Goal: Task Accomplishment & Management: Use online tool/utility

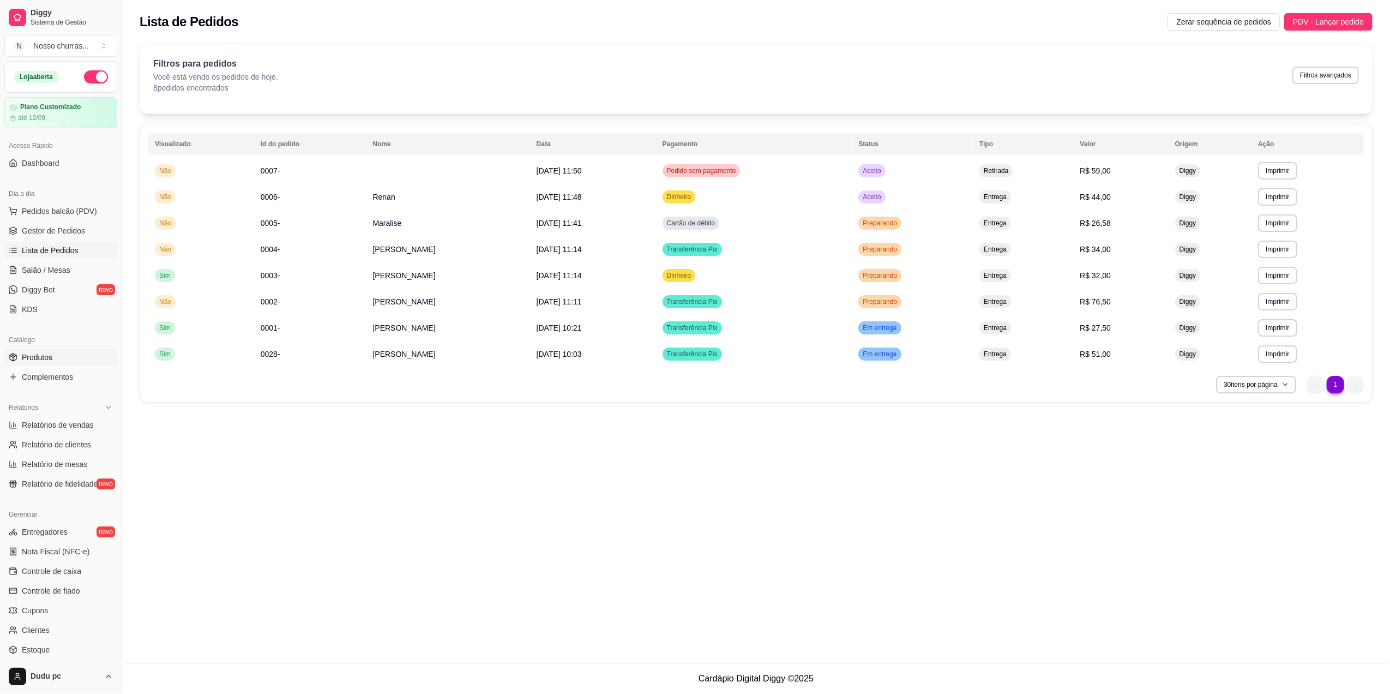
click at [68, 361] on link "Produtos" at bounding box center [60, 357] width 113 height 17
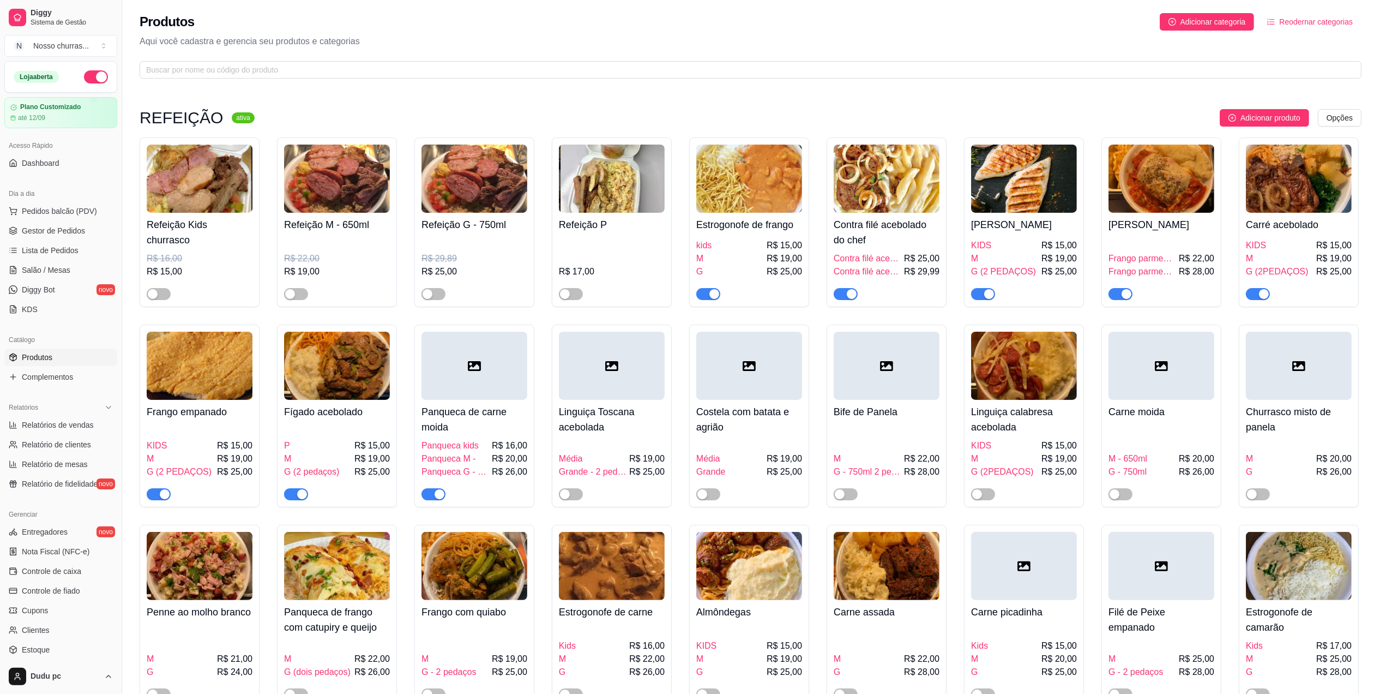
click at [712, 296] on div "button" at bounding box center [715, 294] width 10 height 10
click at [55, 227] on span "Gestor de Pedidos" at bounding box center [53, 230] width 63 height 11
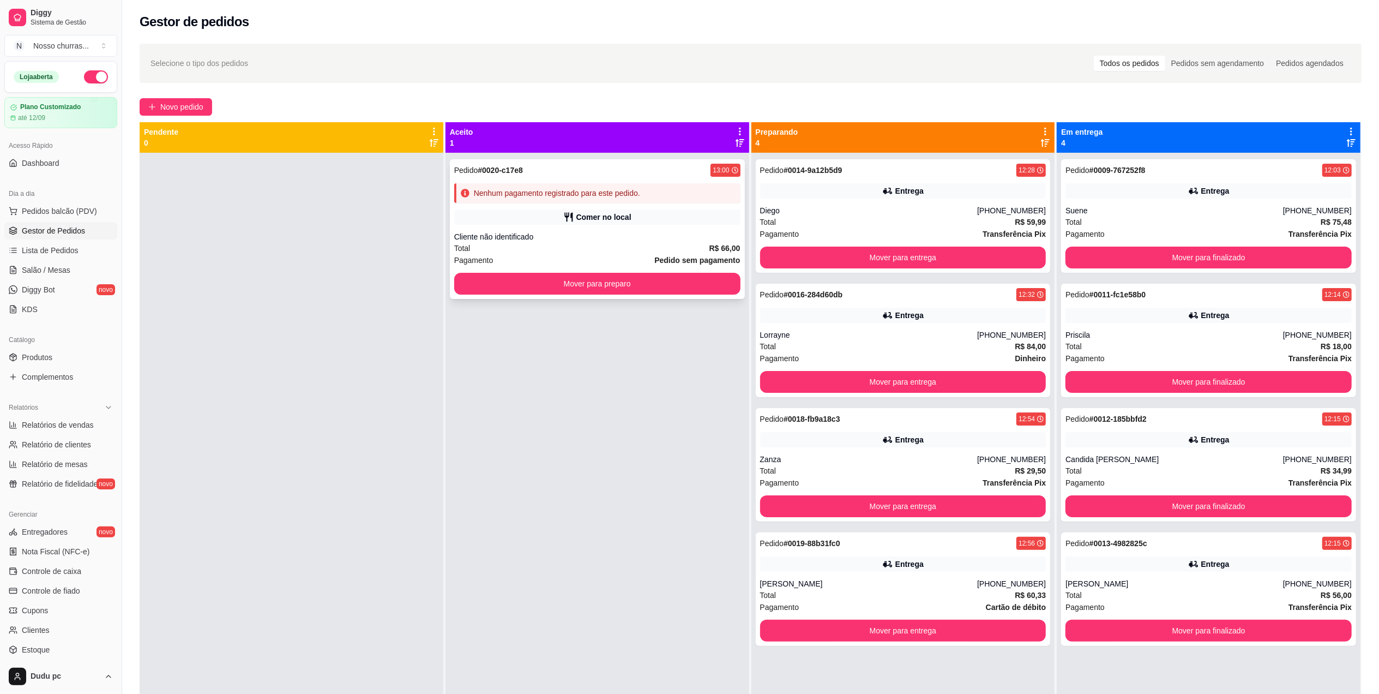
click at [729, 241] on div "Cliente não identificado" at bounding box center [597, 236] width 286 height 11
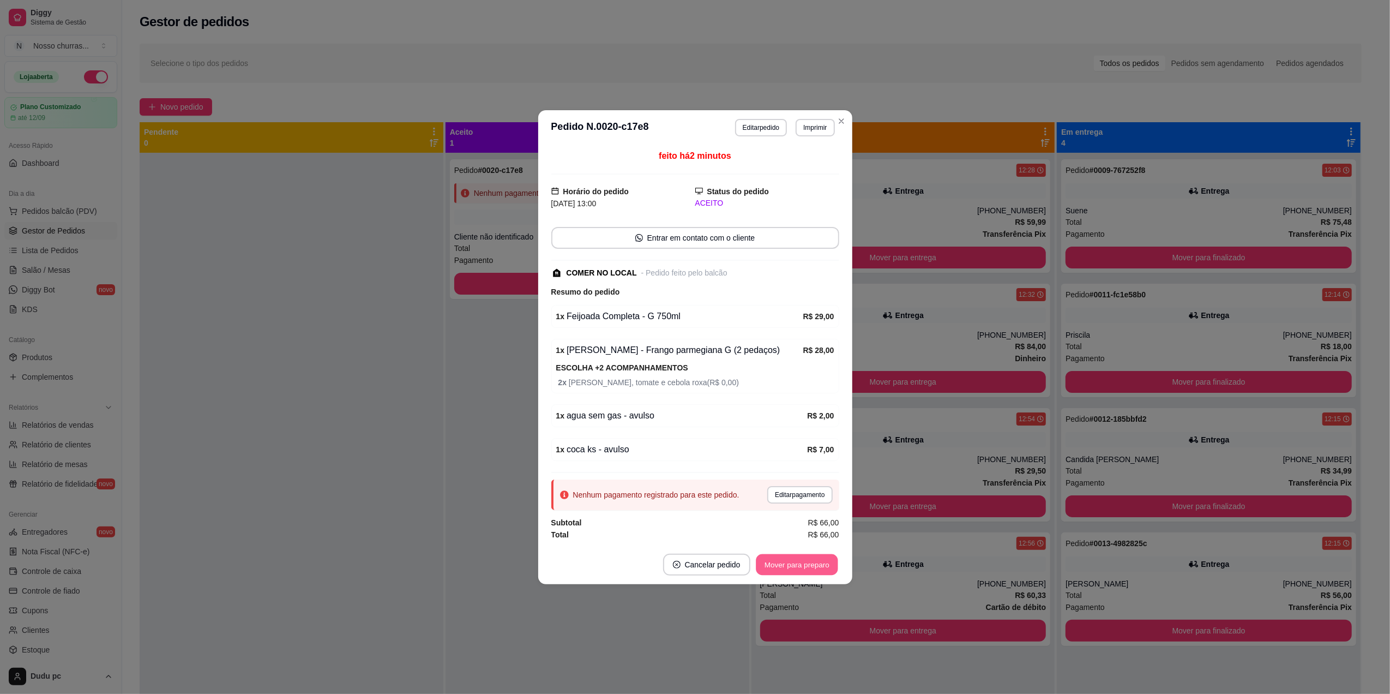
click at [820, 566] on button "Mover para preparo" at bounding box center [797, 564] width 82 height 21
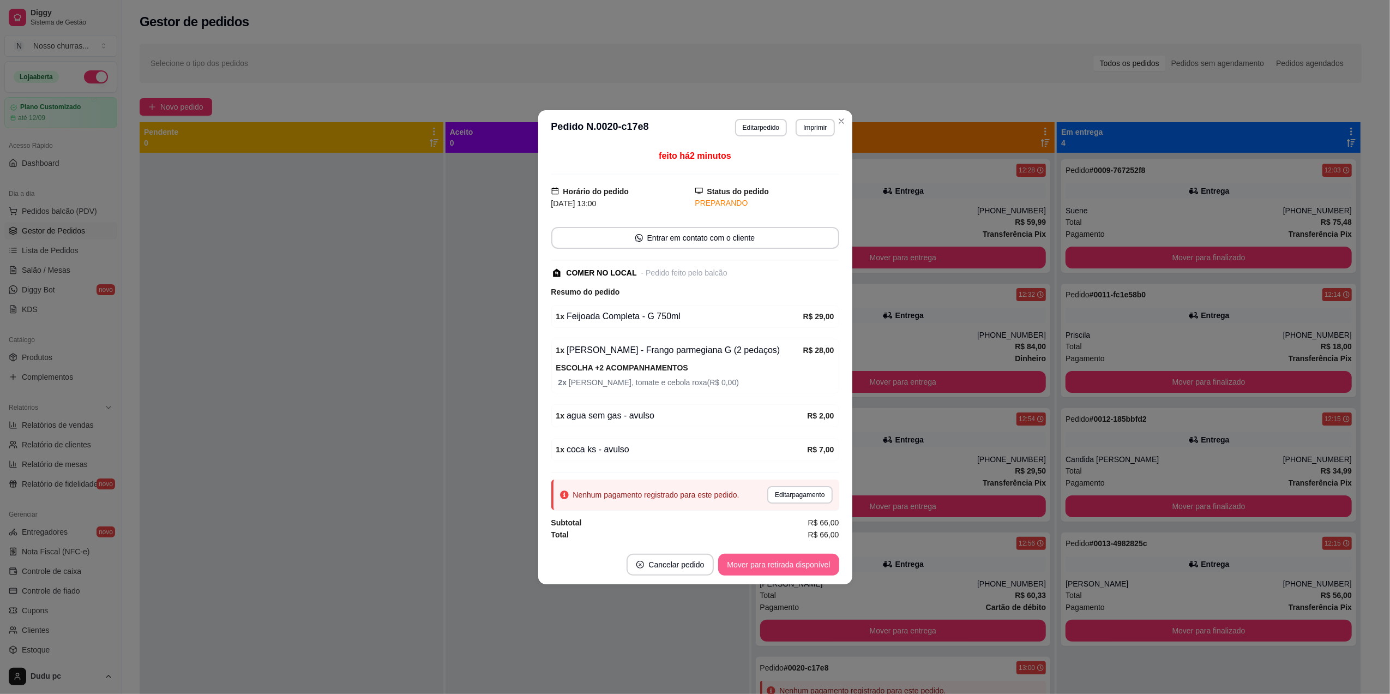
click at [820, 566] on button "Mover para retirada disponível" at bounding box center [778, 565] width 121 height 22
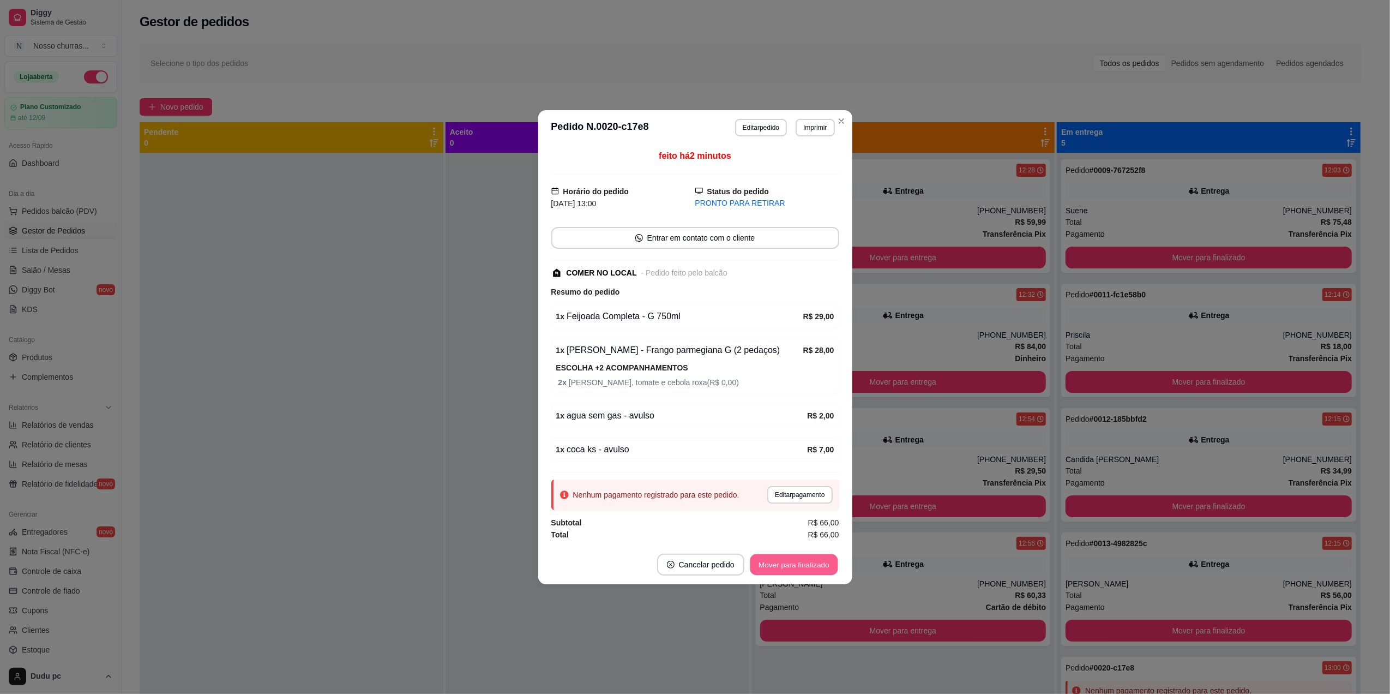
click at [820, 566] on button "Mover para finalizado" at bounding box center [794, 564] width 88 height 21
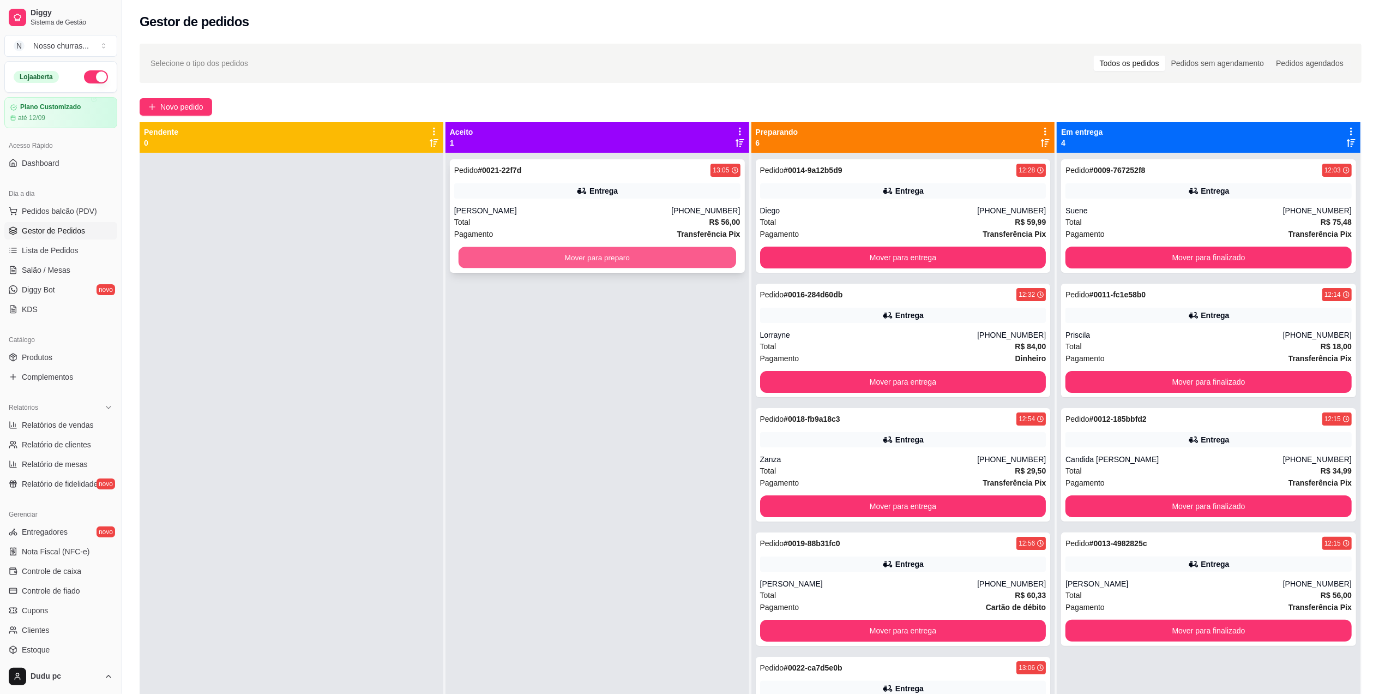
click at [592, 265] on button "Mover para preparo" at bounding box center [598, 257] width 278 height 21
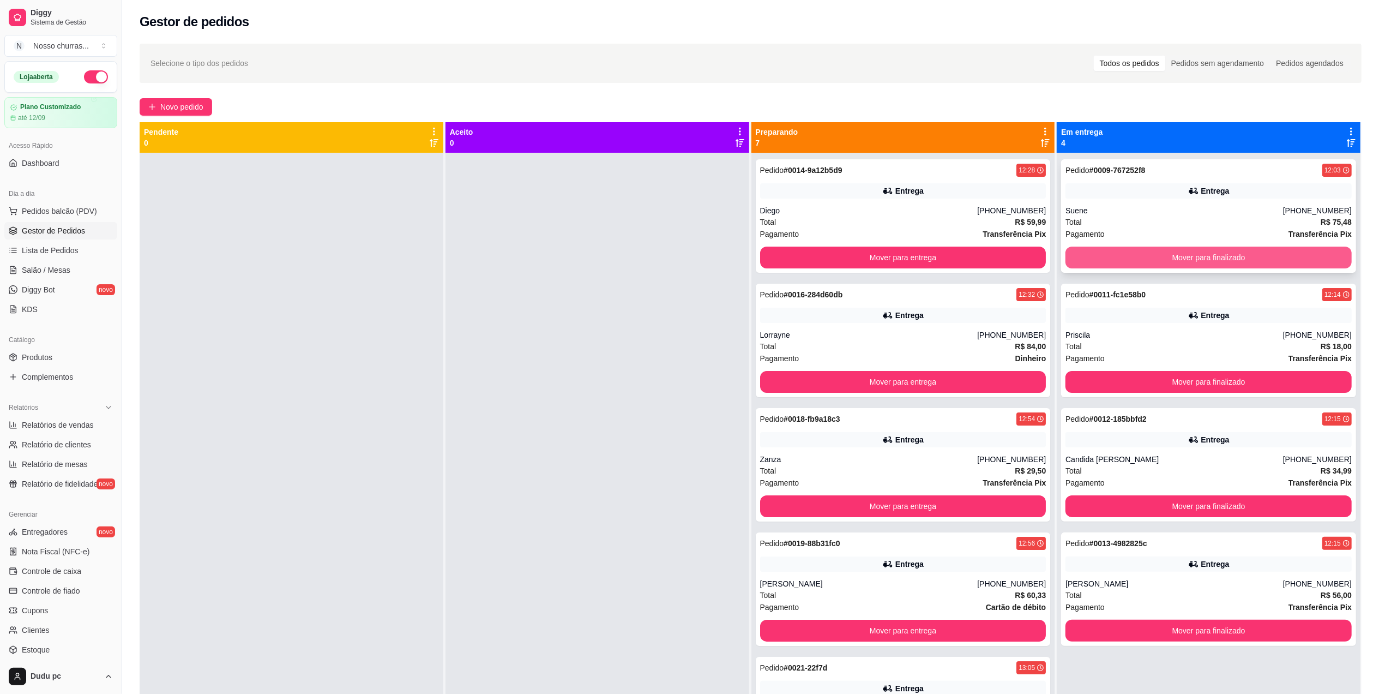
click at [1173, 254] on button "Mover para finalizado" at bounding box center [1209, 258] width 286 height 22
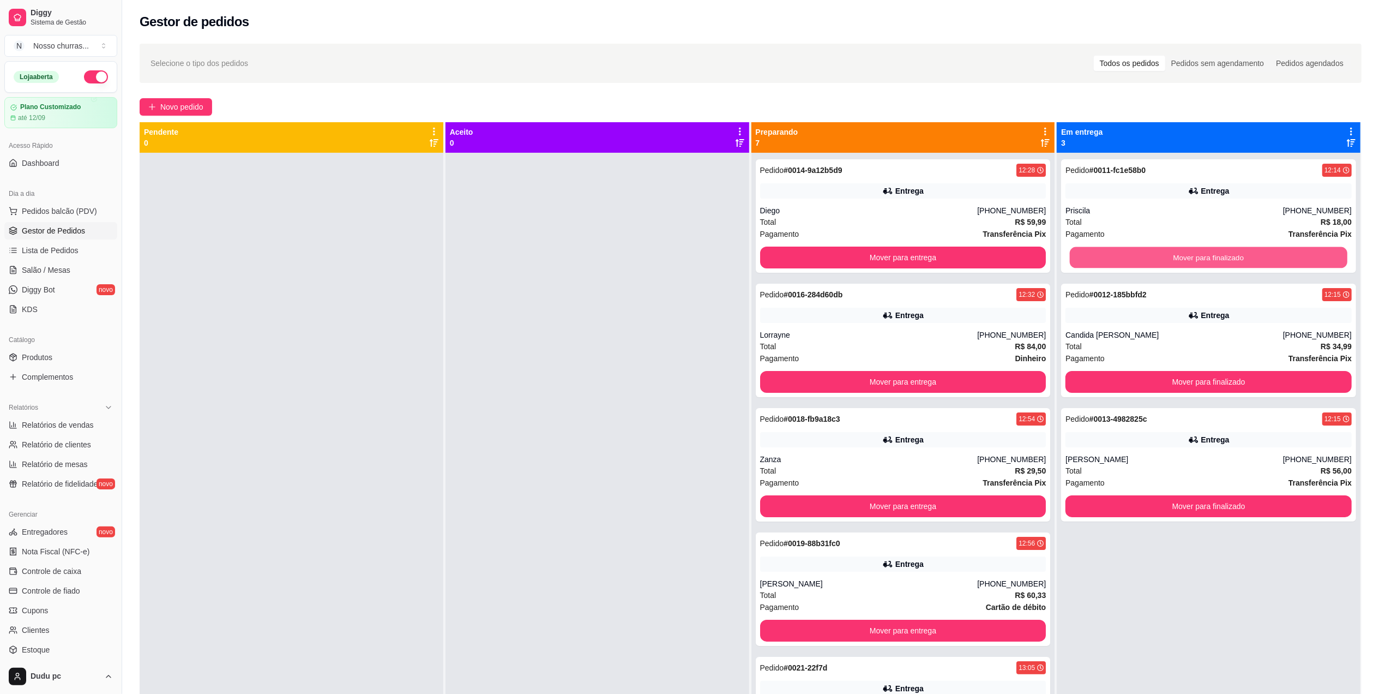
click at [1173, 254] on button "Mover para finalizado" at bounding box center [1209, 257] width 278 height 21
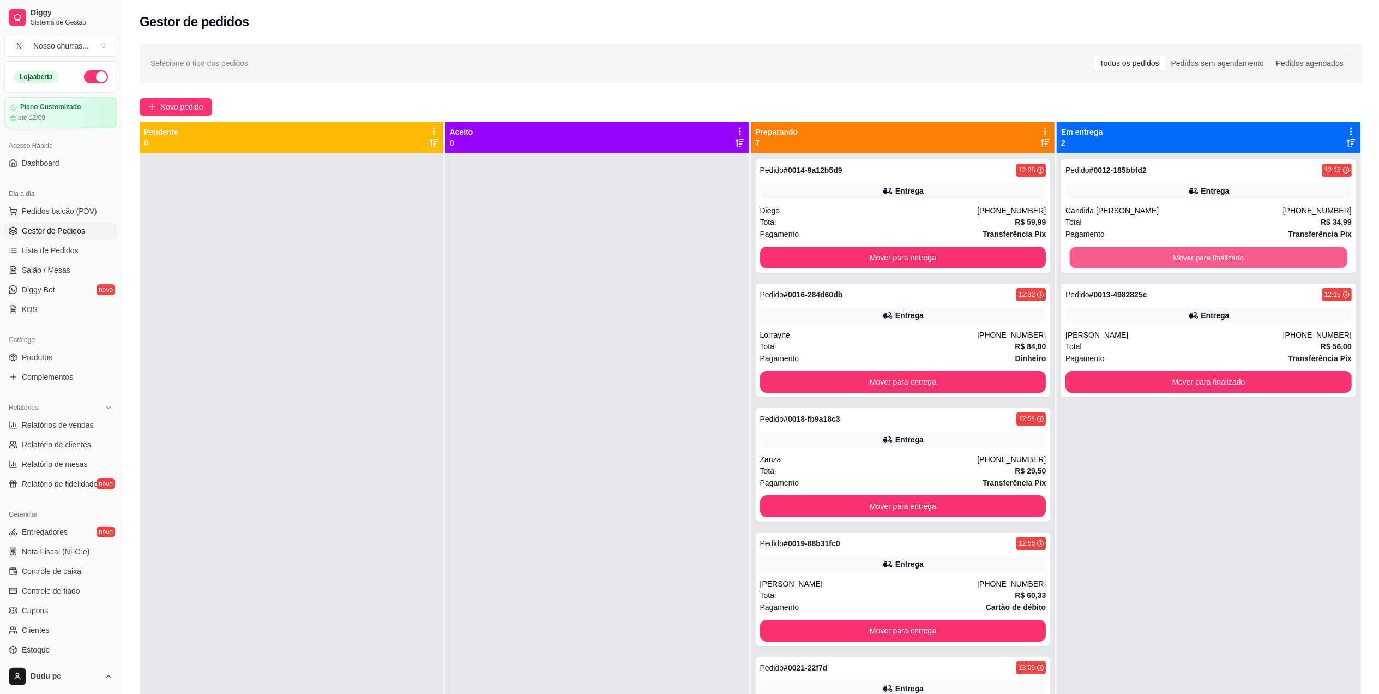
click at [1173, 254] on button "Mover para finalizado" at bounding box center [1209, 257] width 278 height 21
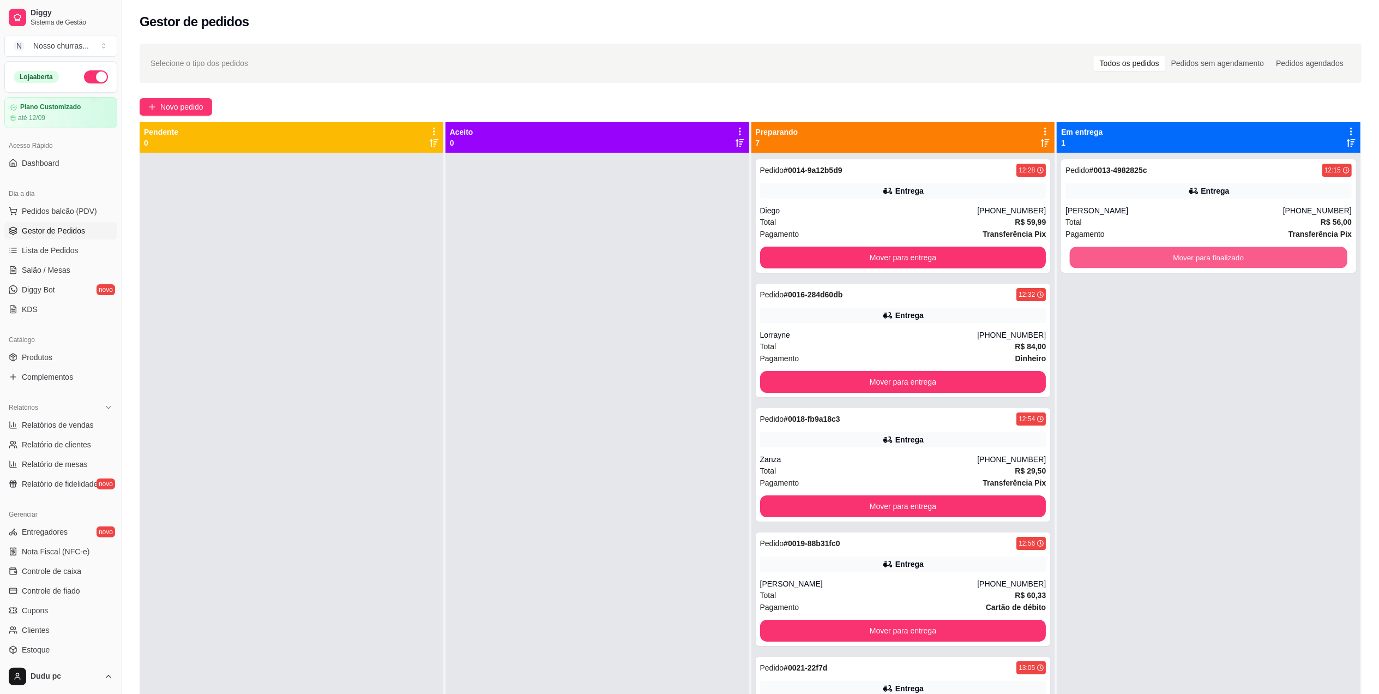
click at [1173, 254] on button "Mover para finalizado" at bounding box center [1209, 257] width 278 height 21
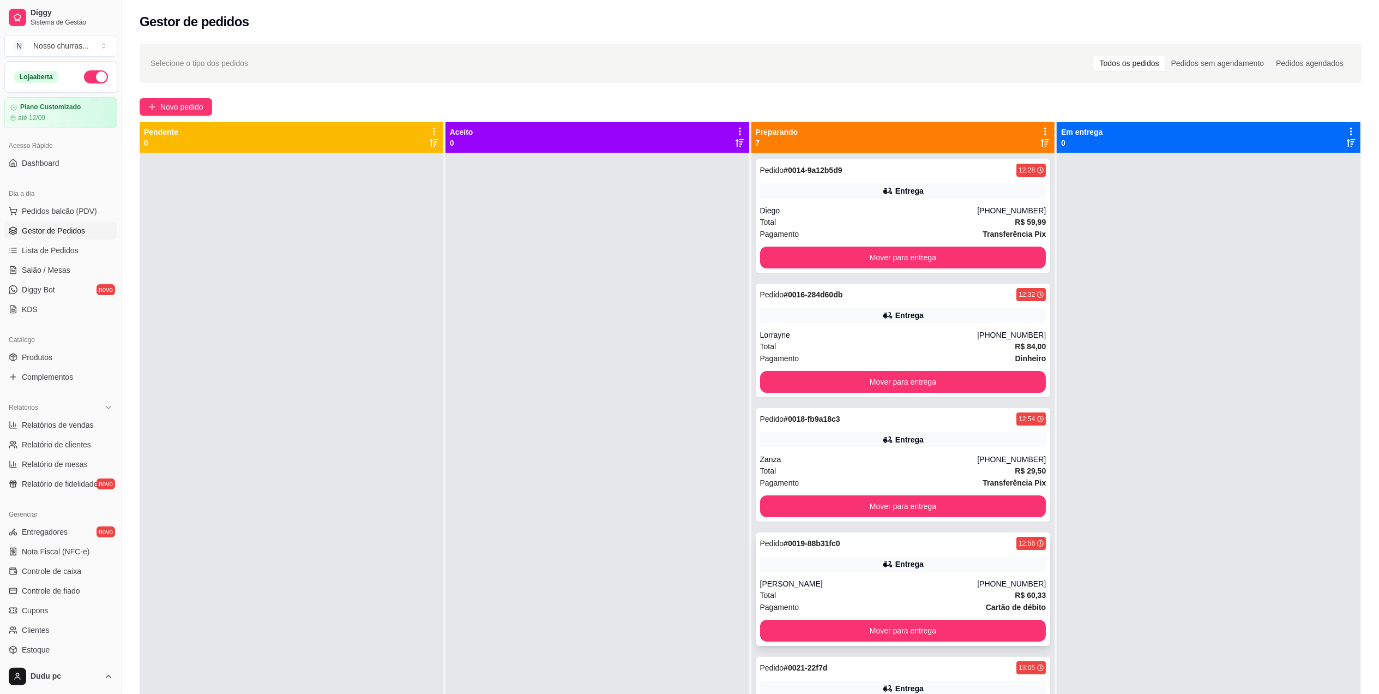
click at [826, 570] on div "Entrega" at bounding box center [903, 563] width 286 height 15
click at [988, 337] on div "[PHONE_NUMBER]" at bounding box center [1011, 334] width 69 height 11
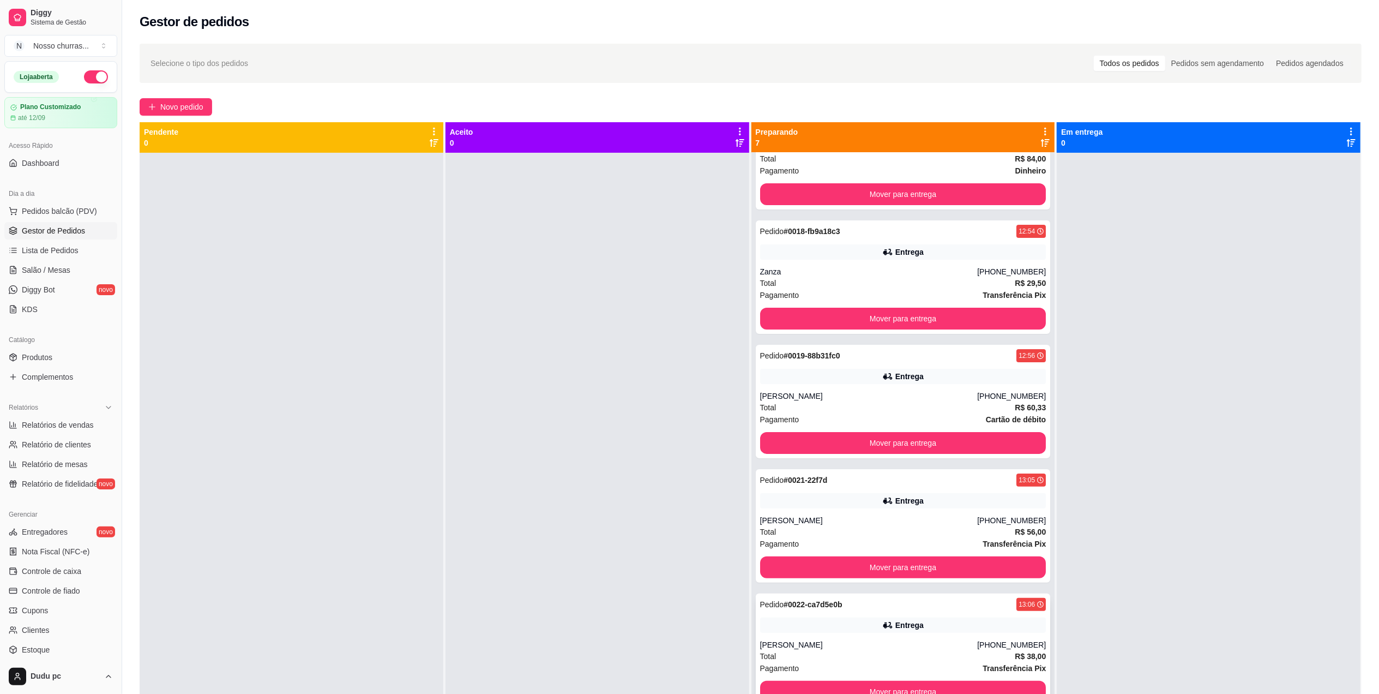
click at [1013, 640] on div "[PHONE_NUMBER]" at bounding box center [1011, 644] width 69 height 11
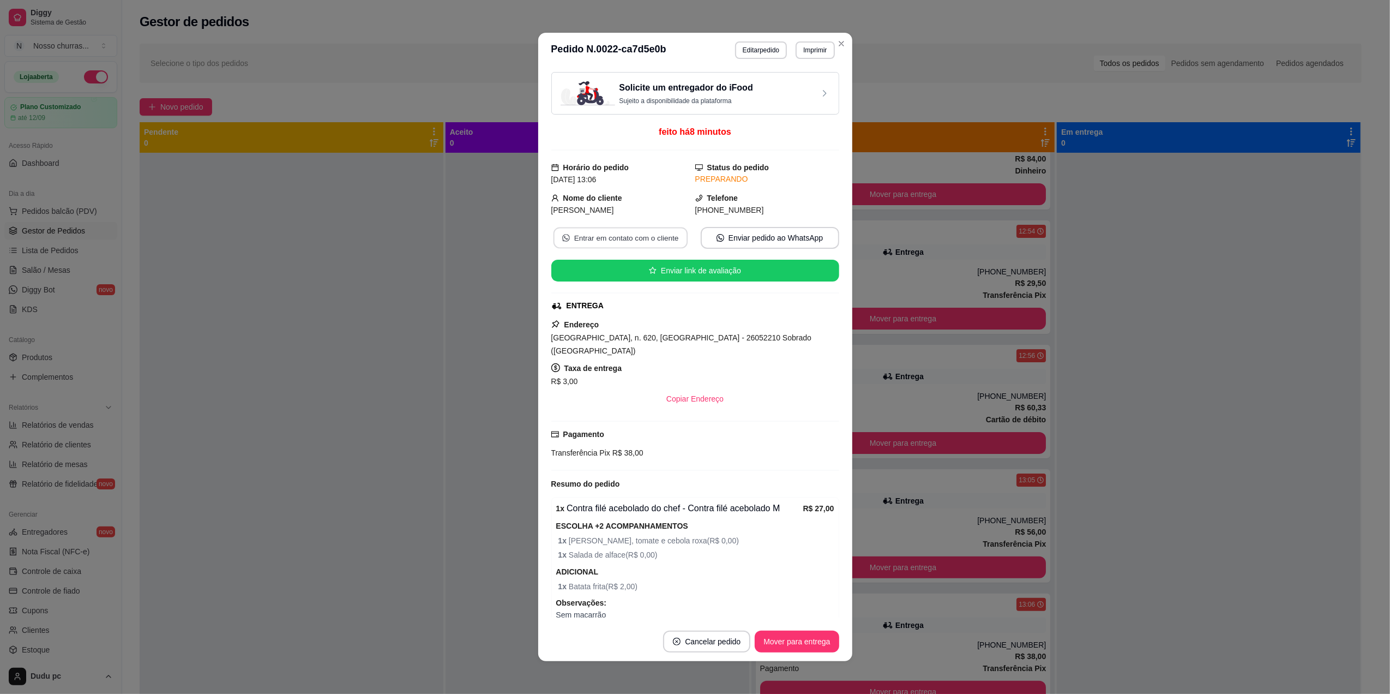
click at [633, 238] on button "Entrar em contato com o cliente" at bounding box center [620, 237] width 134 height 21
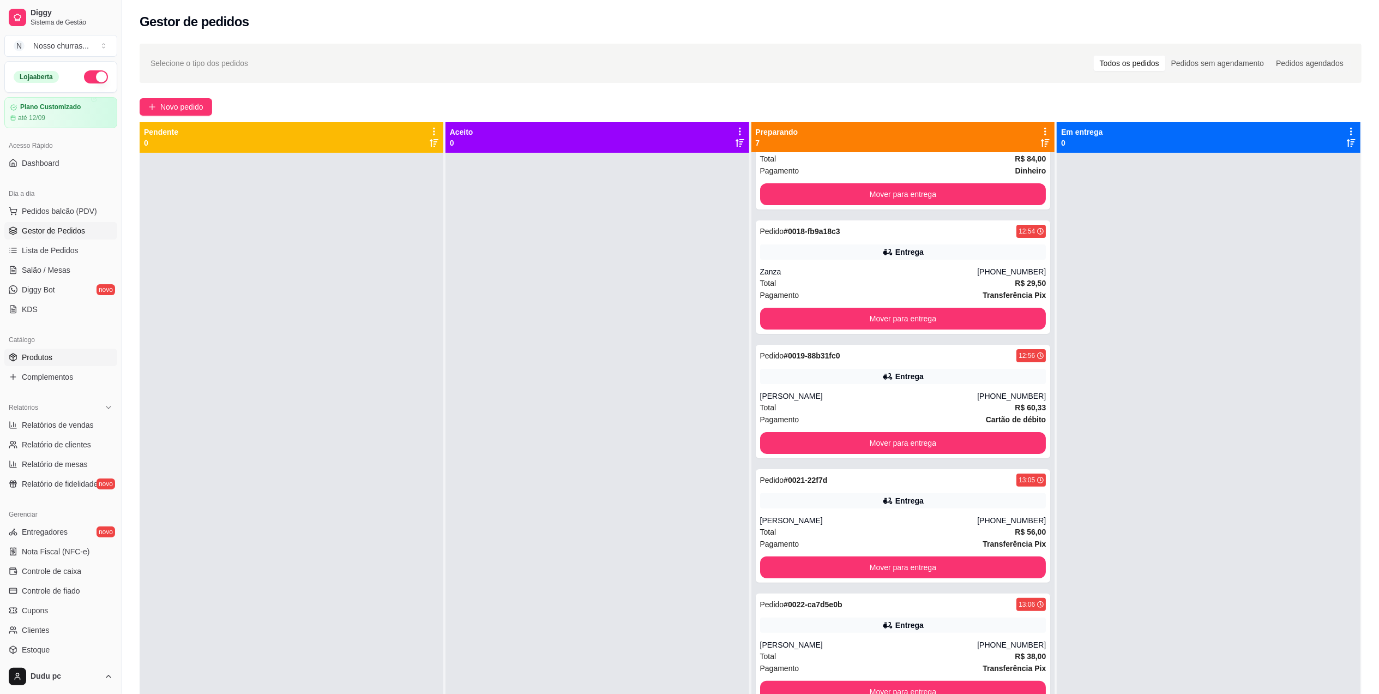
click at [29, 359] on span "Produtos" at bounding box center [37, 357] width 31 height 11
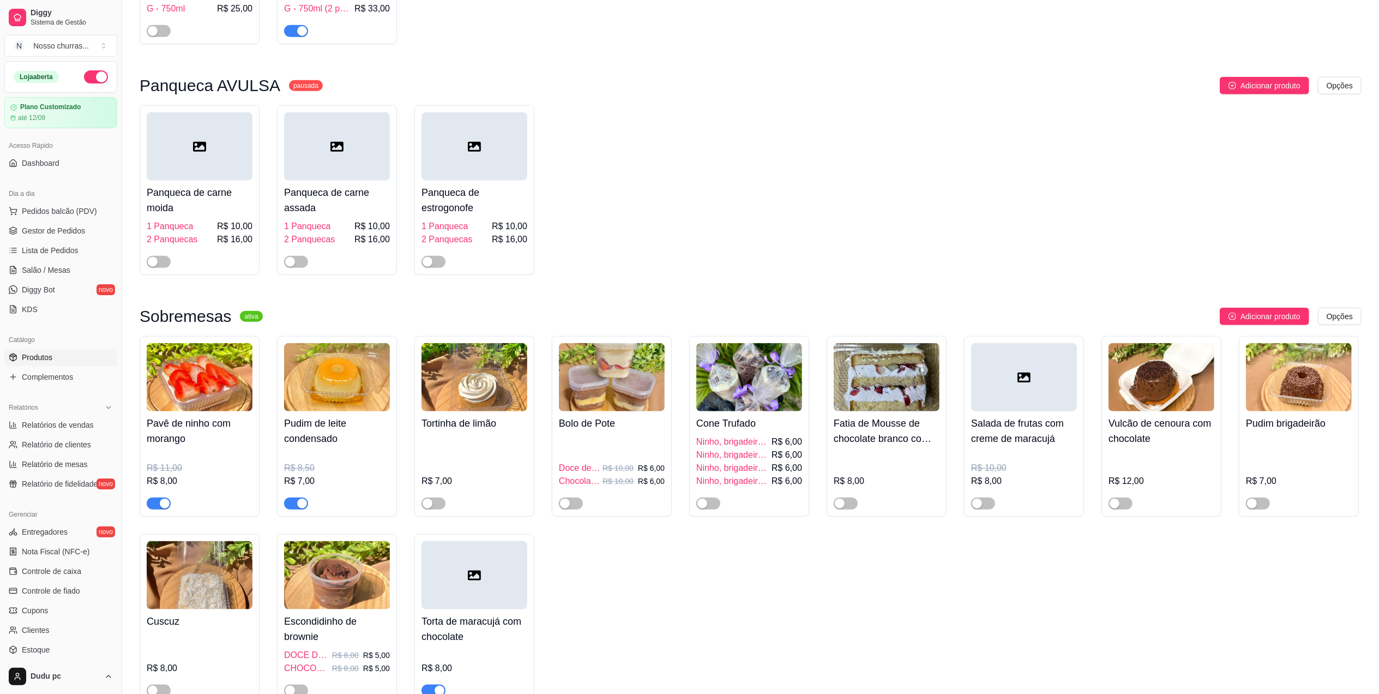
scroll to position [431, 0]
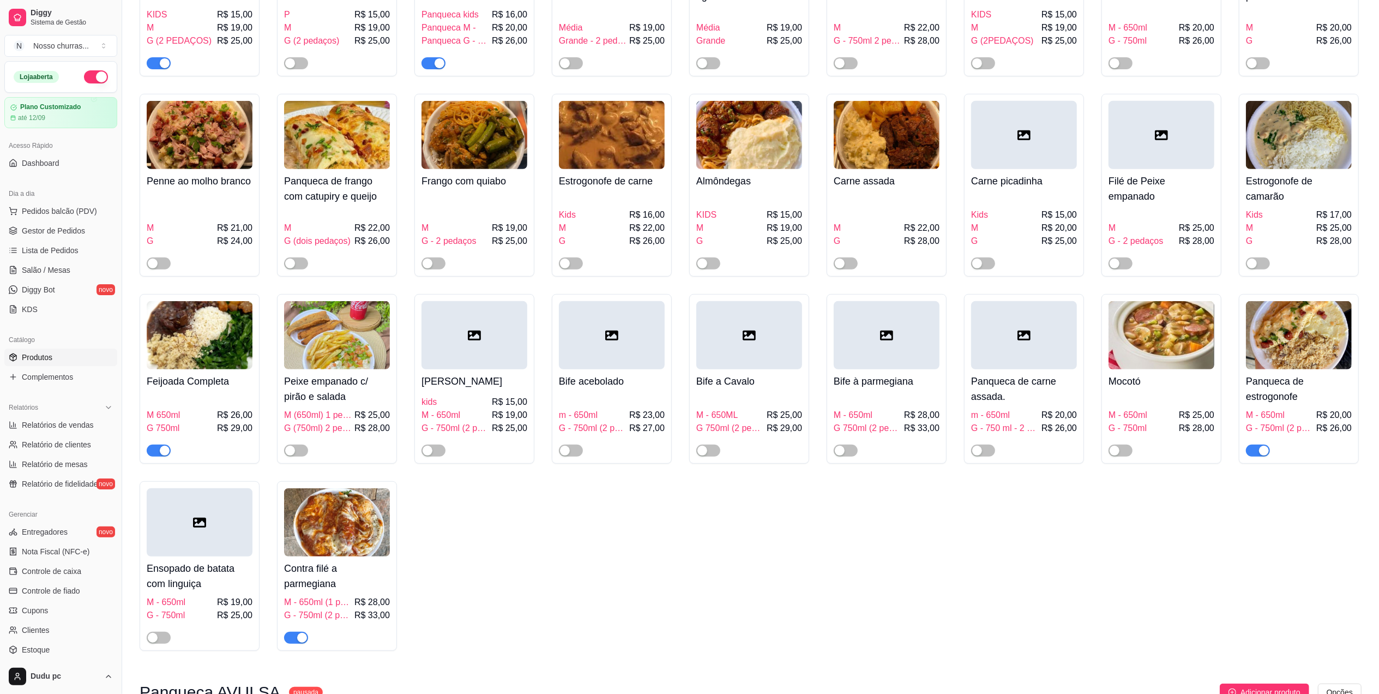
click at [1262, 451] on div "button" at bounding box center [1264, 451] width 10 height 10
click at [39, 236] on span "Gestor de Pedidos" at bounding box center [53, 230] width 63 height 11
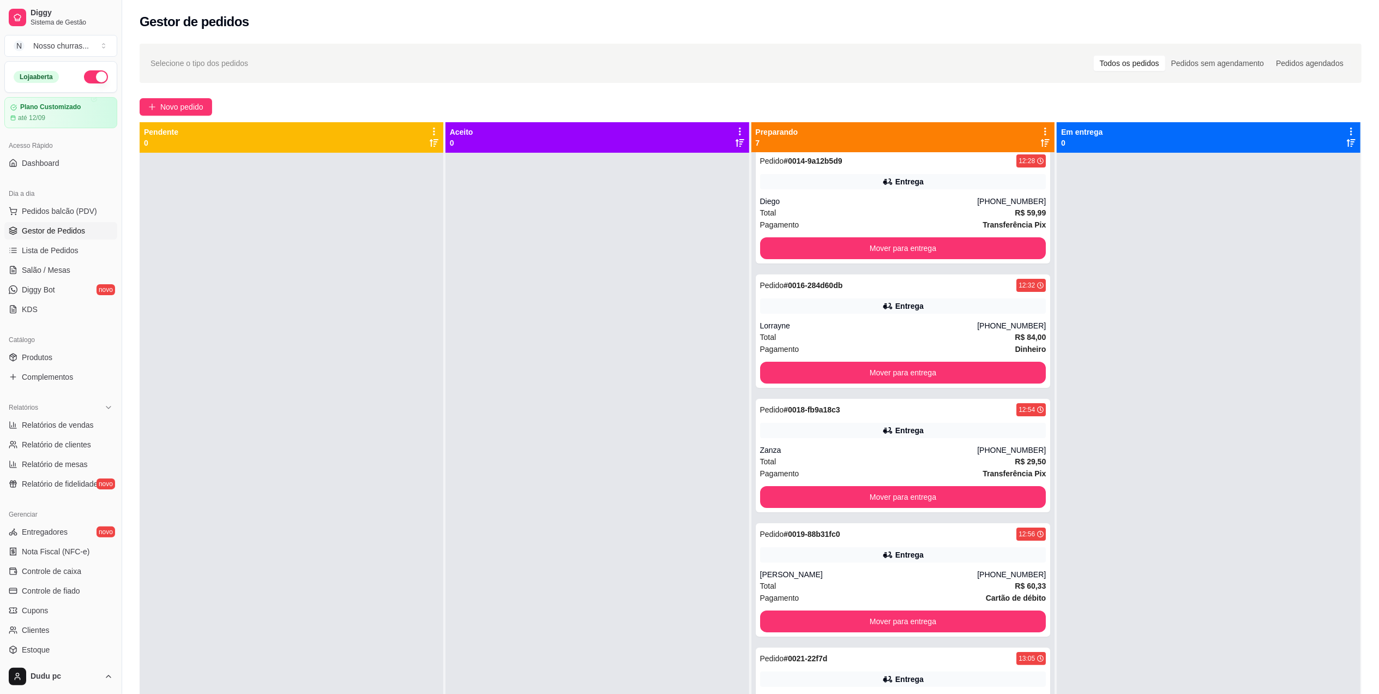
scroll to position [63, 0]
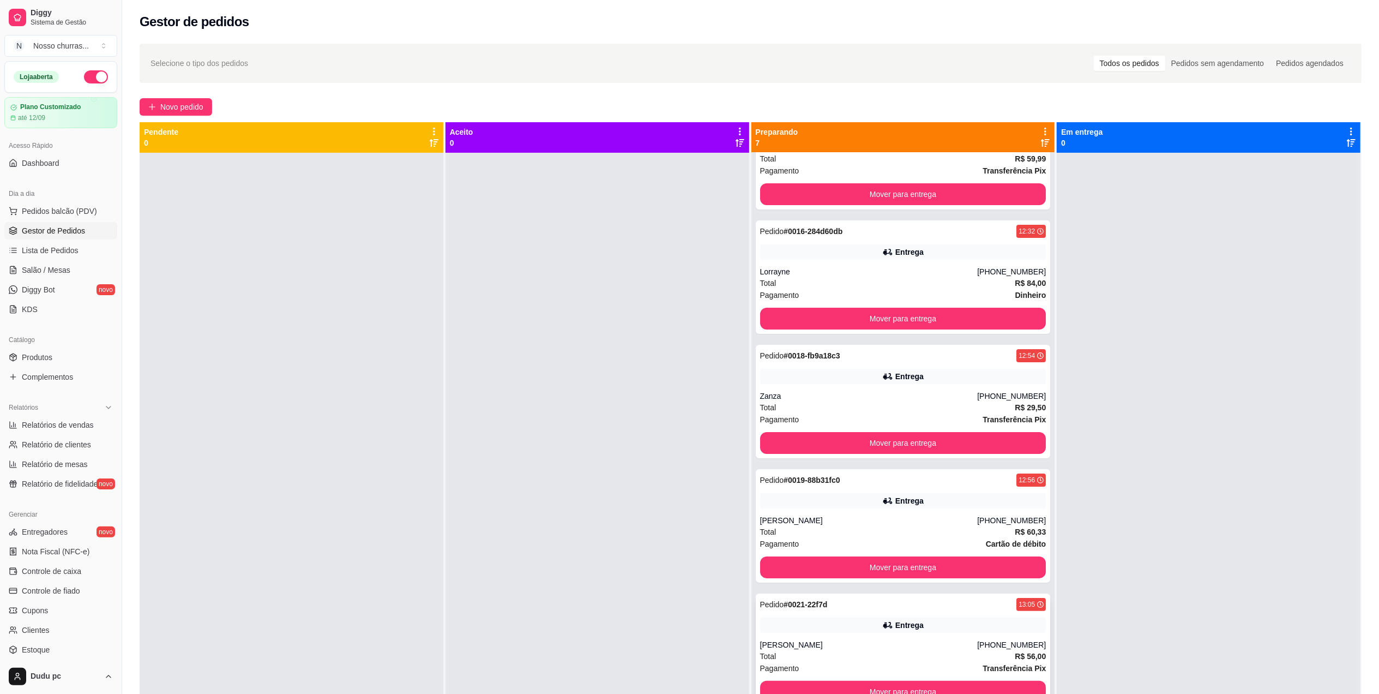
click at [993, 657] on div "Total R$ 56,00" at bounding box center [903, 656] width 286 height 12
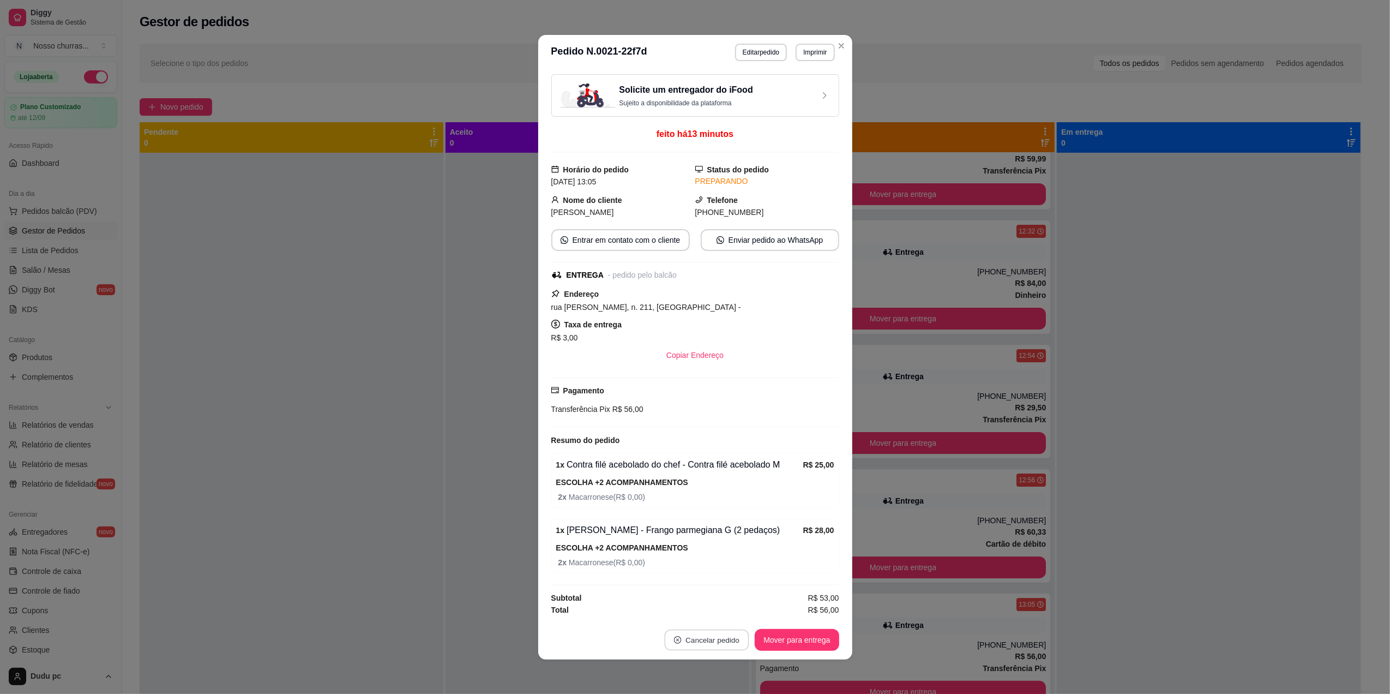
click at [716, 643] on button "Cancelar pedido" at bounding box center [707, 639] width 85 height 21
click at [727, 611] on button "Sim" at bounding box center [732, 614] width 43 height 21
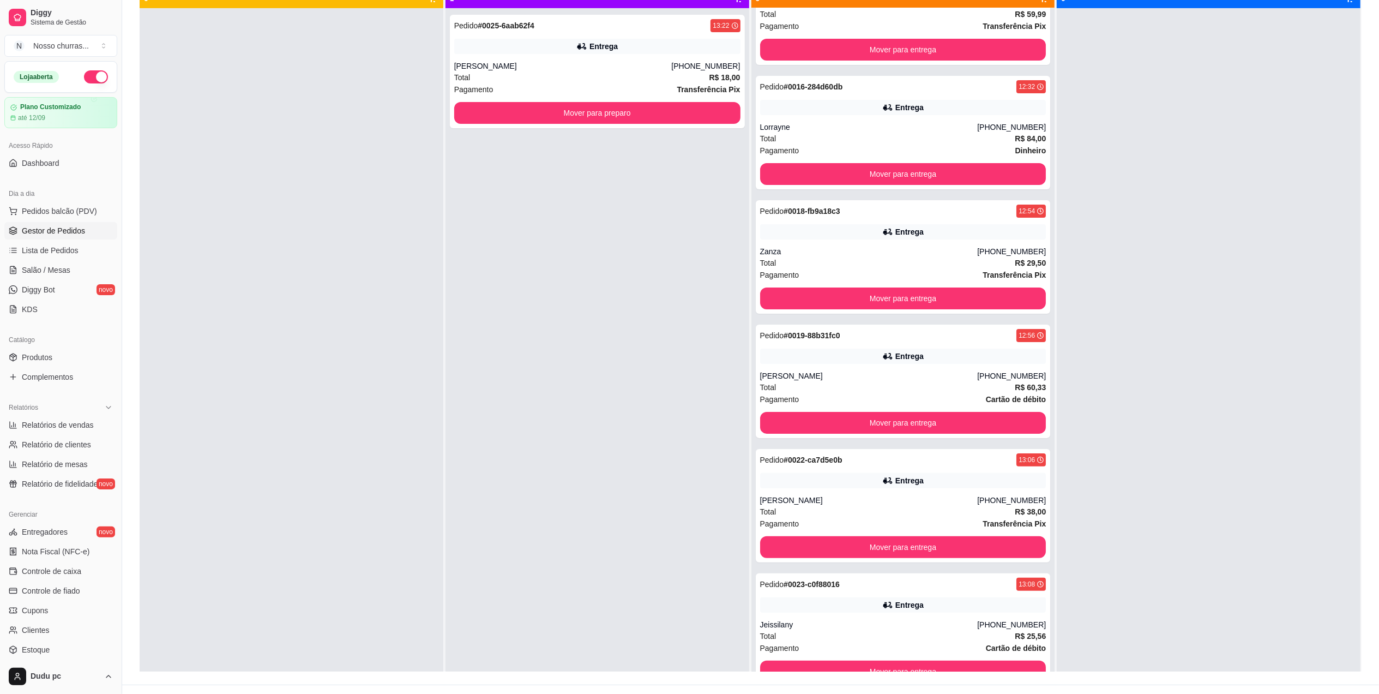
scroll to position [166, 0]
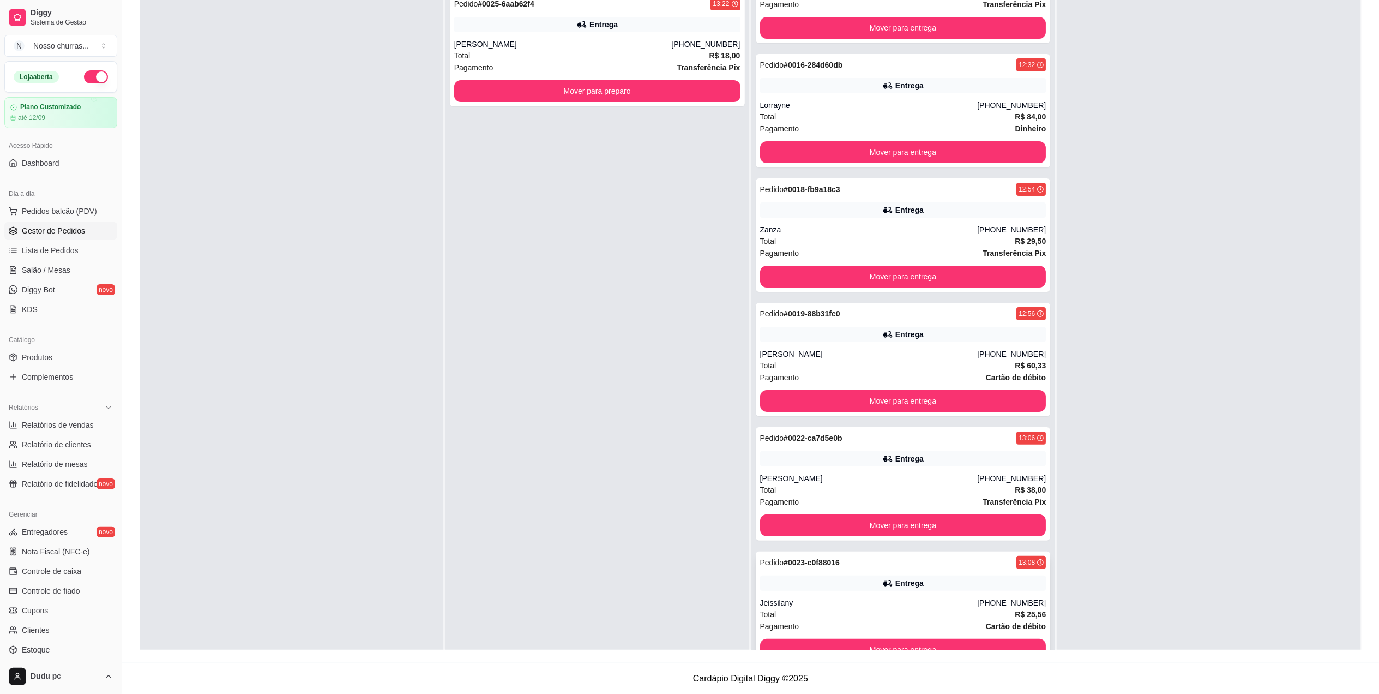
click at [977, 607] on div "[PHONE_NUMBER]" at bounding box center [1011, 602] width 69 height 11
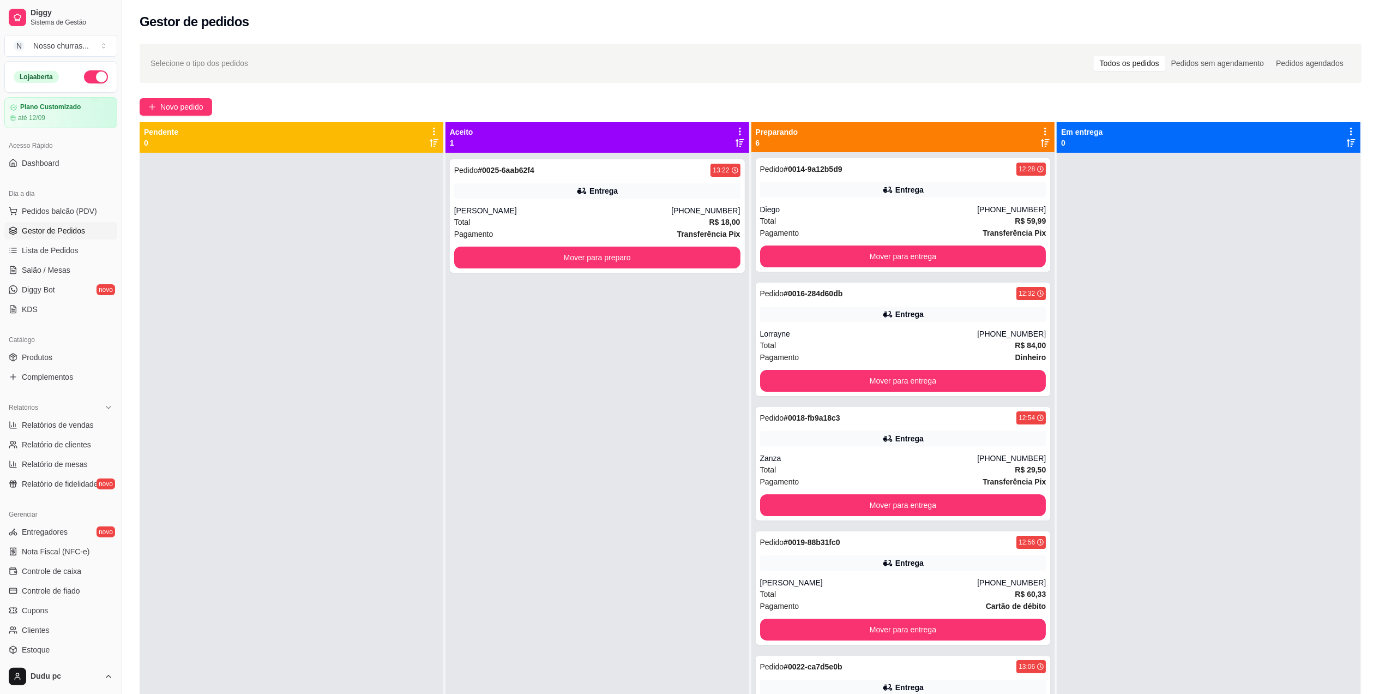
scroll to position [0, 0]
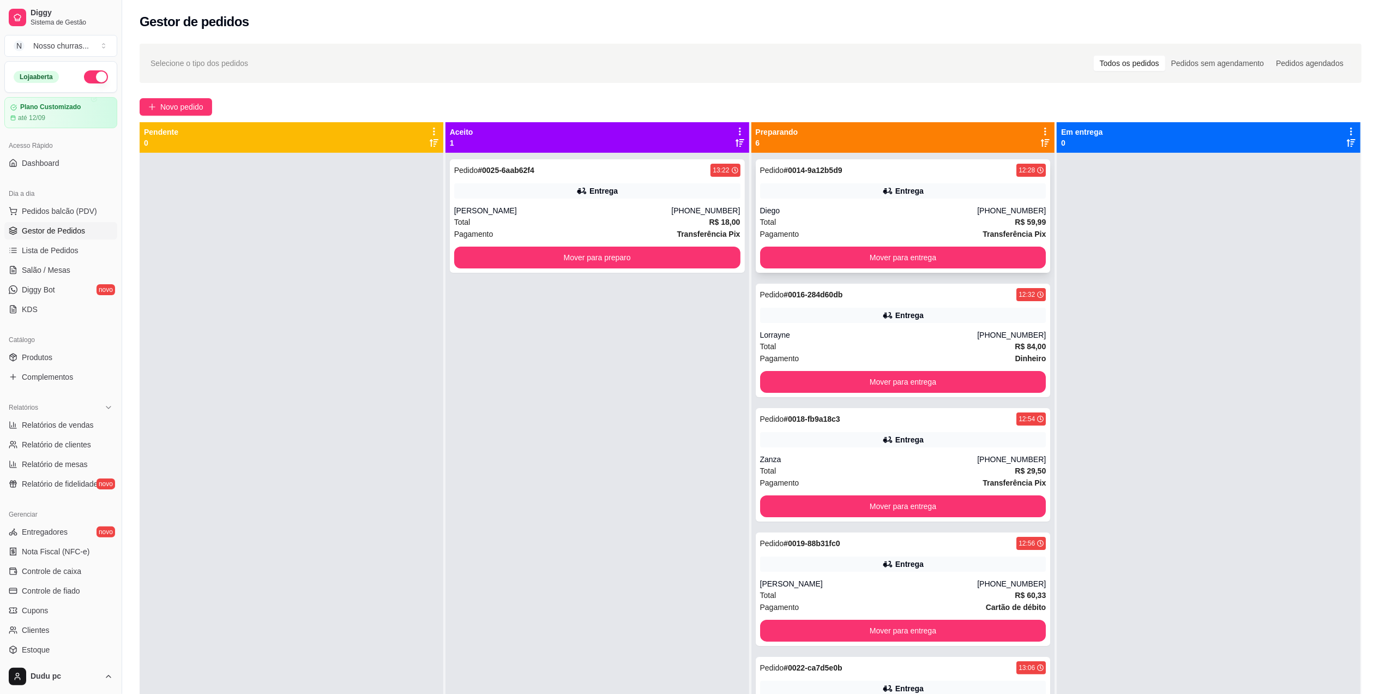
click at [882, 212] on div "Diego" at bounding box center [869, 210] width 218 height 11
click at [644, 227] on div "Total R$ 18,00" at bounding box center [597, 222] width 286 height 12
click at [481, 264] on button "Mover para preparo" at bounding box center [598, 257] width 278 height 21
click at [481, 264] on button "Mover para preparo" at bounding box center [597, 258] width 286 height 22
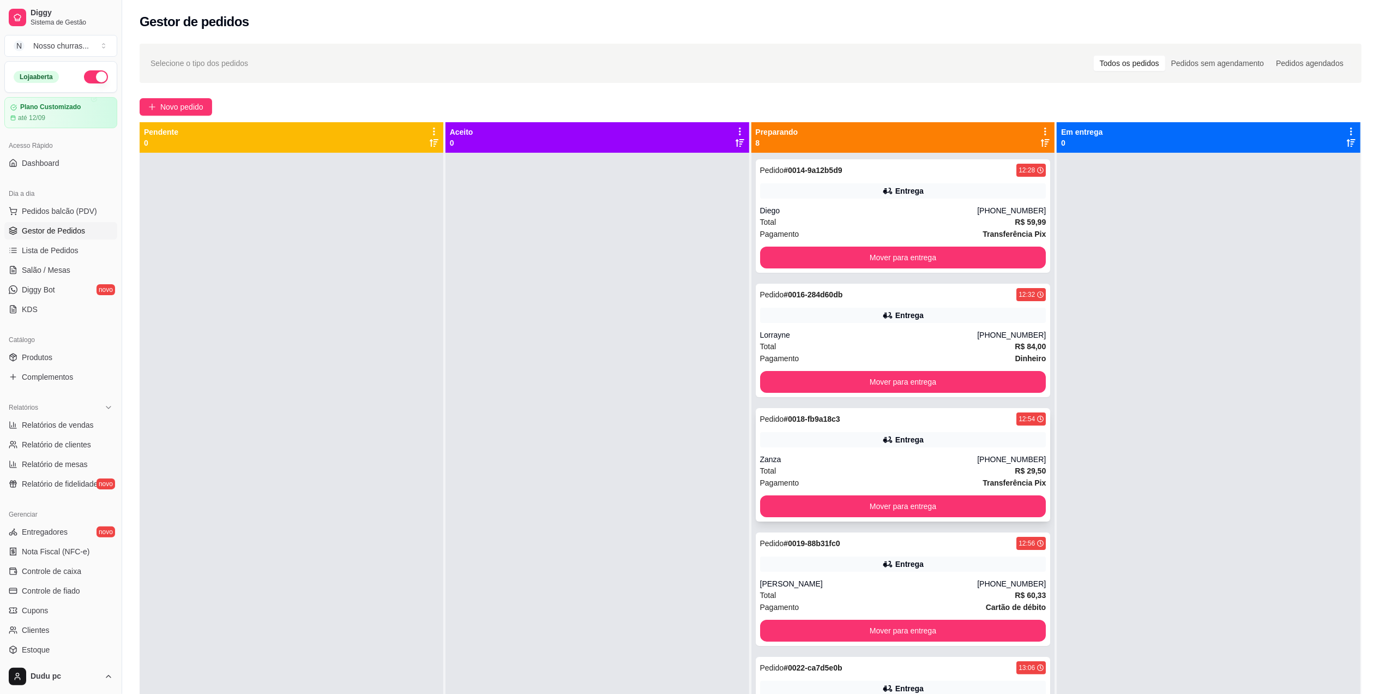
click at [850, 447] on div "Entrega" at bounding box center [903, 439] width 286 height 15
click at [837, 256] on button "Mover para entrega" at bounding box center [903, 257] width 278 height 21
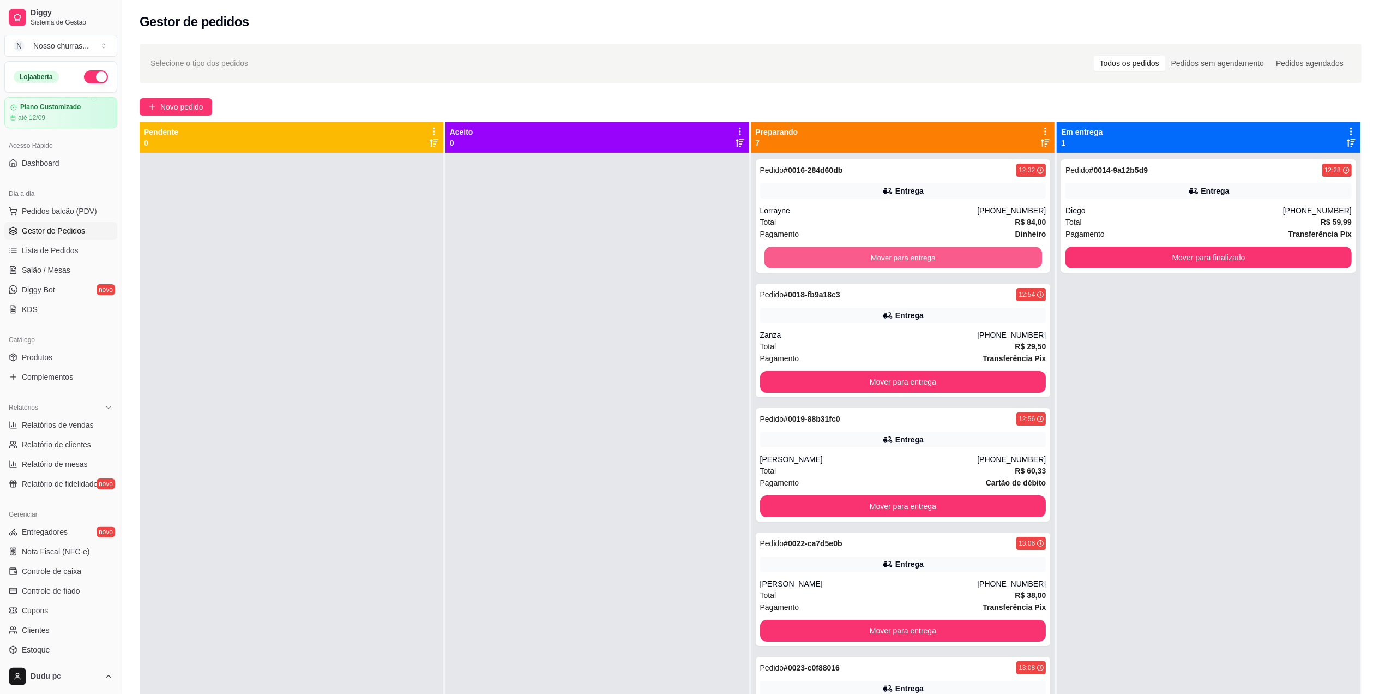
click at [837, 256] on button "Mover para entrega" at bounding box center [903, 257] width 278 height 21
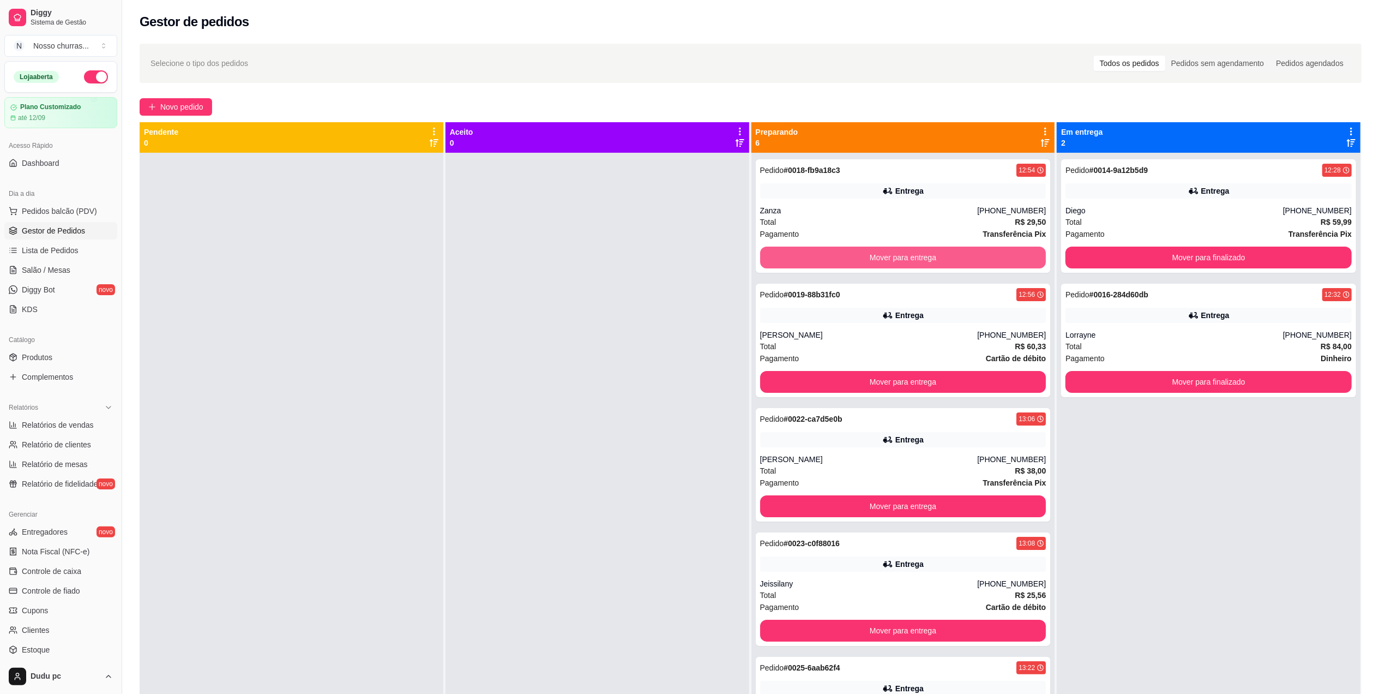
click at [837, 256] on button "Mover para entrega" at bounding box center [903, 258] width 286 height 22
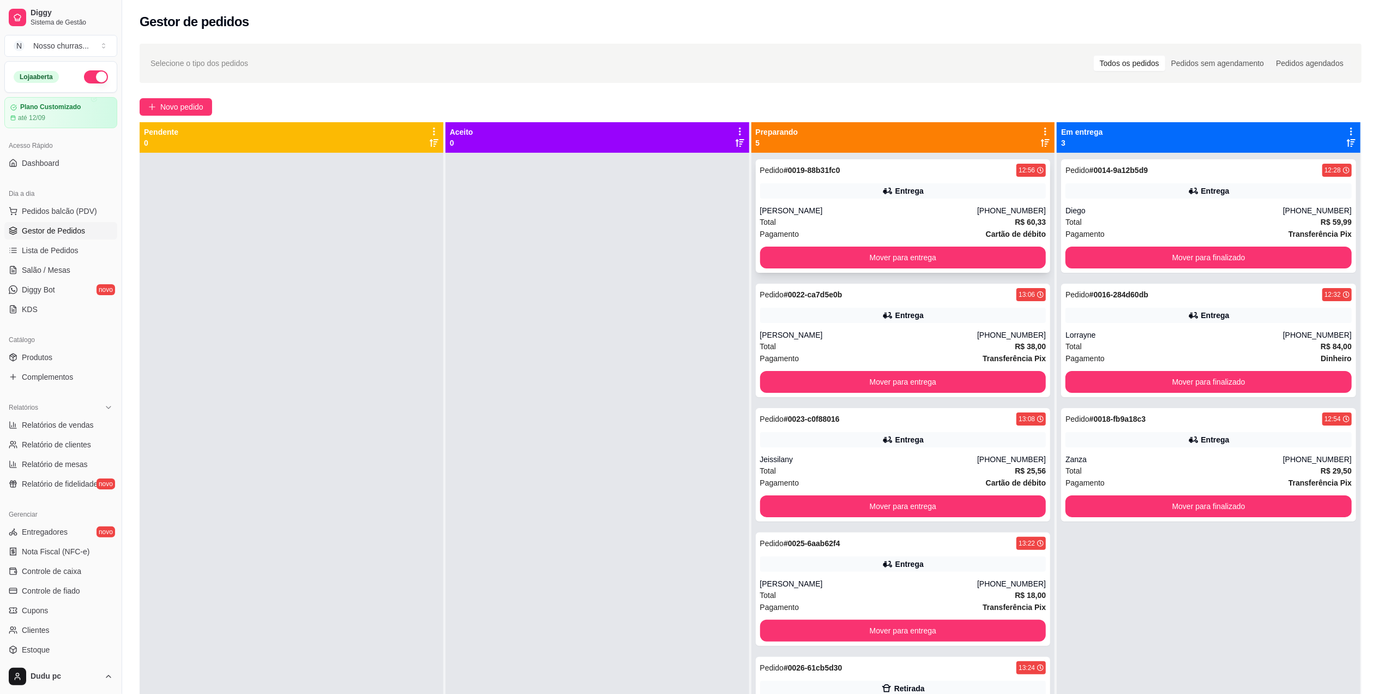
click at [849, 212] on div "[PERSON_NAME]" at bounding box center [869, 210] width 218 height 11
click at [376, 307] on div at bounding box center [292, 500] width 304 height 694
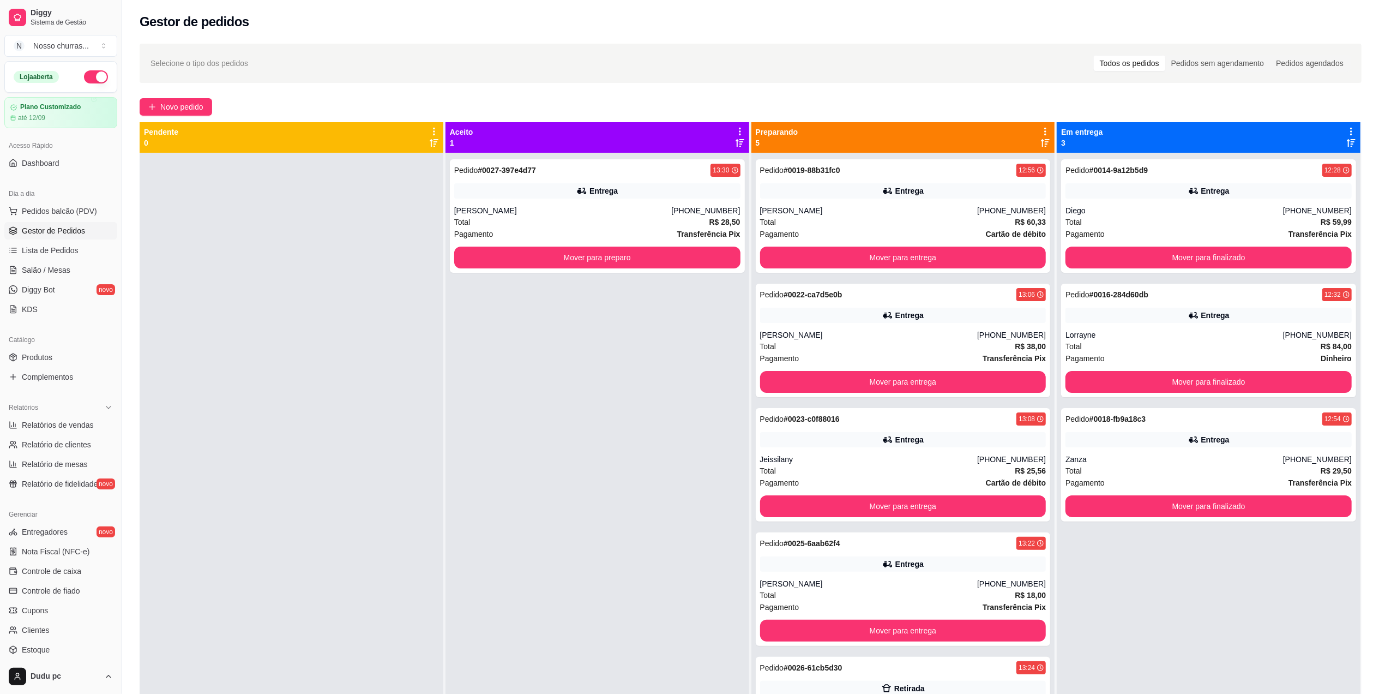
scroll to position [31, 0]
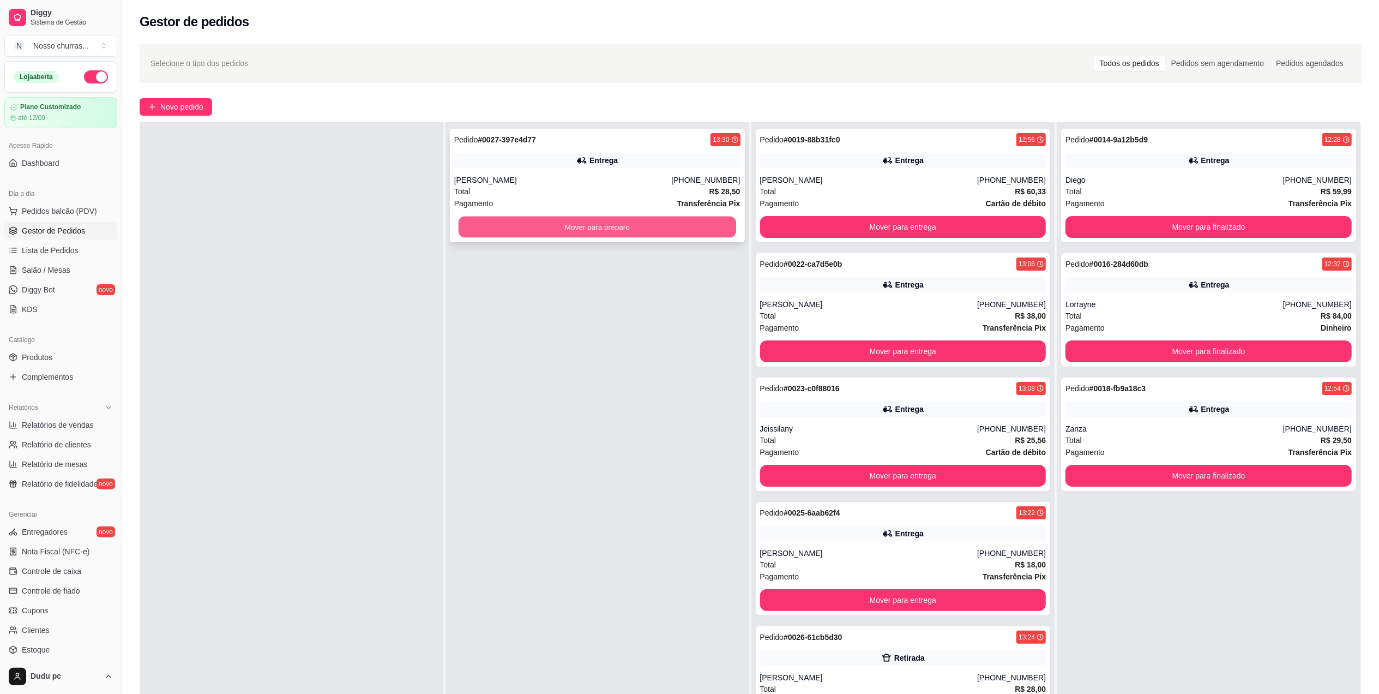
click at [514, 229] on button "Mover para preparo" at bounding box center [598, 227] width 278 height 21
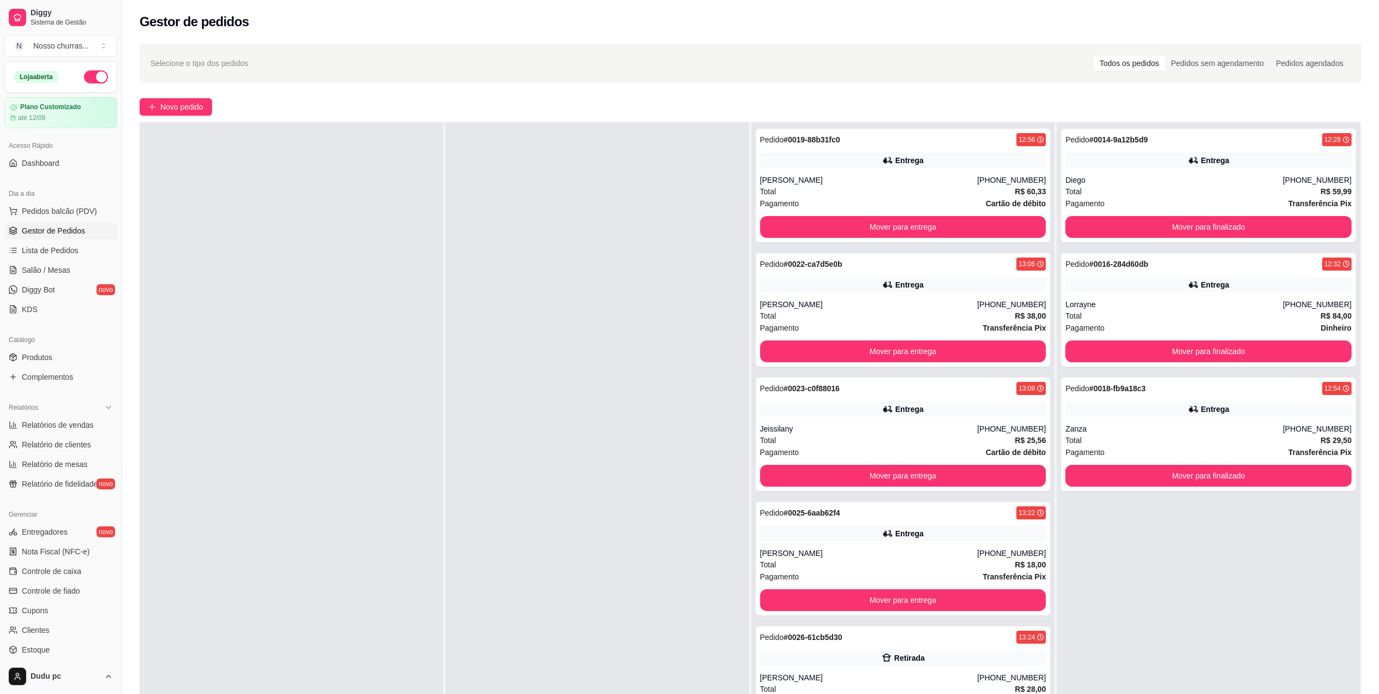
scroll to position [166, 0]
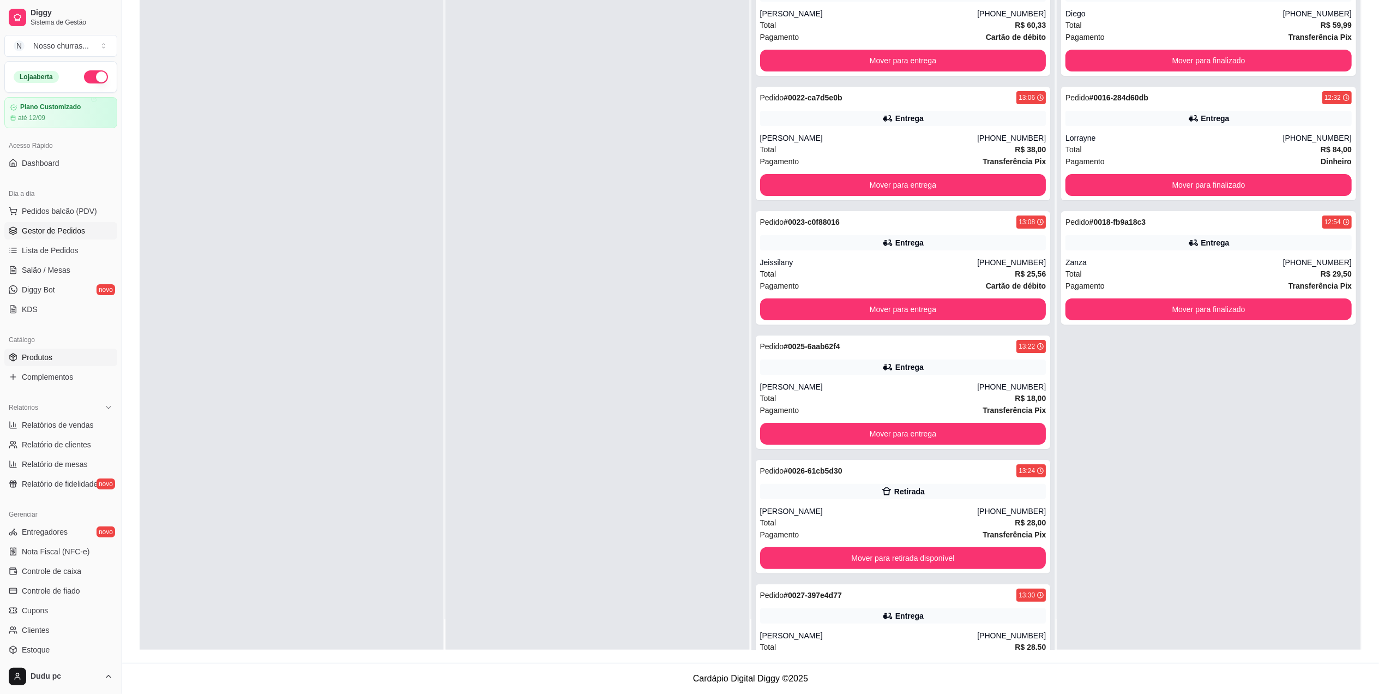
click at [60, 356] on link "Produtos" at bounding box center [60, 357] width 113 height 17
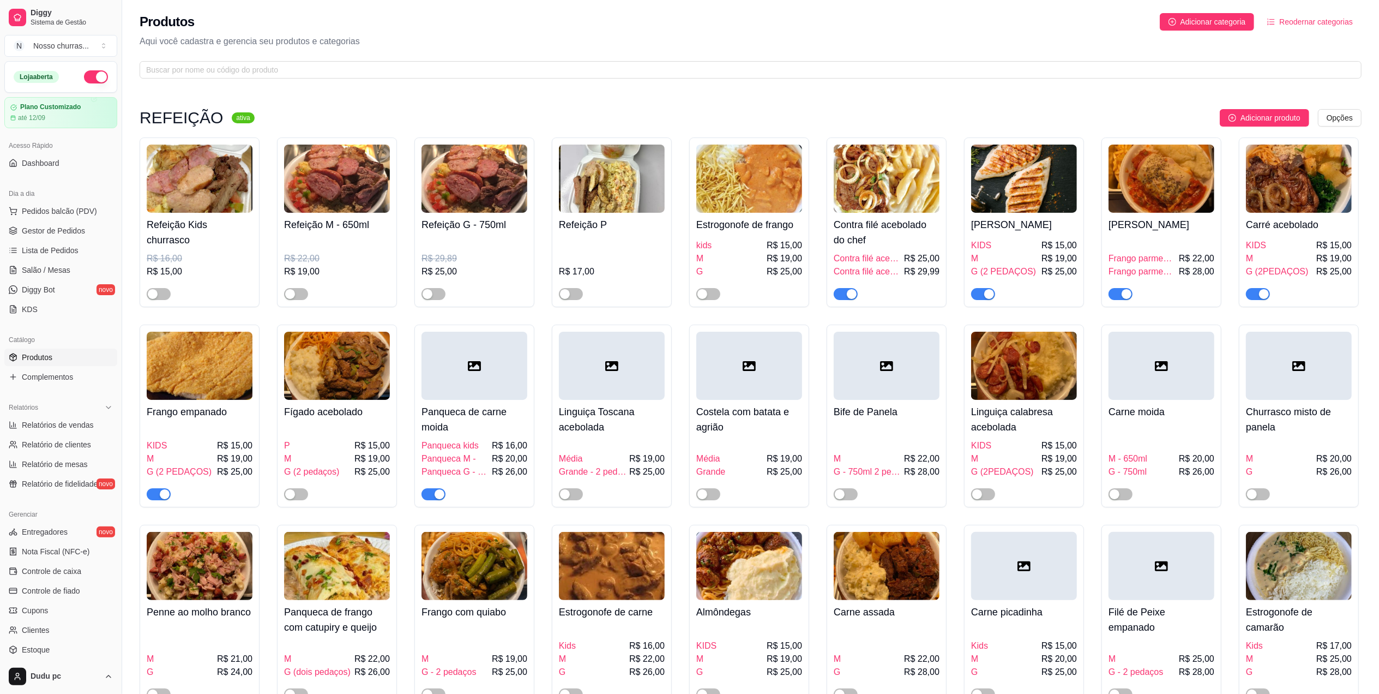
click at [57, 349] on link "Produtos" at bounding box center [60, 357] width 113 height 17
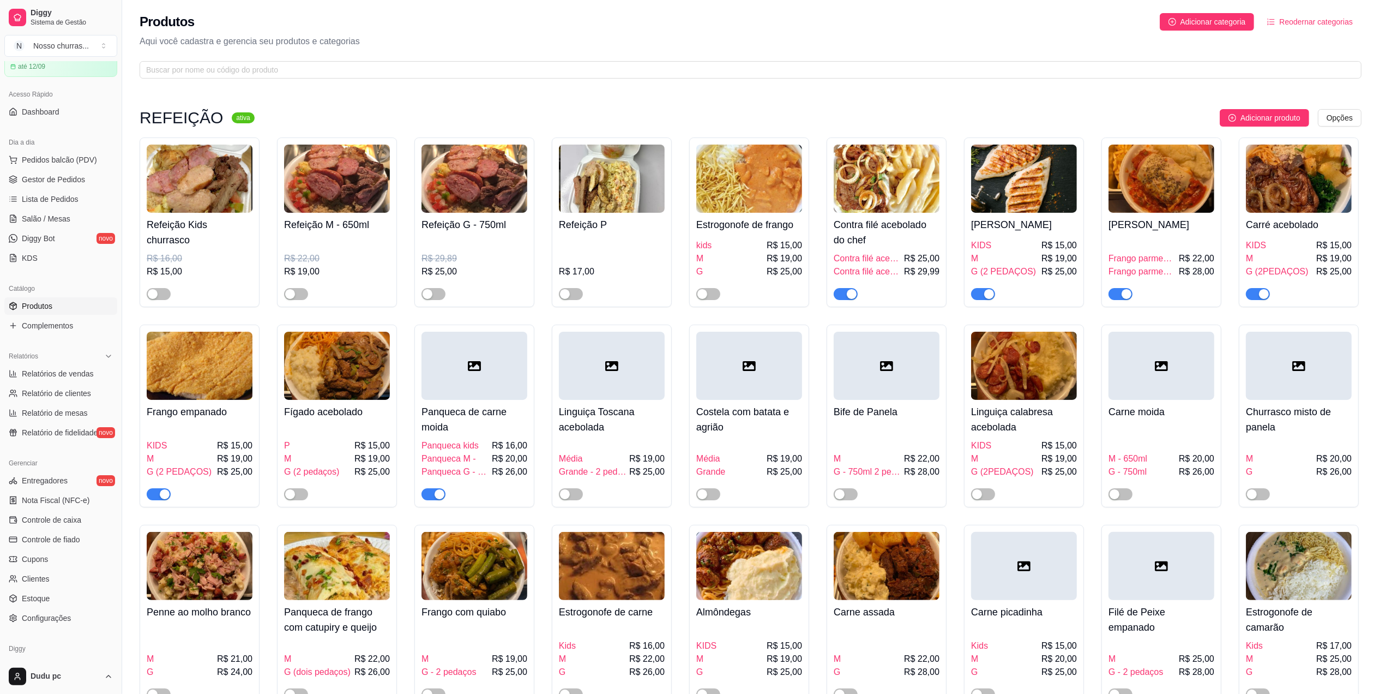
scroll to position [92, 0]
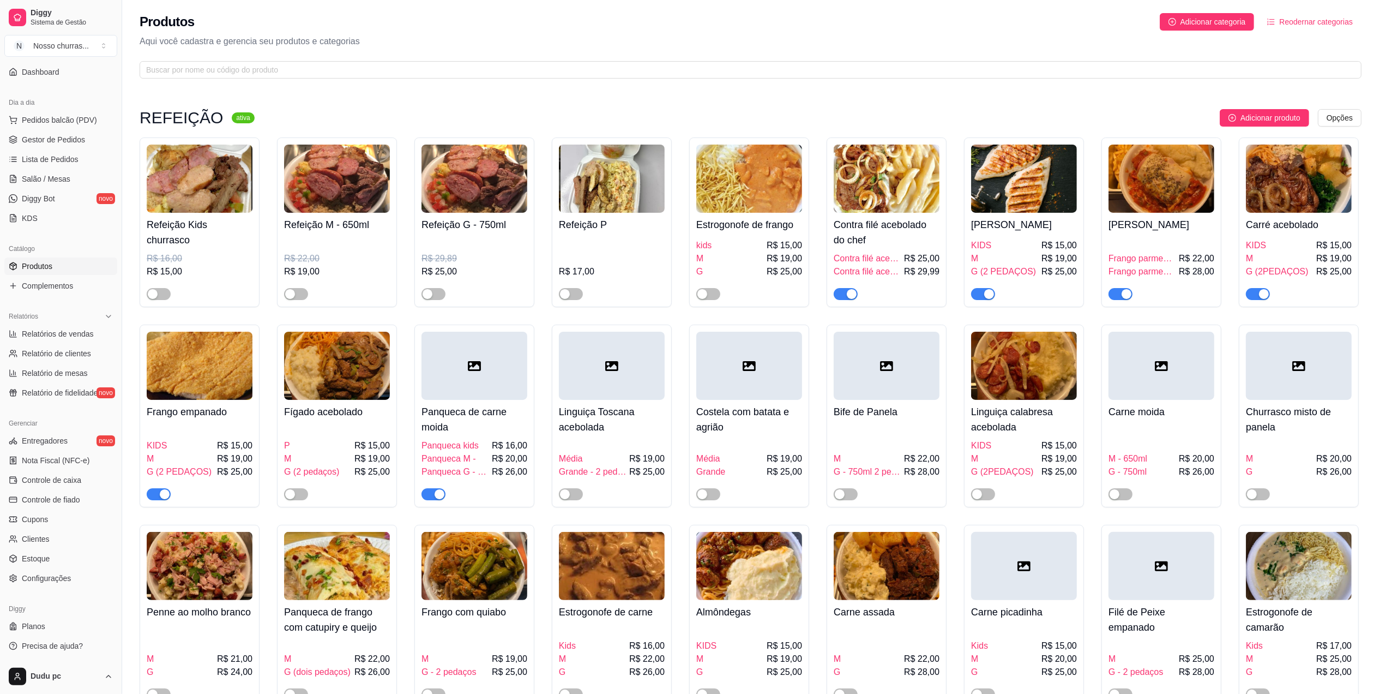
click at [40, 261] on span "Produtos" at bounding box center [37, 266] width 31 height 11
click at [70, 339] on span "Relatórios de vendas" at bounding box center [58, 333] width 72 height 11
select select "ALL"
select select "0"
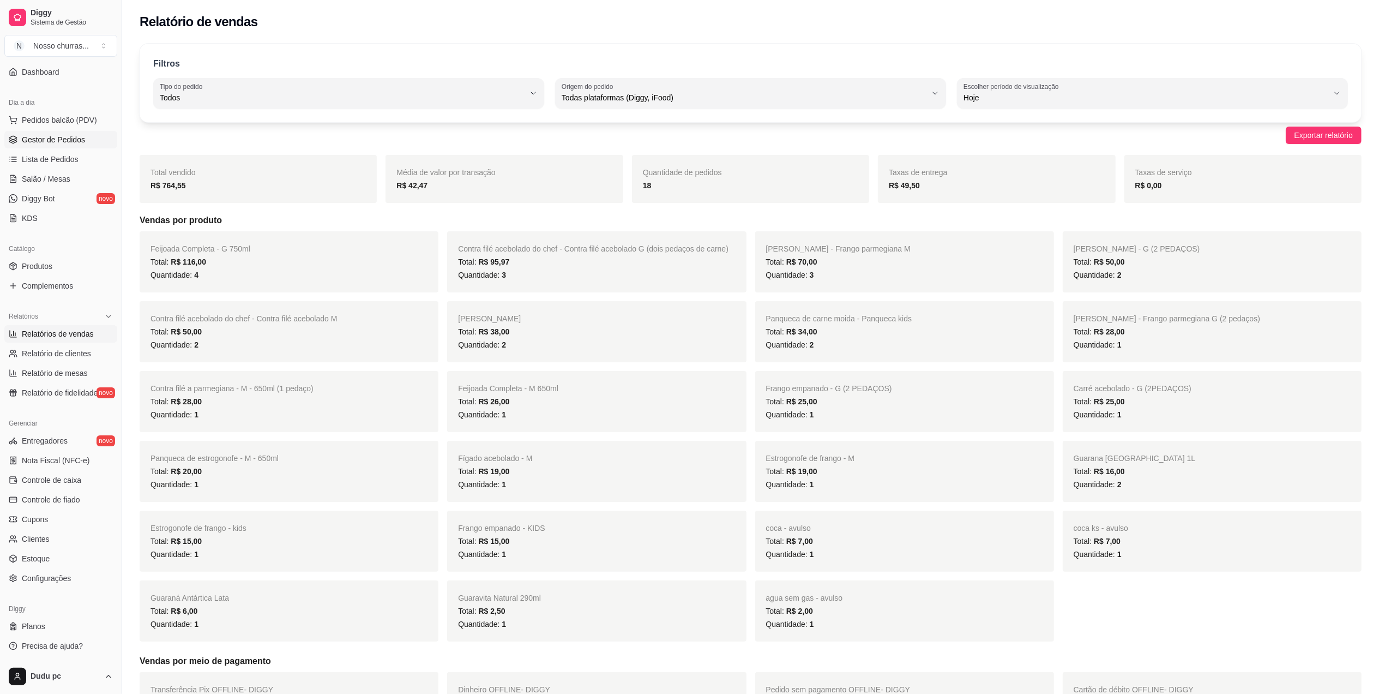
click at [76, 139] on span "Gestor de Pedidos" at bounding box center [53, 139] width 63 height 11
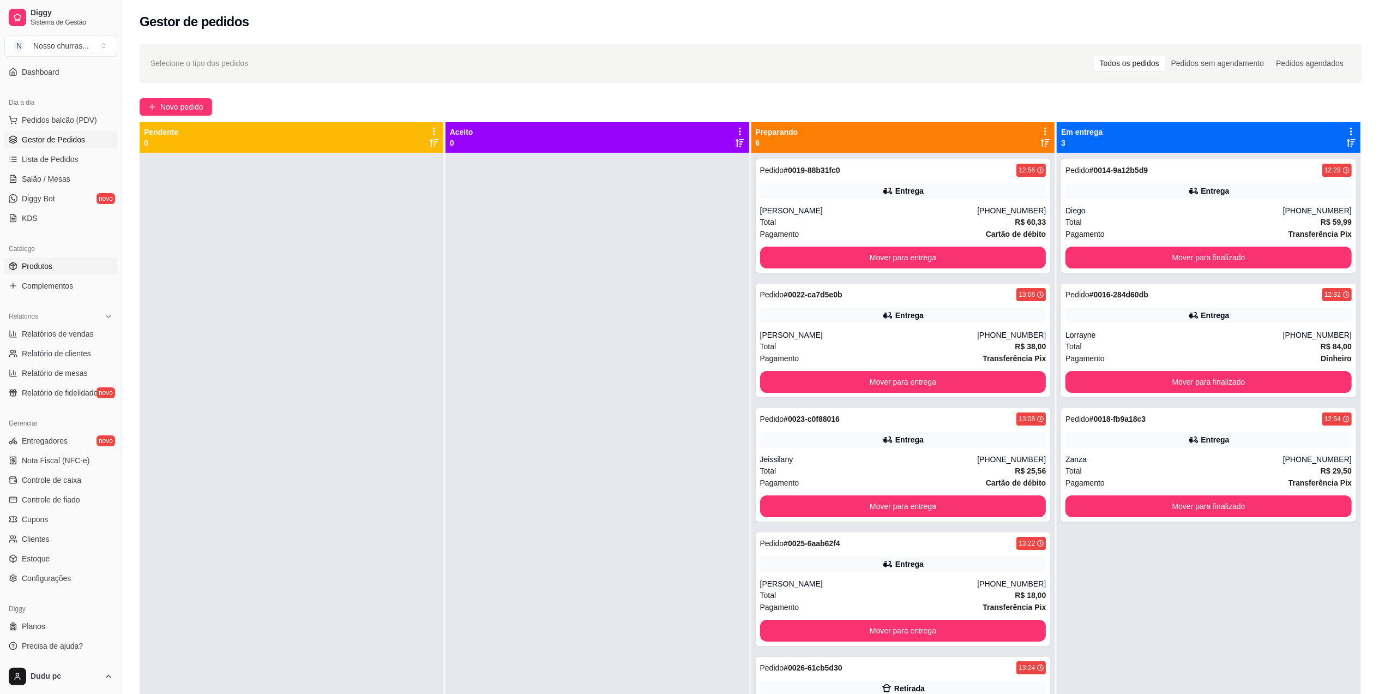
click at [46, 265] on span "Produtos" at bounding box center [37, 266] width 31 height 11
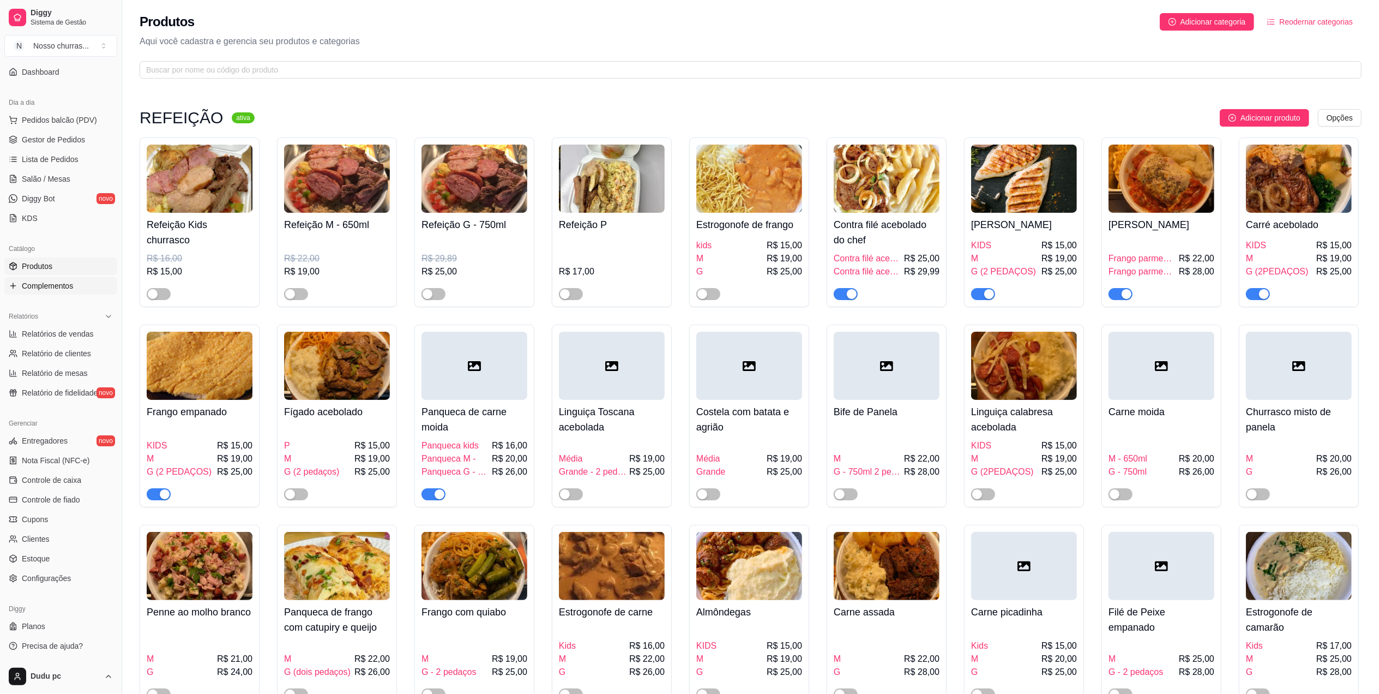
click at [35, 287] on span "Complementos" at bounding box center [47, 285] width 51 height 11
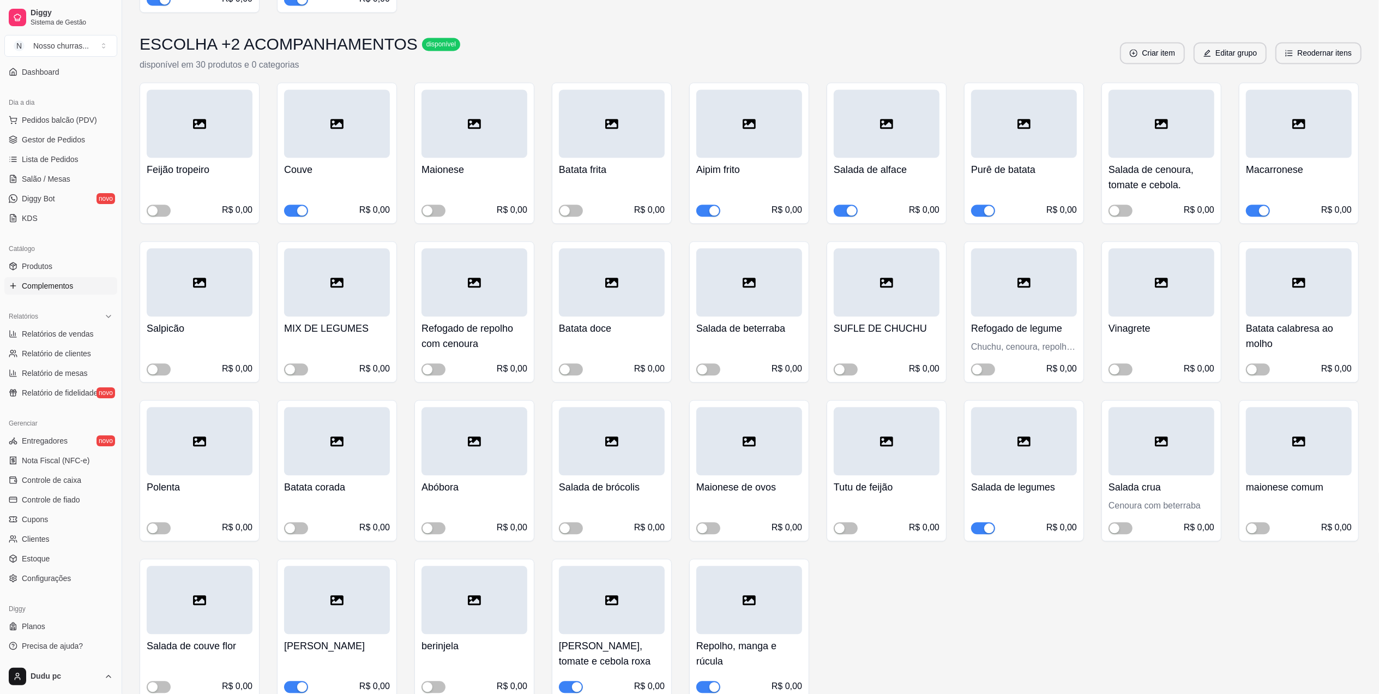
scroll to position [2468, 0]
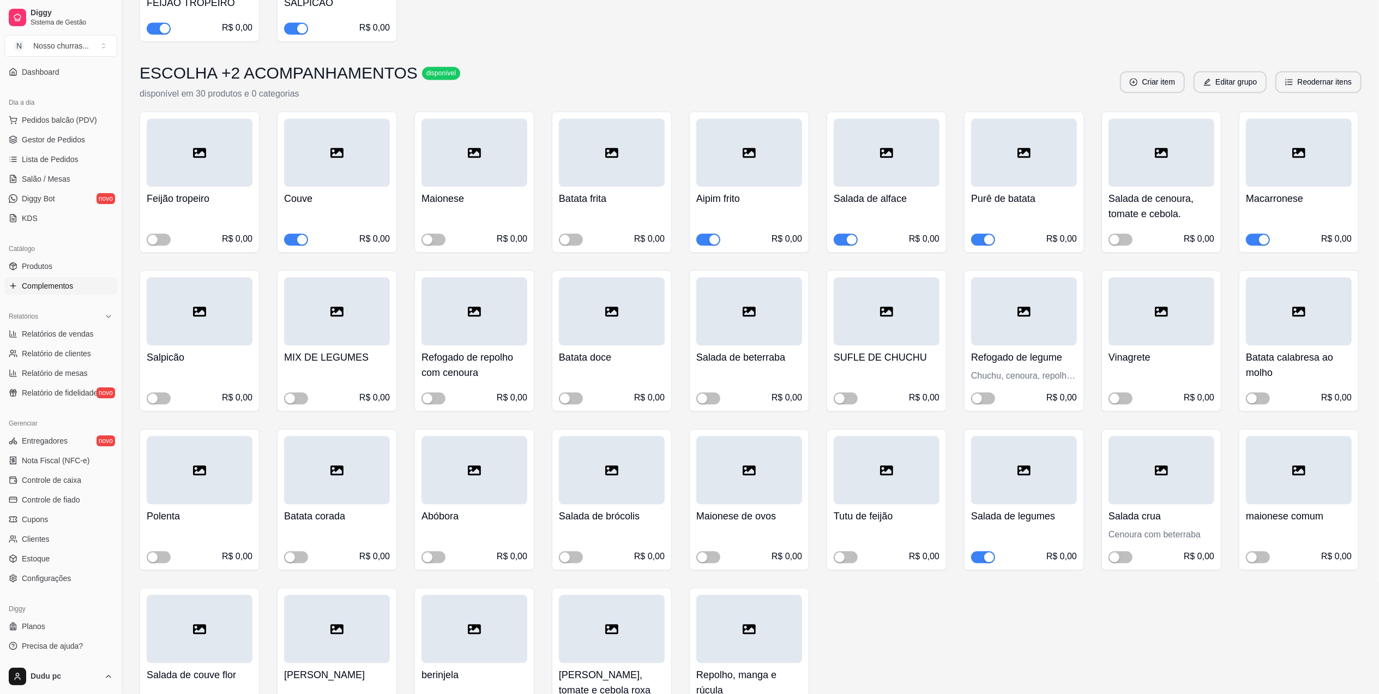
click at [993, 235] on div "button" at bounding box center [990, 240] width 10 height 10
click at [51, 142] on span "Gestor de Pedidos" at bounding box center [53, 139] width 63 height 11
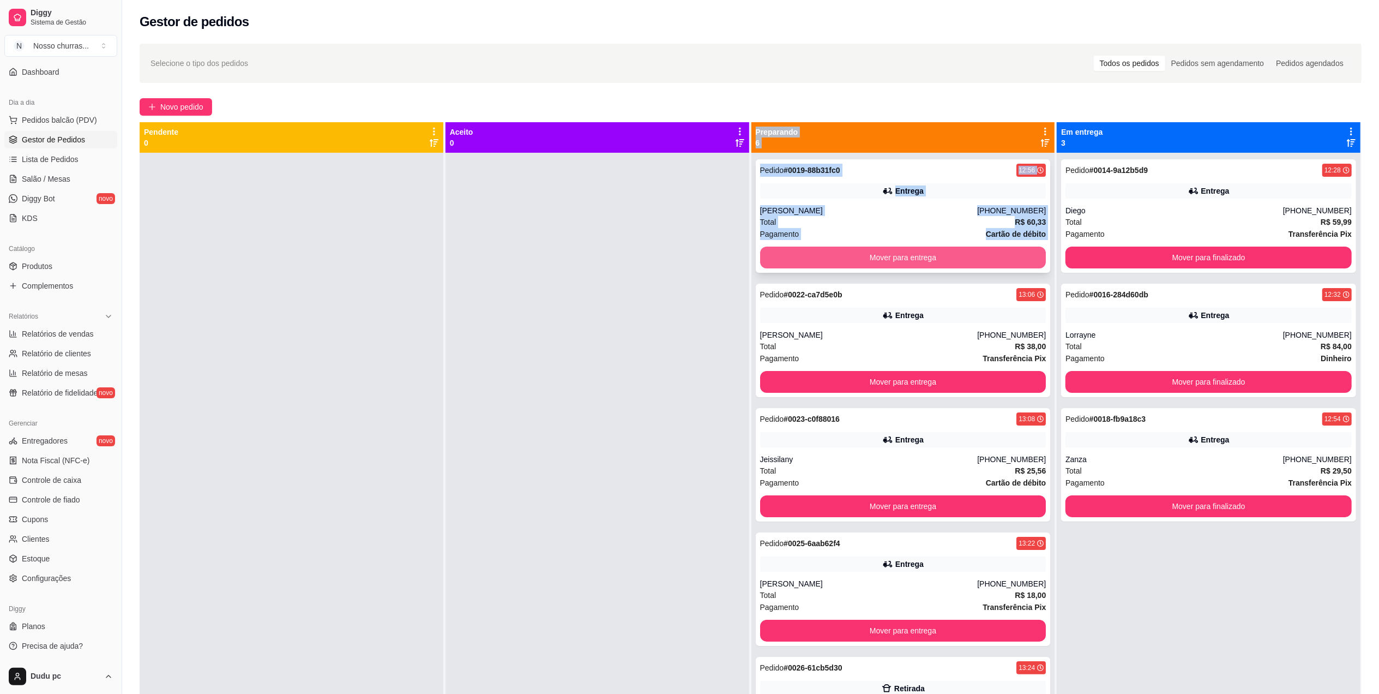
drag, startPoint x: 623, startPoint y: 242, endPoint x: 815, endPoint y: 251, distance: 192.2
click at [815, 251] on div "Pendente 0 Aceito 0 Preparando 6 Pedido # 0019-88b31fc0 12:56 Entrega [PERSON_N…" at bounding box center [751, 469] width 1222 height 694
drag, startPoint x: 815, startPoint y: 251, endPoint x: 788, endPoint y: 199, distance: 58.8
click at [788, 199] on div "Entrega" at bounding box center [903, 190] width 286 height 15
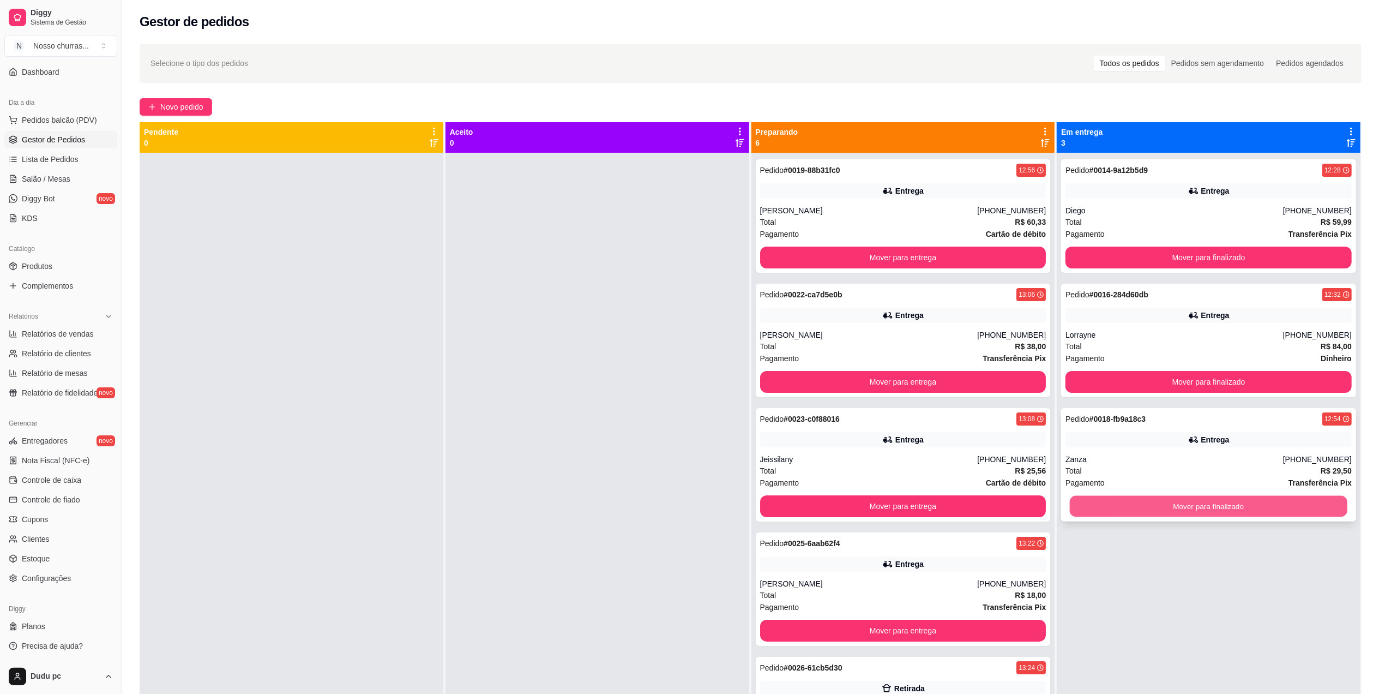
click at [1126, 506] on button "Mover para finalizado" at bounding box center [1209, 506] width 278 height 21
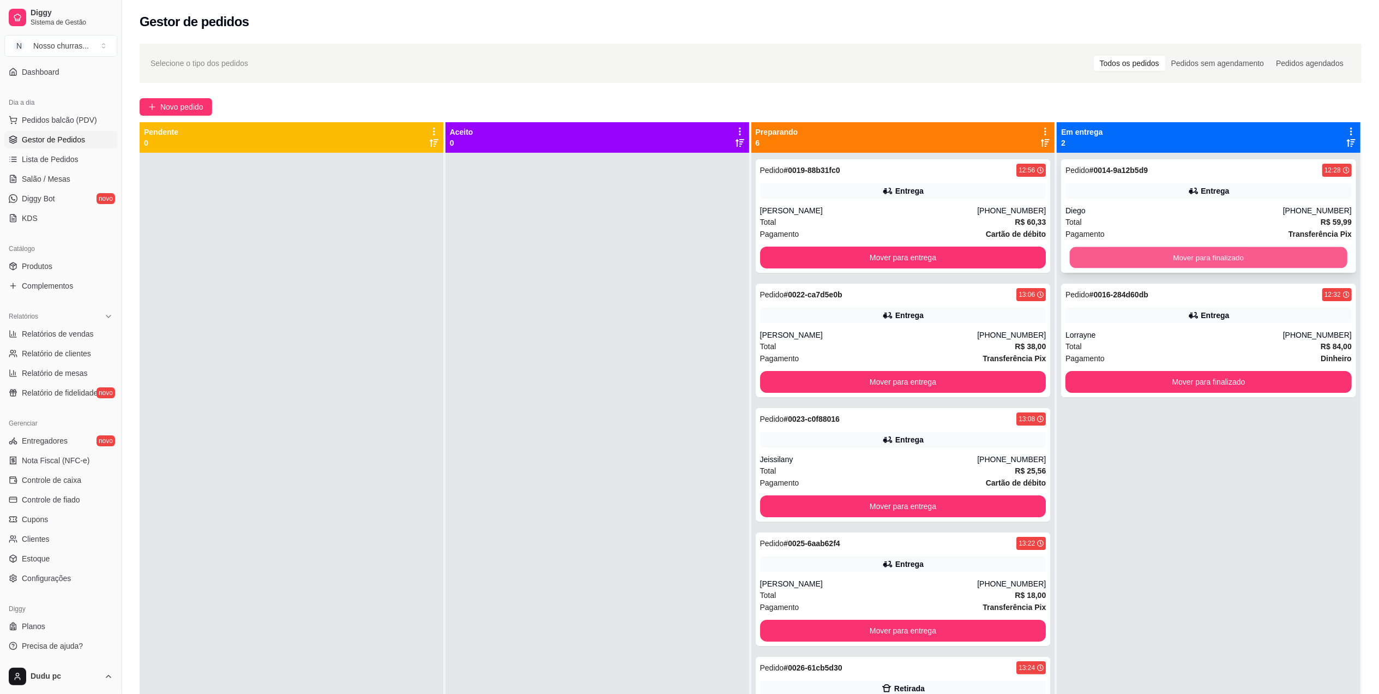
click at [1192, 262] on button "Mover para finalizado" at bounding box center [1209, 257] width 278 height 21
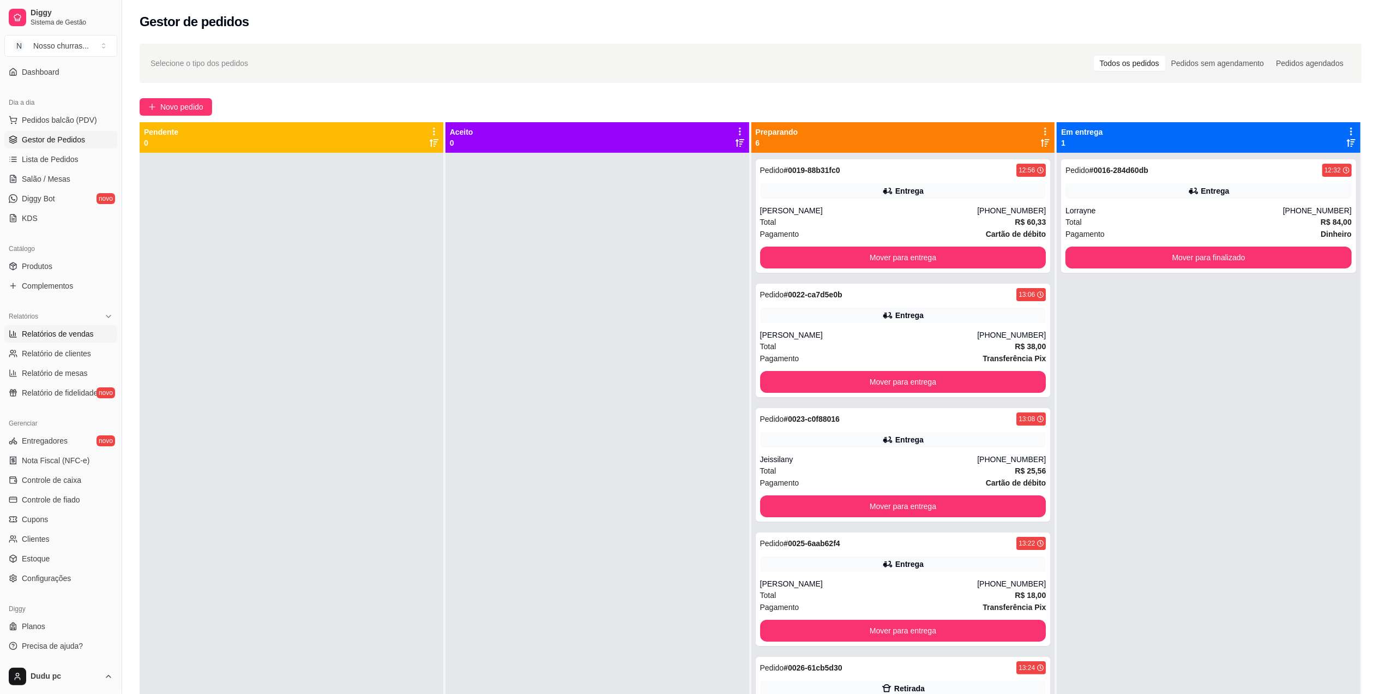
click at [50, 331] on span "Relatórios de vendas" at bounding box center [58, 333] width 72 height 11
select select "ALL"
select select "0"
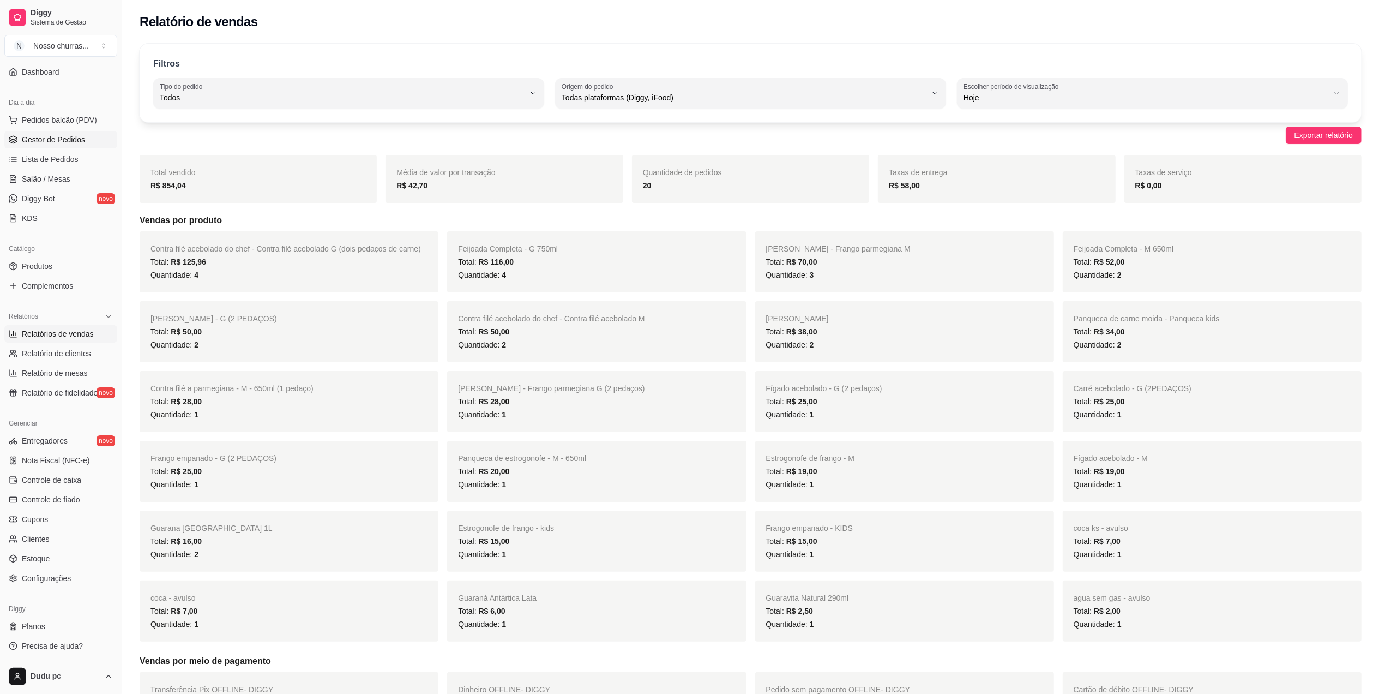
click at [53, 143] on span "Gestor de Pedidos" at bounding box center [53, 139] width 63 height 11
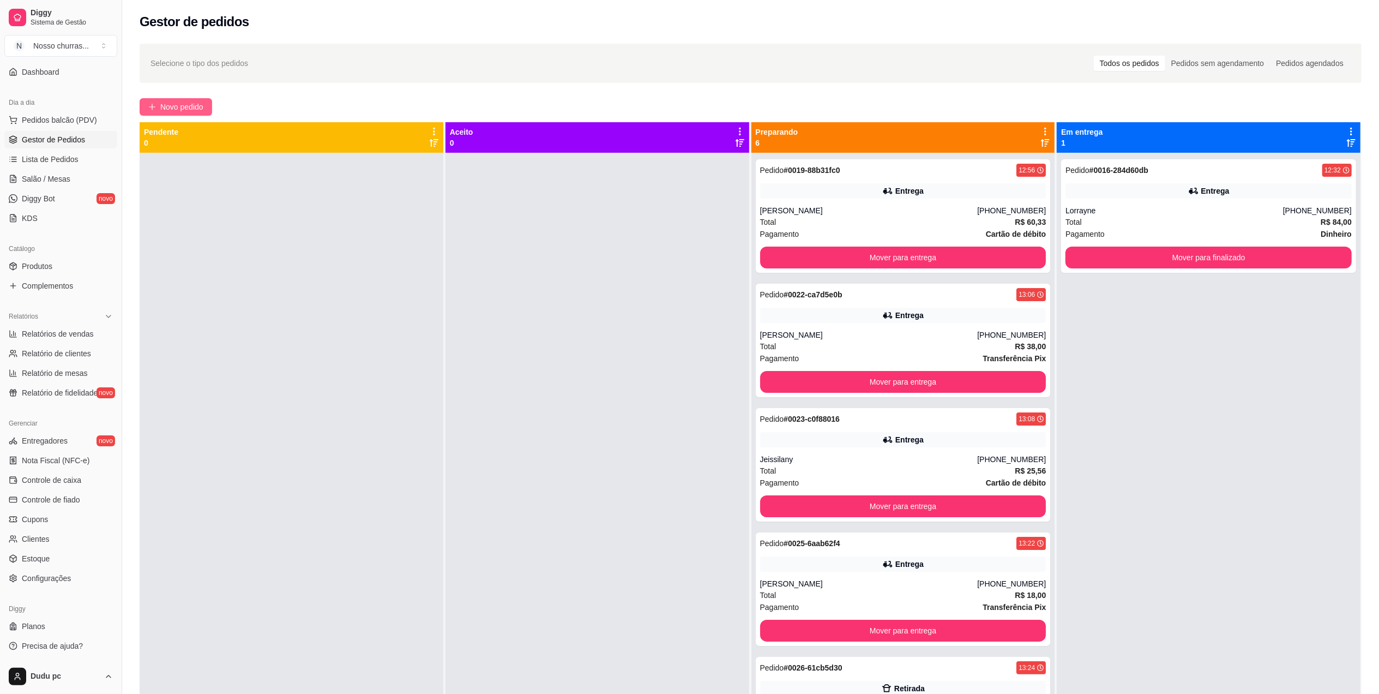
click at [149, 105] on icon "plus" at bounding box center [152, 107] width 8 height 8
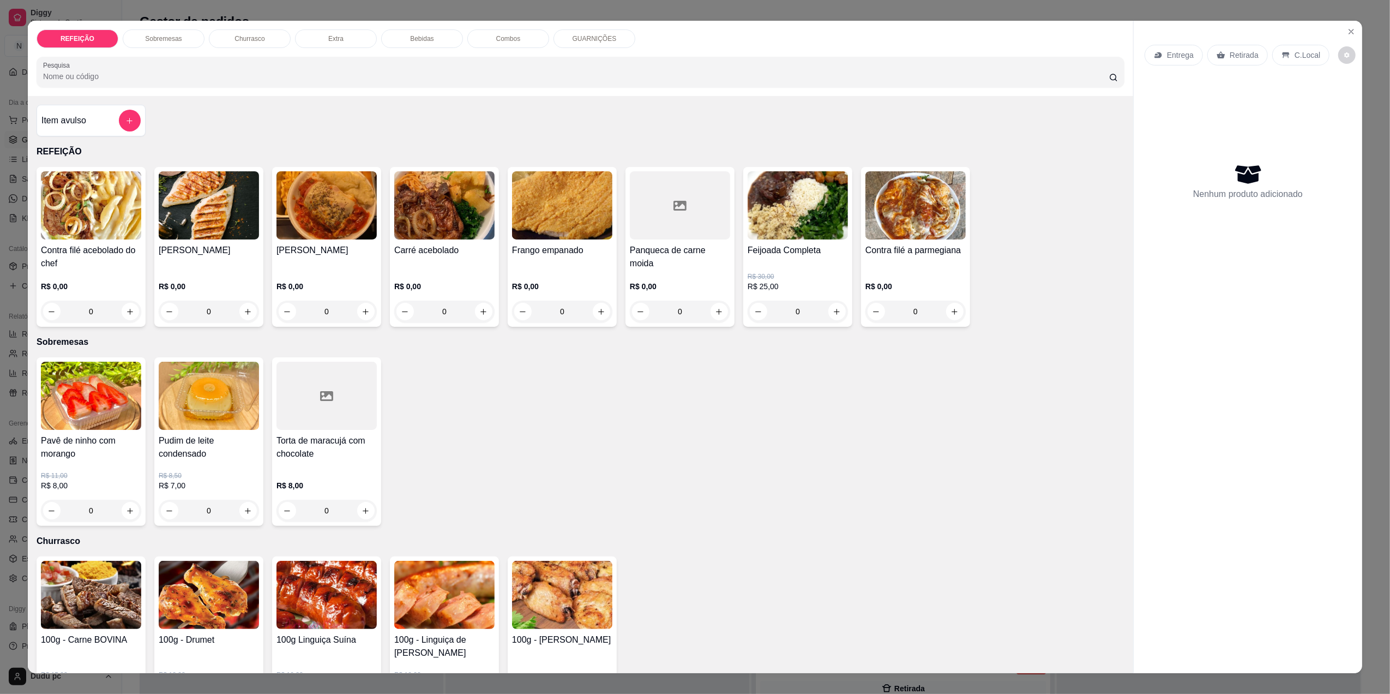
click at [832, 314] on div "0" at bounding box center [798, 312] width 100 height 22
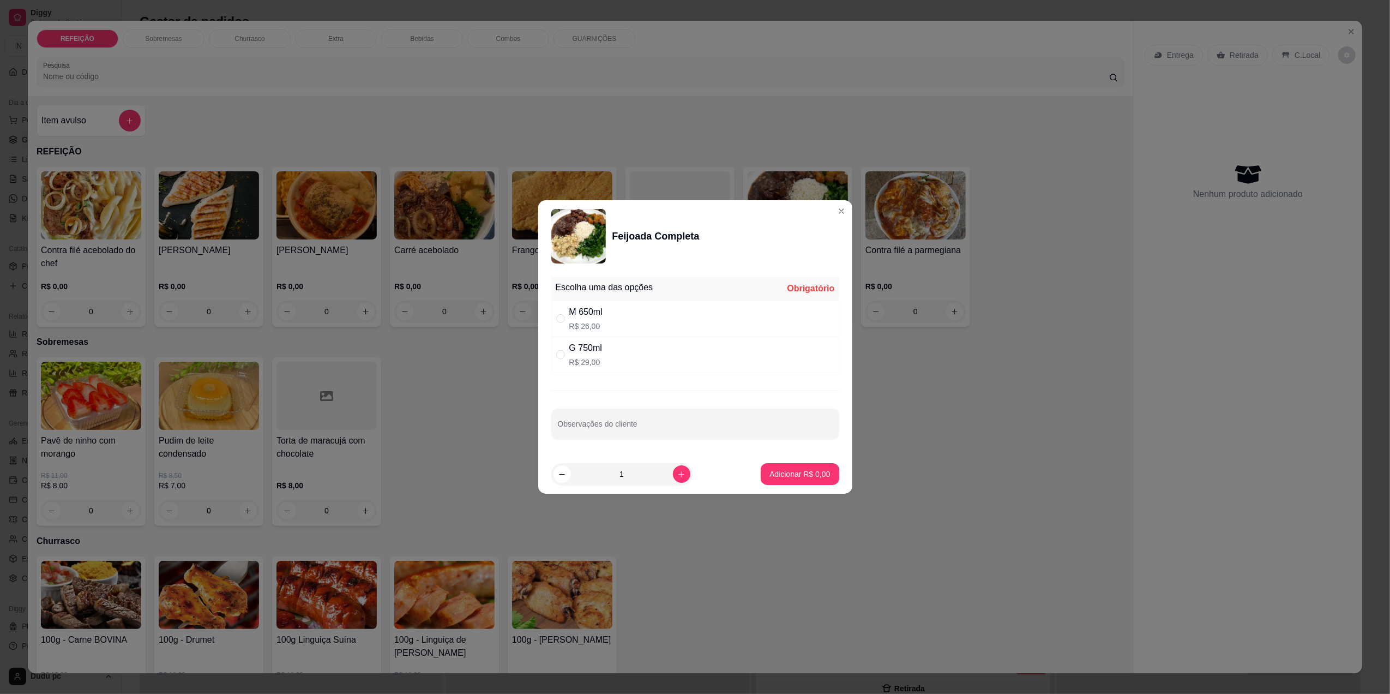
click at [705, 362] on div "G 750ml R$ 29,00" at bounding box center [695, 355] width 288 height 36
radio input "true"
click at [780, 474] on p "Adicionar R$ 29,00" at bounding box center [797, 474] width 63 height 10
type input "1"
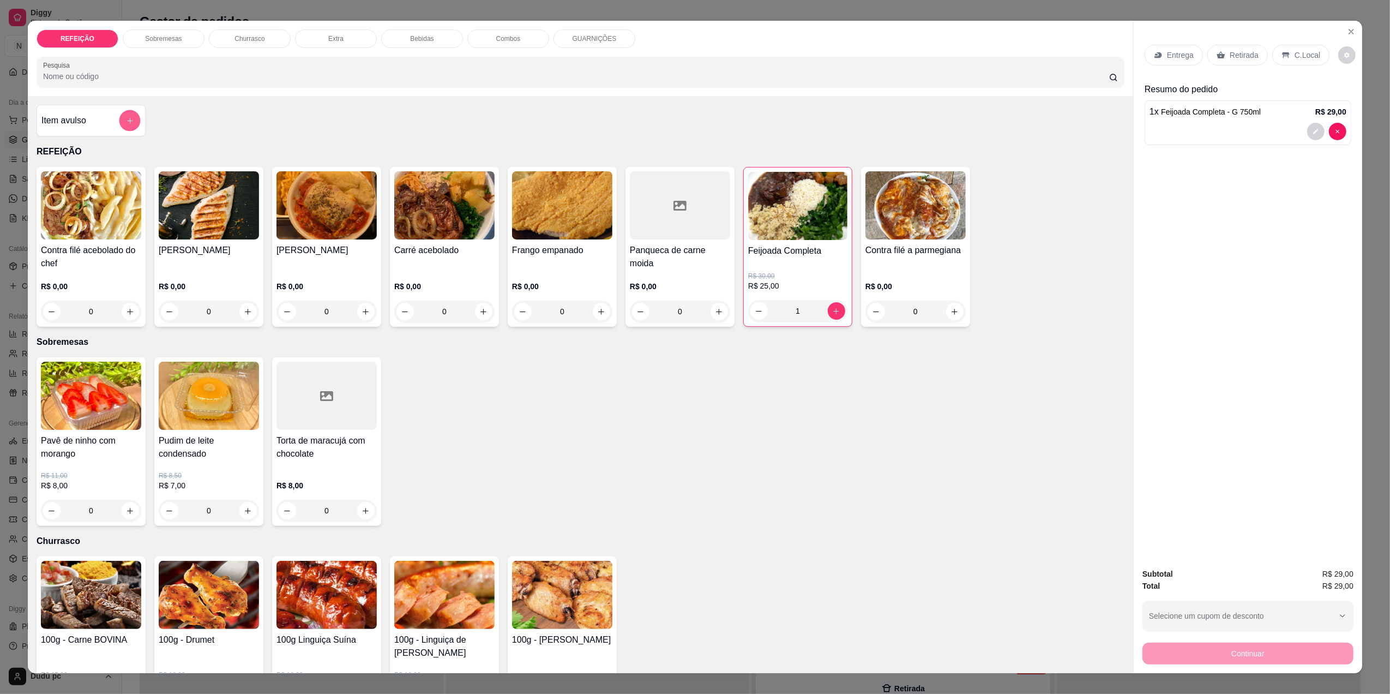
click at [119, 122] on button "add-separate-item" at bounding box center [129, 120] width 21 height 21
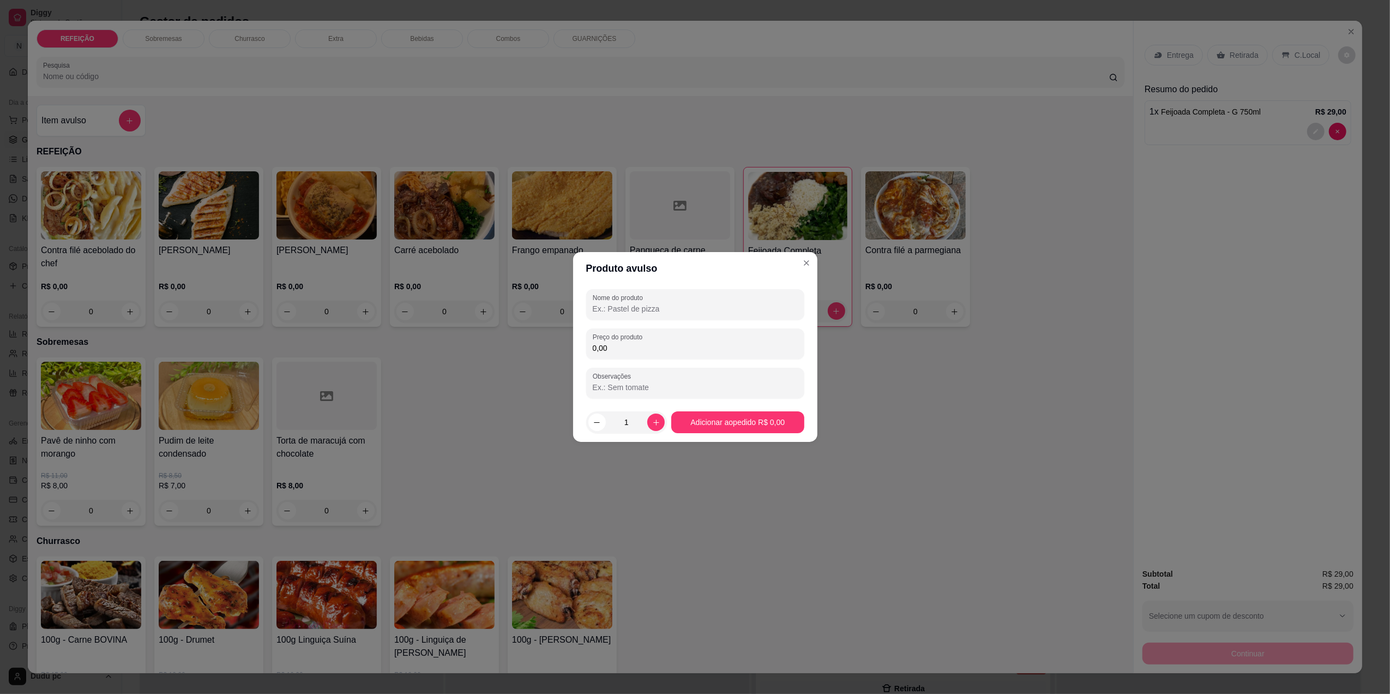
click at [645, 310] on input "Nome do produto" at bounding box center [695, 308] width 205 height 11
type input "g"
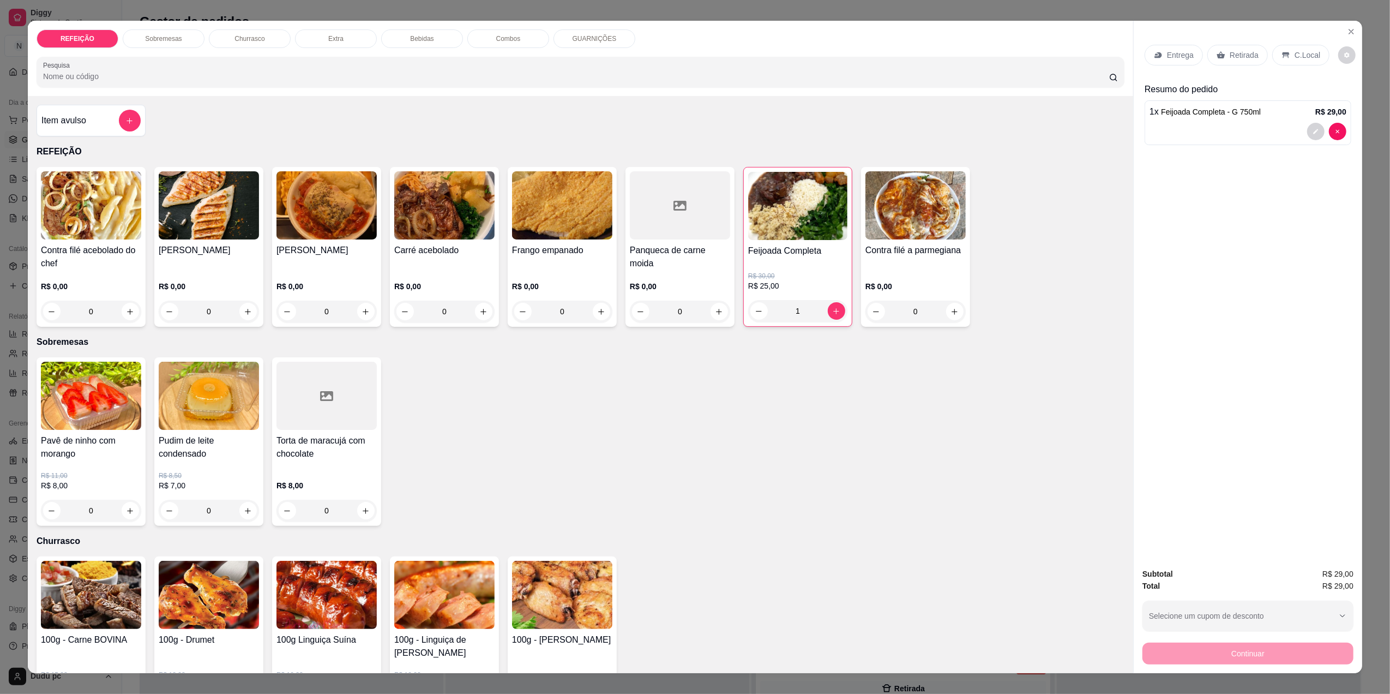
click at [426, 39] on p "Bebidas" at bounding box center [421, 38] width 23 height 9
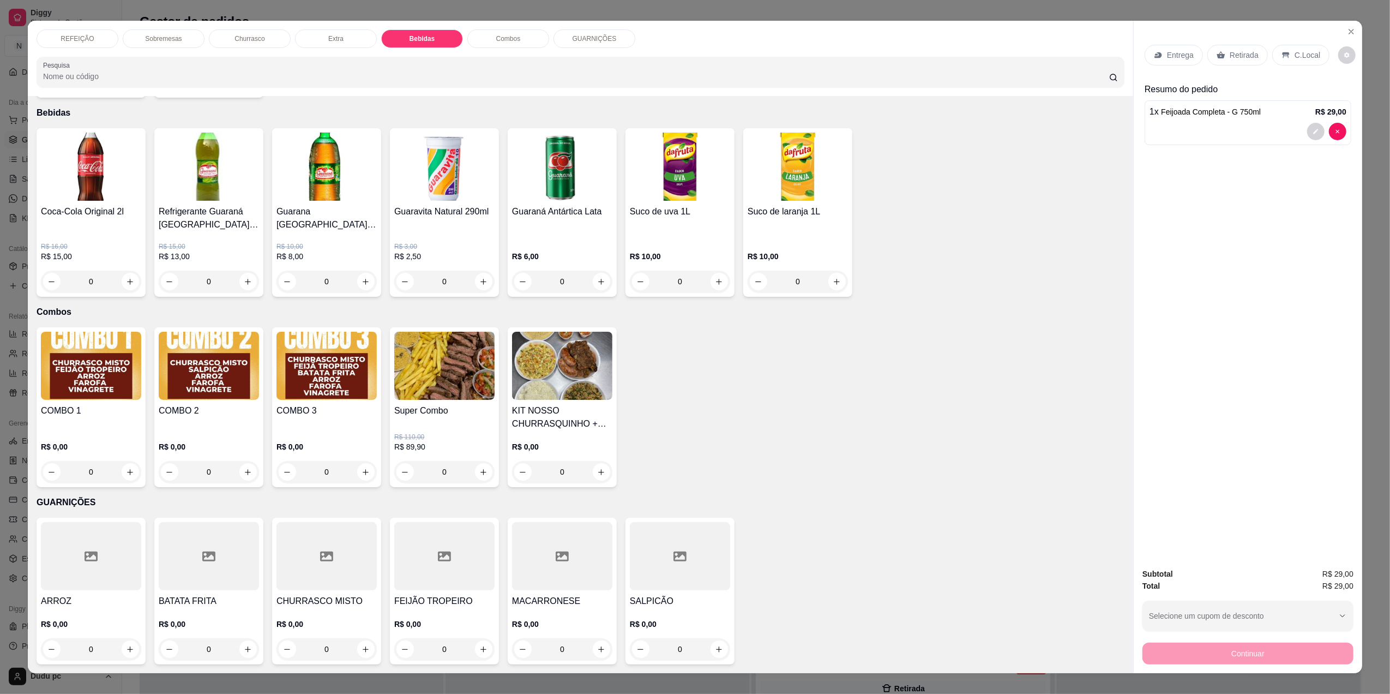
scroll to position [14, 0]
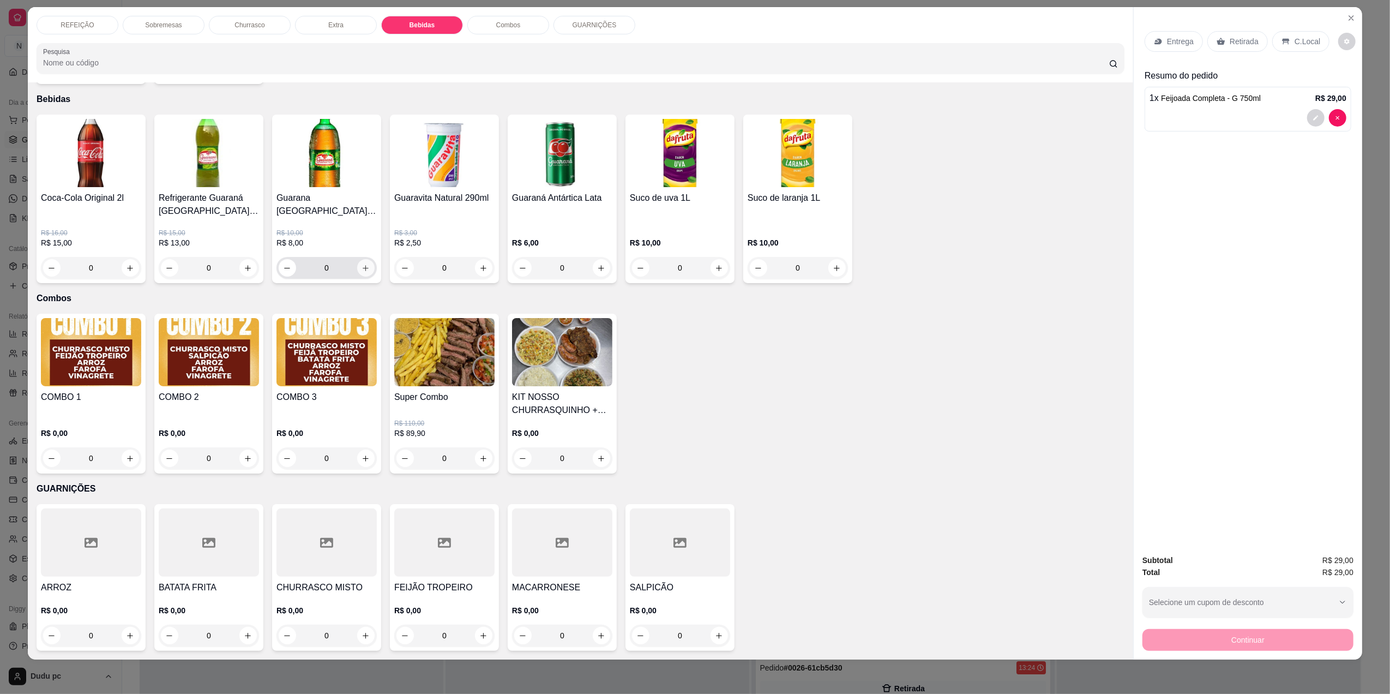
click at [362, 264] on icon "increase-product-quantity" at bounding box center [366, 268] width 8 height 8
type input "1"
click at [1307, 37] on p "C.Local" at bounding box center [1308, 41] width 26 height 11
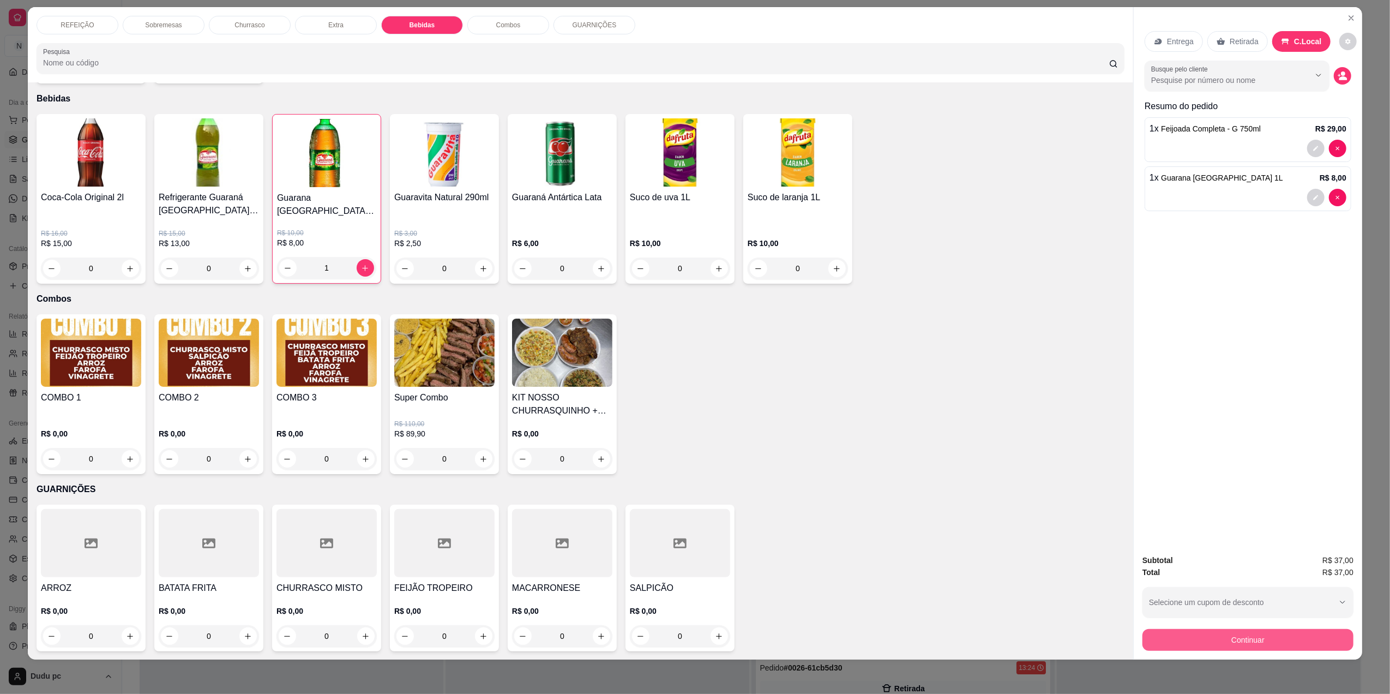
click at [1192, 642] on button "Continuar" at bounding box center [1248, 640] width 211 height 22
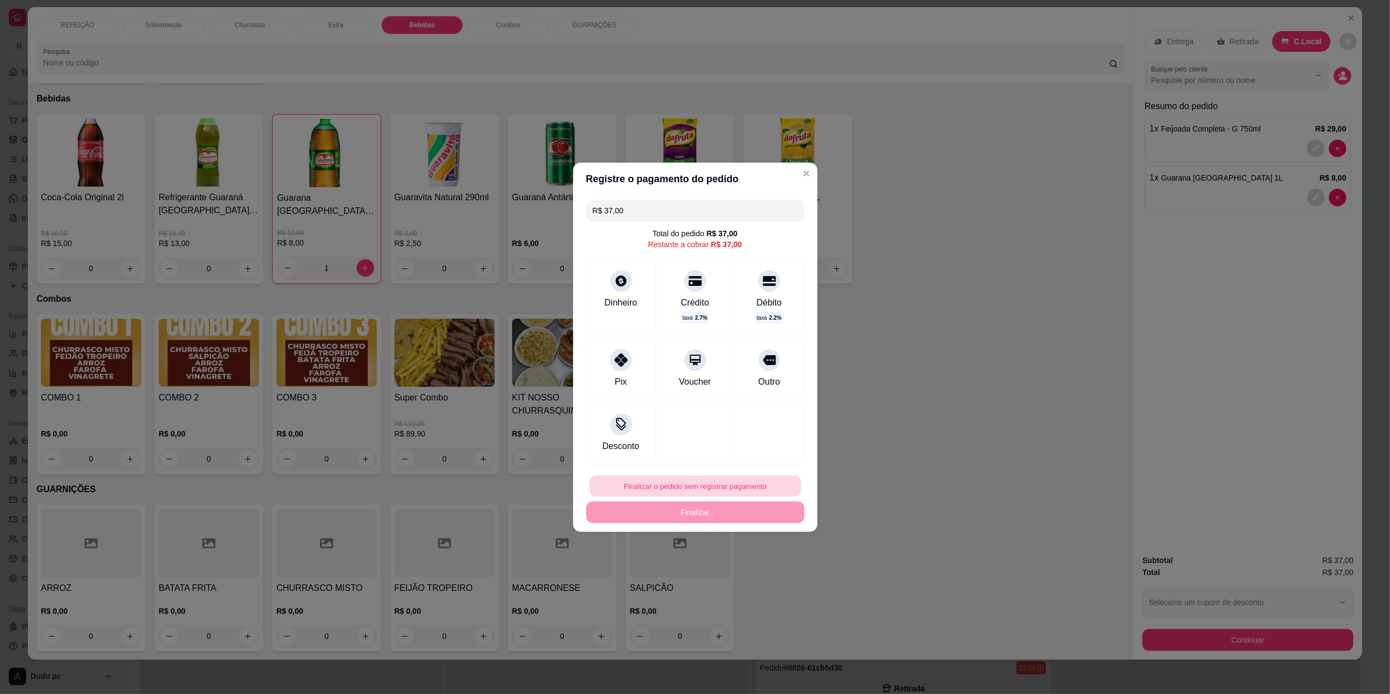
click at [644, 487] on button "Finalizar o pedido sem registrar pagamento" at bounding box center [696, 485] width 212 height 21
click at [769, 579] on button "Confirmar" at bounding box center [761, 575] width 39 height 16
type input "0"
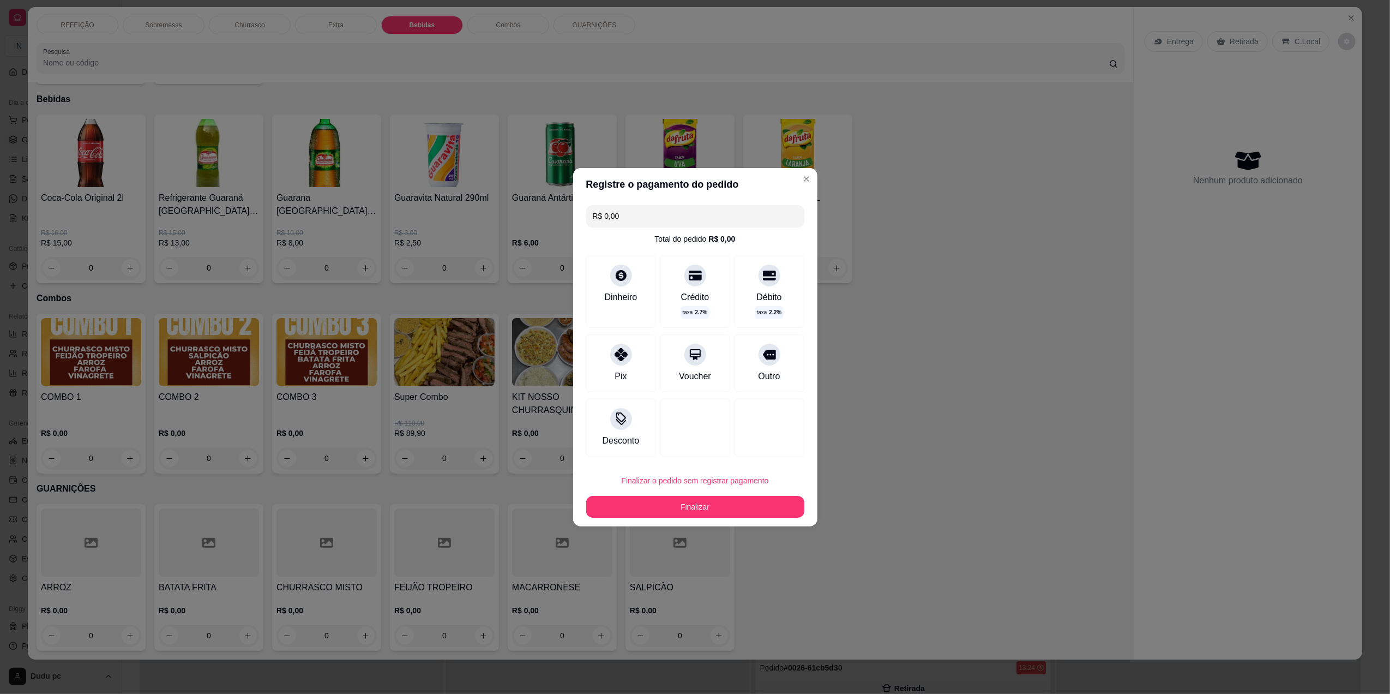
type input "R$ 0,00"
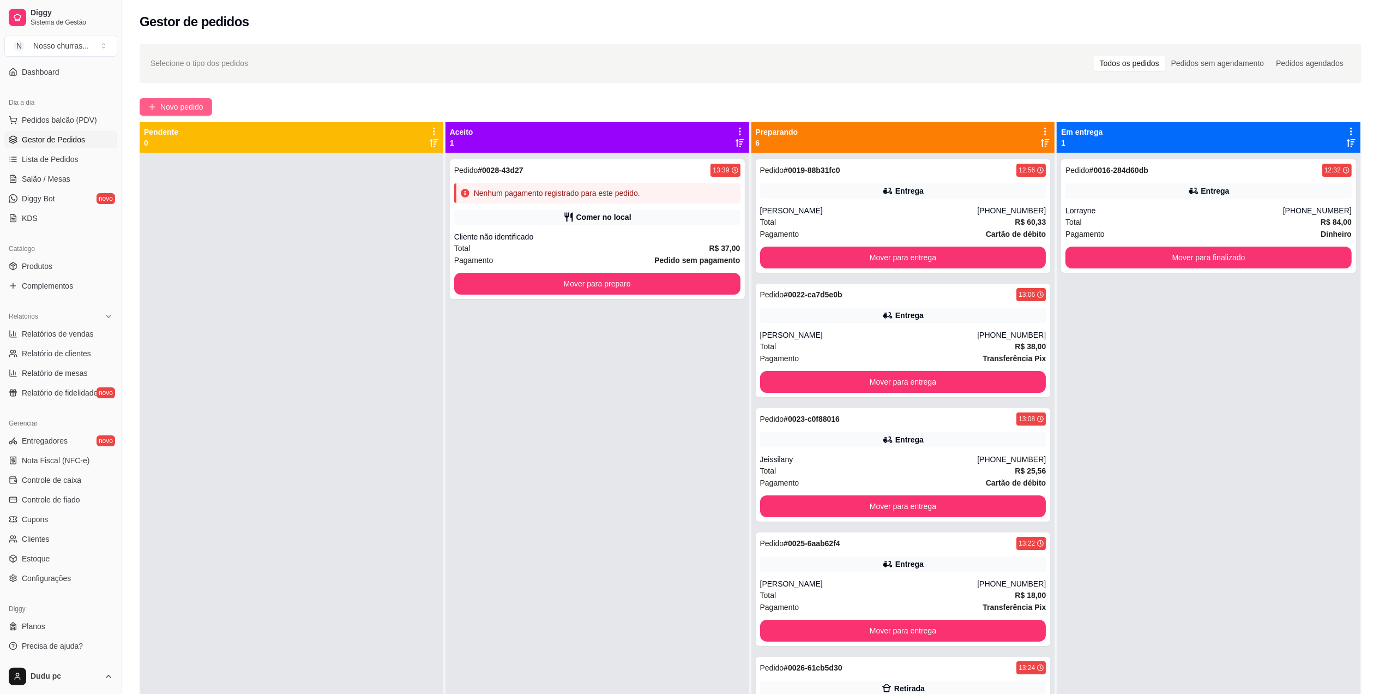
click at [193, 103] on span "Novo pedido" at bounding box center [181, 107] width 43 height 12
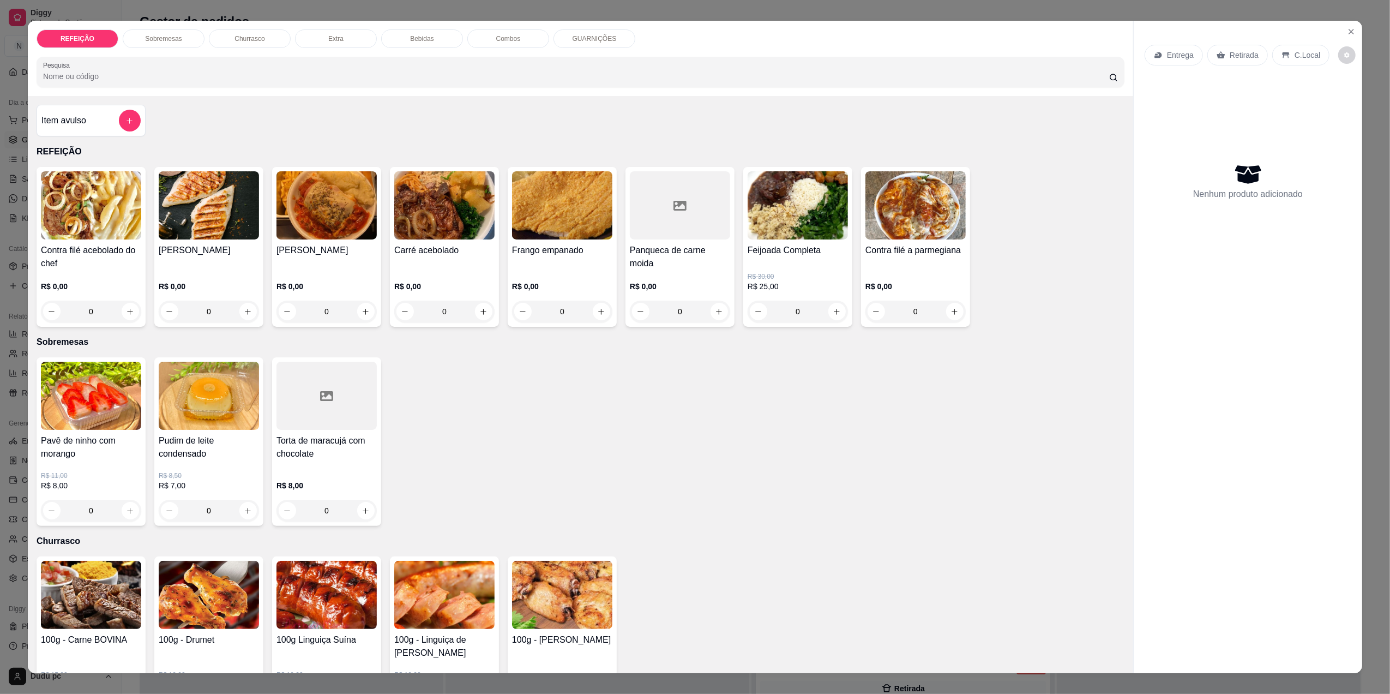
click at [237, 309] on div "0" at bounding box center [209, 312] width 100 height 22
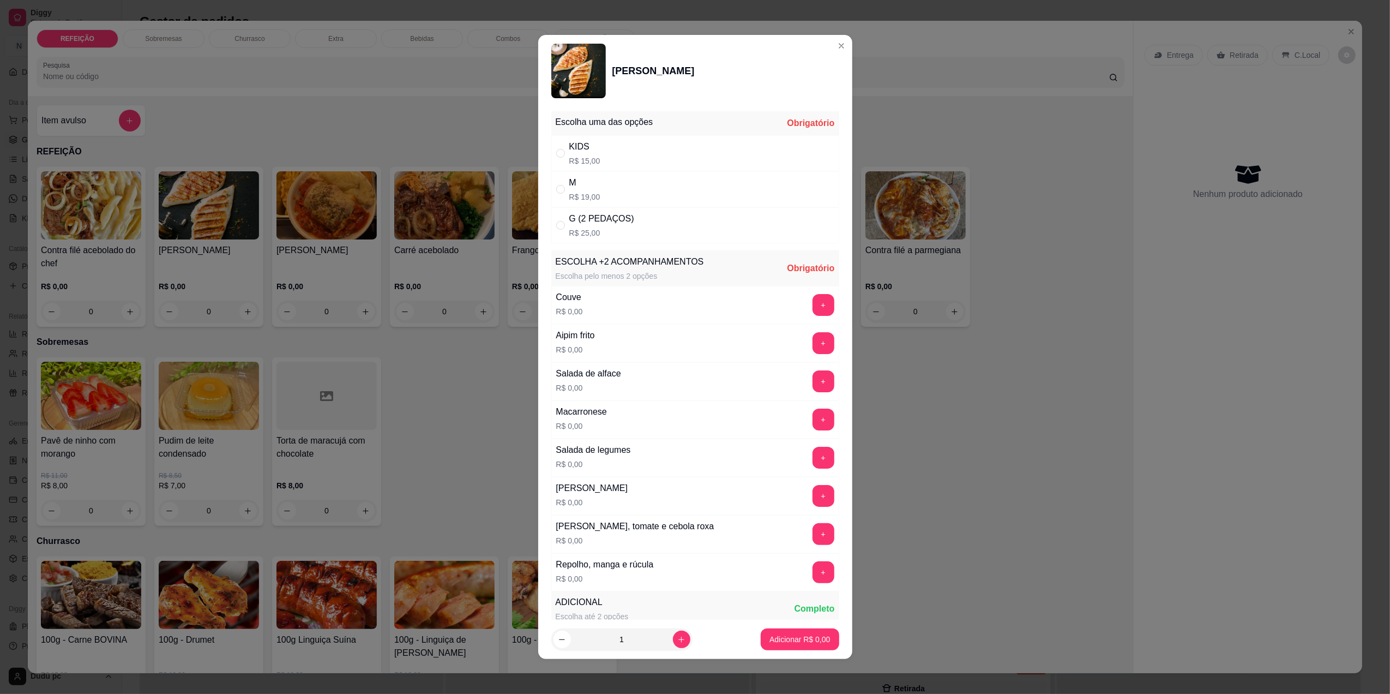
click at [578, 193] on p "R$ 19,00" at bounding box center [584, 196] width 31 height 11
radio input "true"
click at [813, 347] on button "+" at bounding box center [824, 343] width 22 height 22
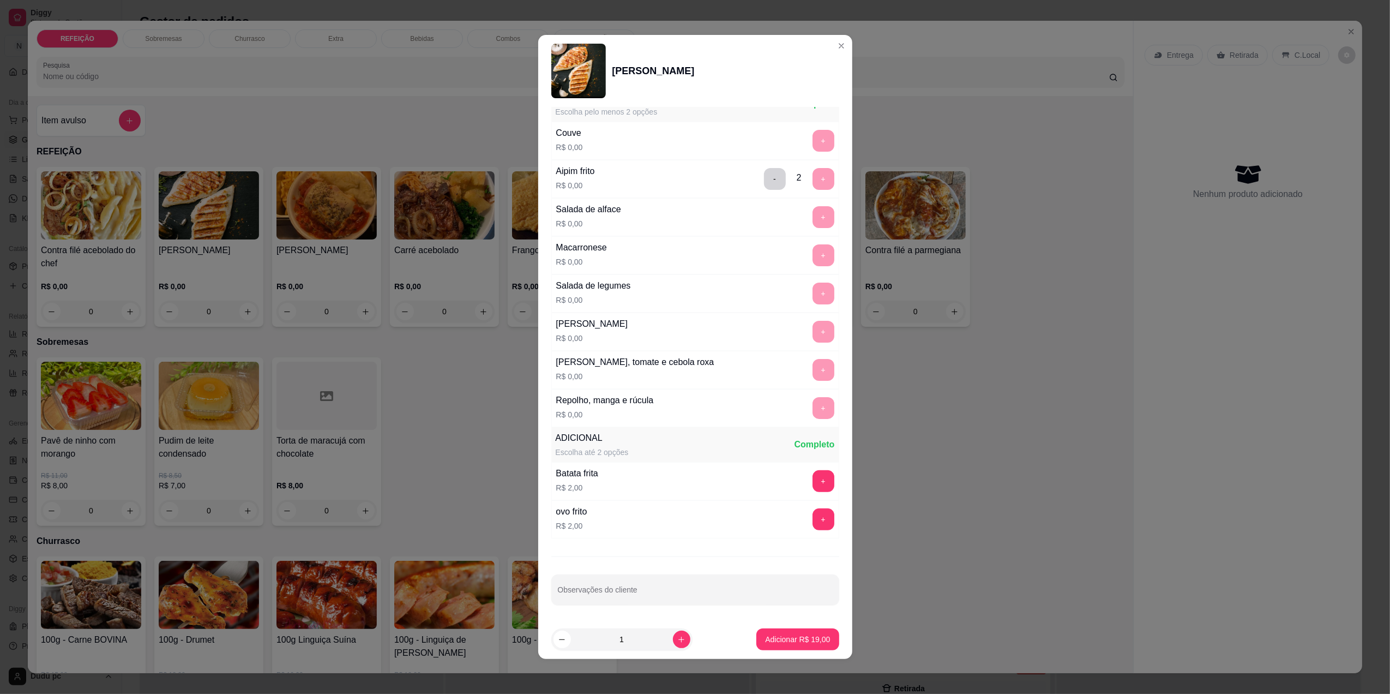
scroll to position [169, 0]
click at [788, 639] on p "Adicionar R$ 19,00" at bounding box center [797, 639] width 65 height 11
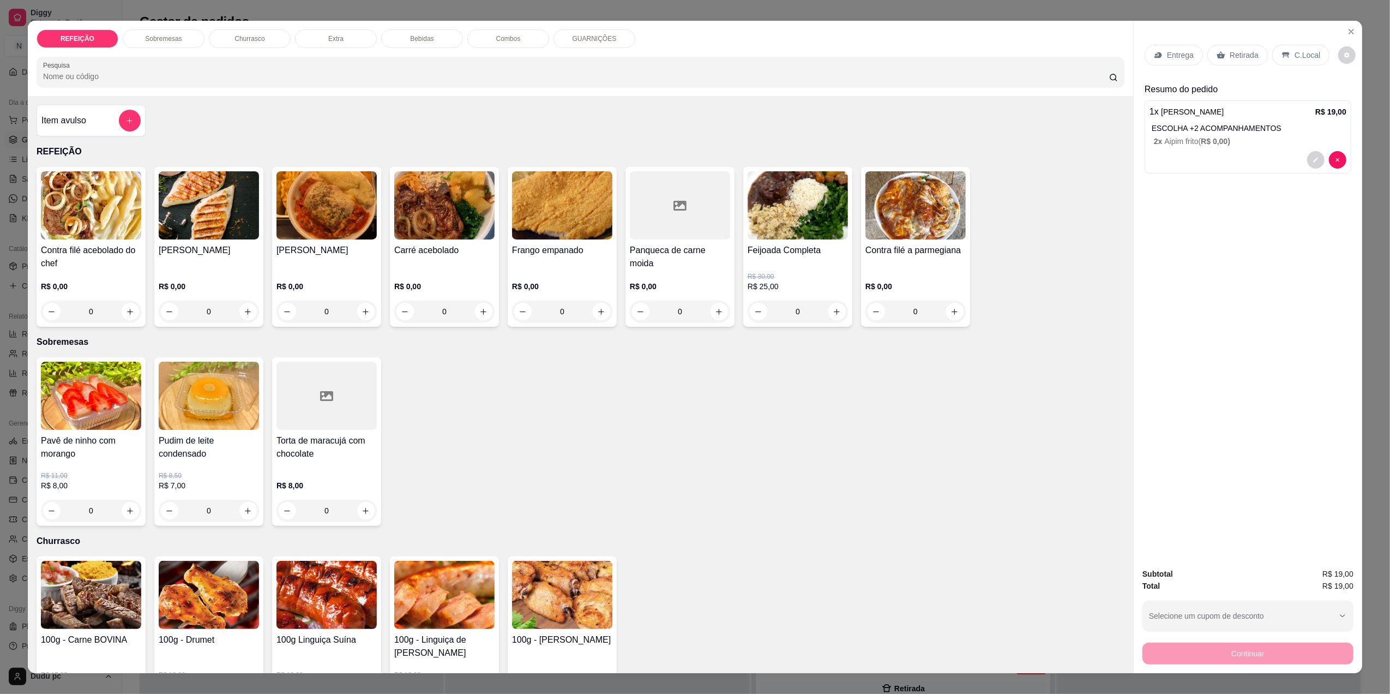
click at [1293, 44] on div "Entrega Retirada C.Local" at bounding box center [1248, 55] width 207 height 38
click at [1295, 52] on p "C.Local" at bounding box center [1308, 55] width 26 height 11
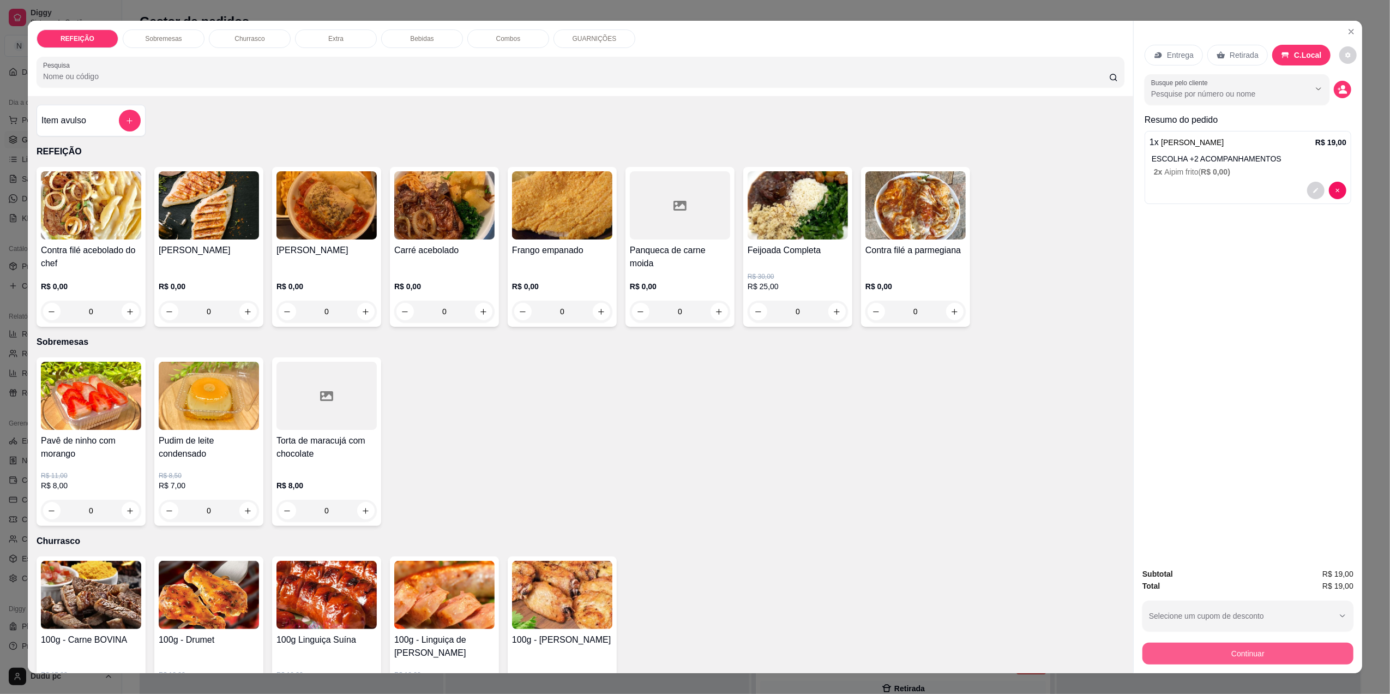
click at [1161, 663] on button "Continuar" at bounding box center [1248, 654] width 211 height 22
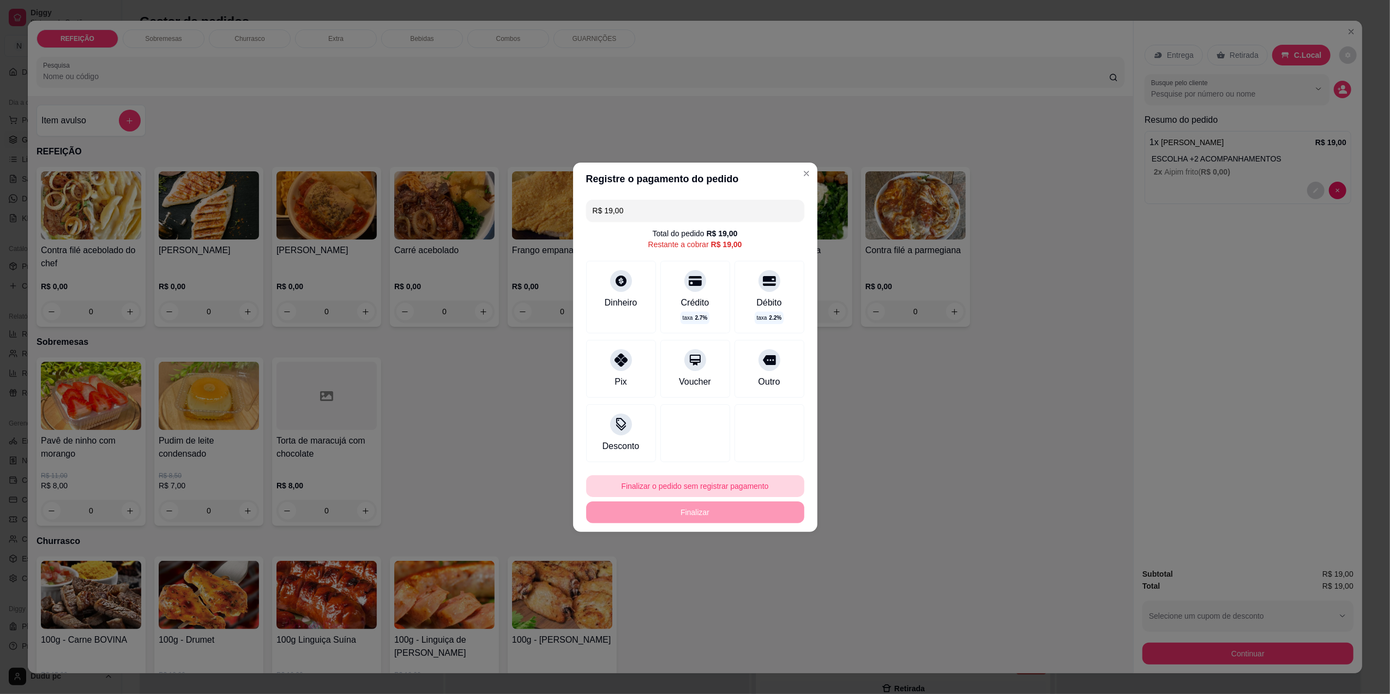
click at [634, 487] on button "Finalizar o pedido sem registrar pagamento" at bounding box center [695, 486] width 218 height 22
click at [775, 571] on button "Confirmar" at bounding box center [762, 575] width 40 height 17
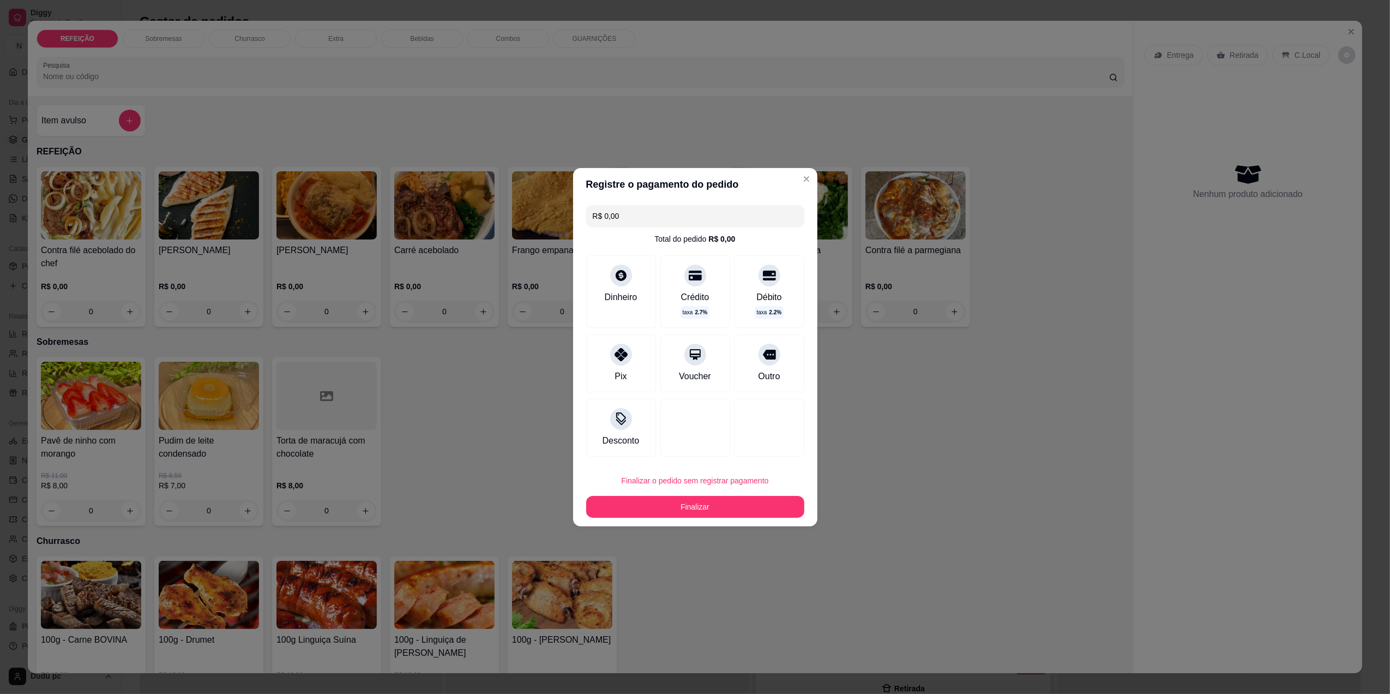
type input "R$ 0,00"
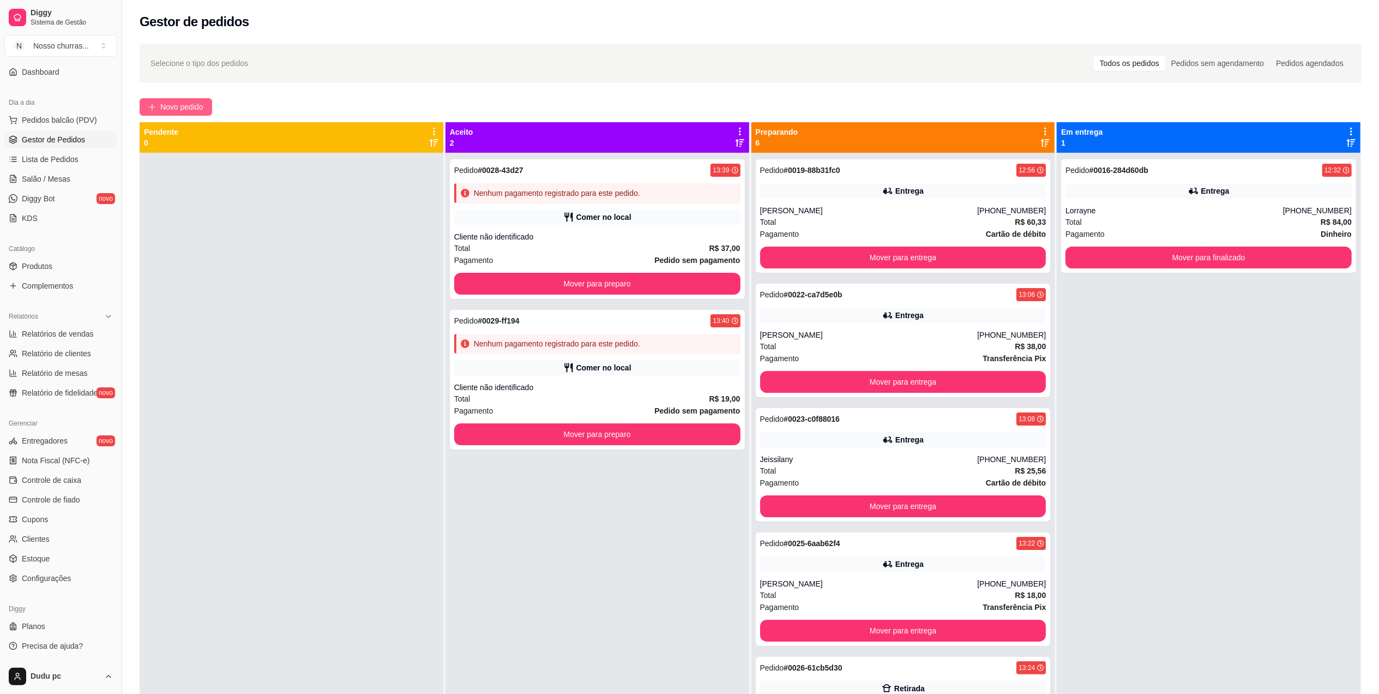
click at [179, 106] on span "Novo pedido" at bounding box center [181, 107] width 43 height 12
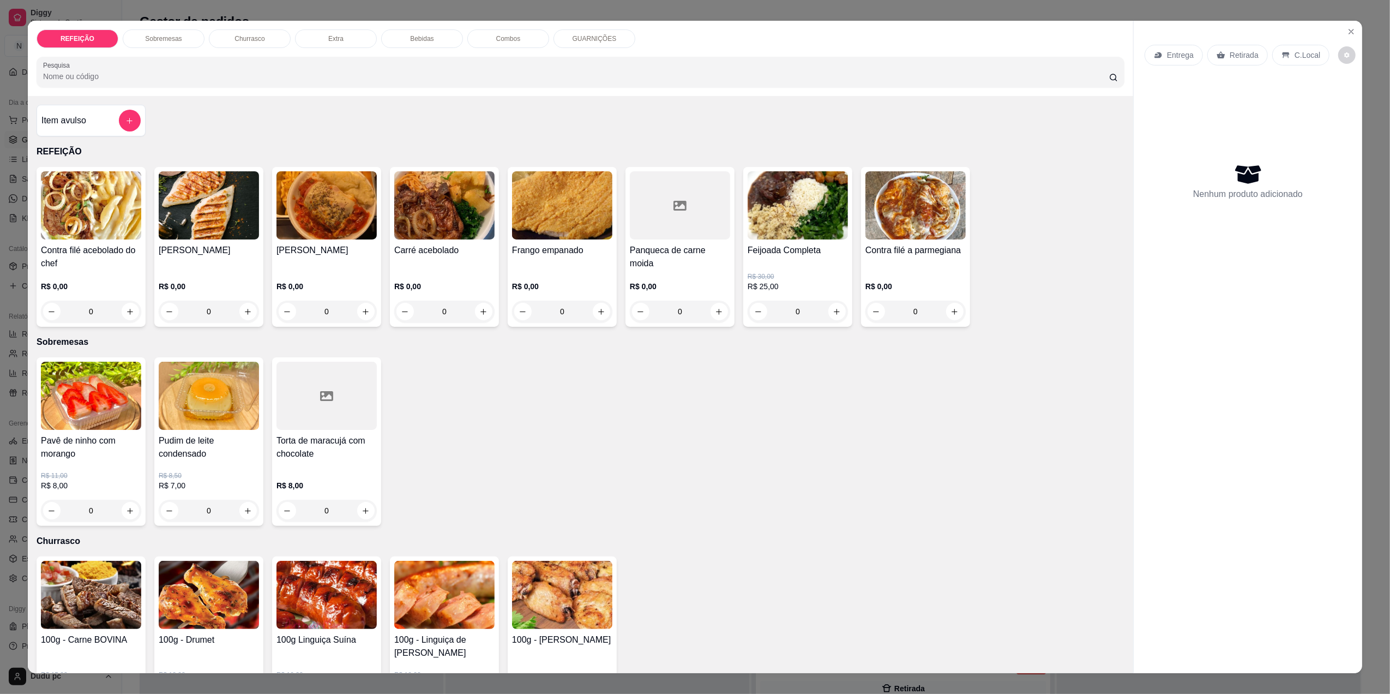
click at [242, 309] on div "0" at bounding box center [209, 312] width 100 height 22
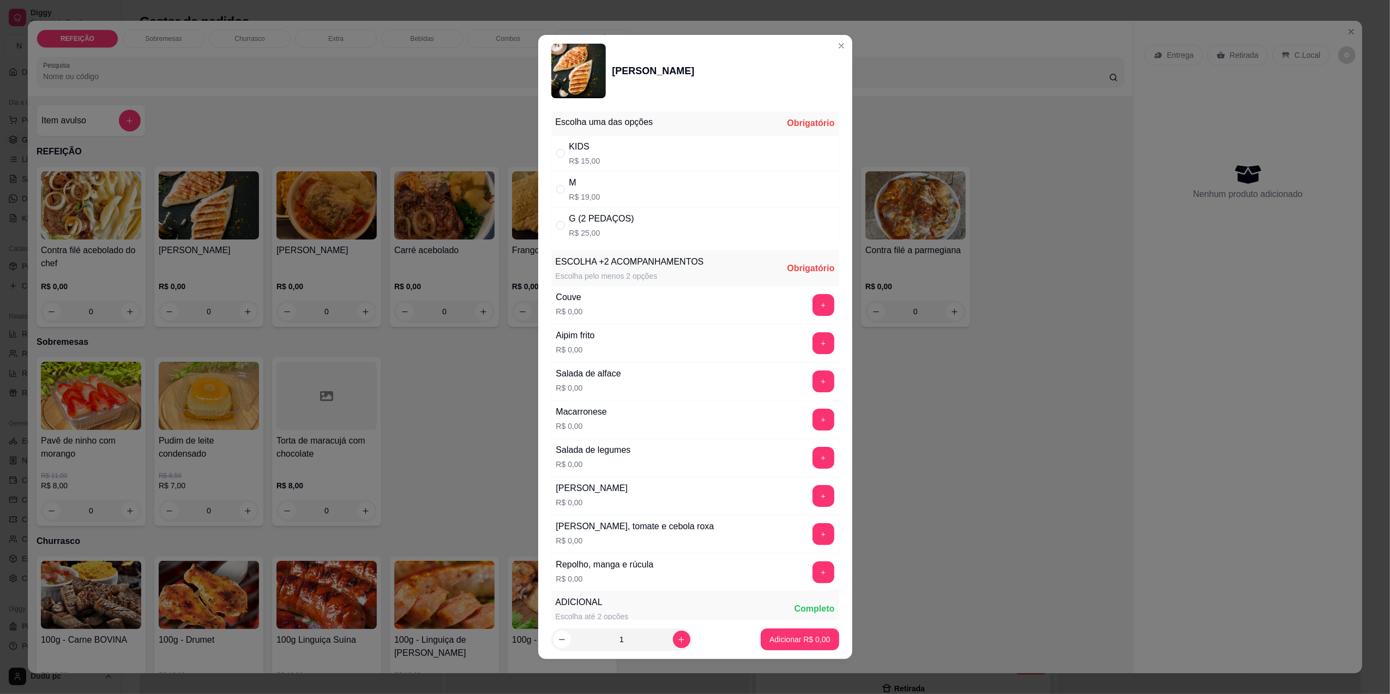
click at [581, 202] on p "R$ 19,00" at bounding box center [584, 196] width 31 height 11
radio input "true"
click at [813, 572] on button "+" at bounding box center [824, 572] width 22 height 22
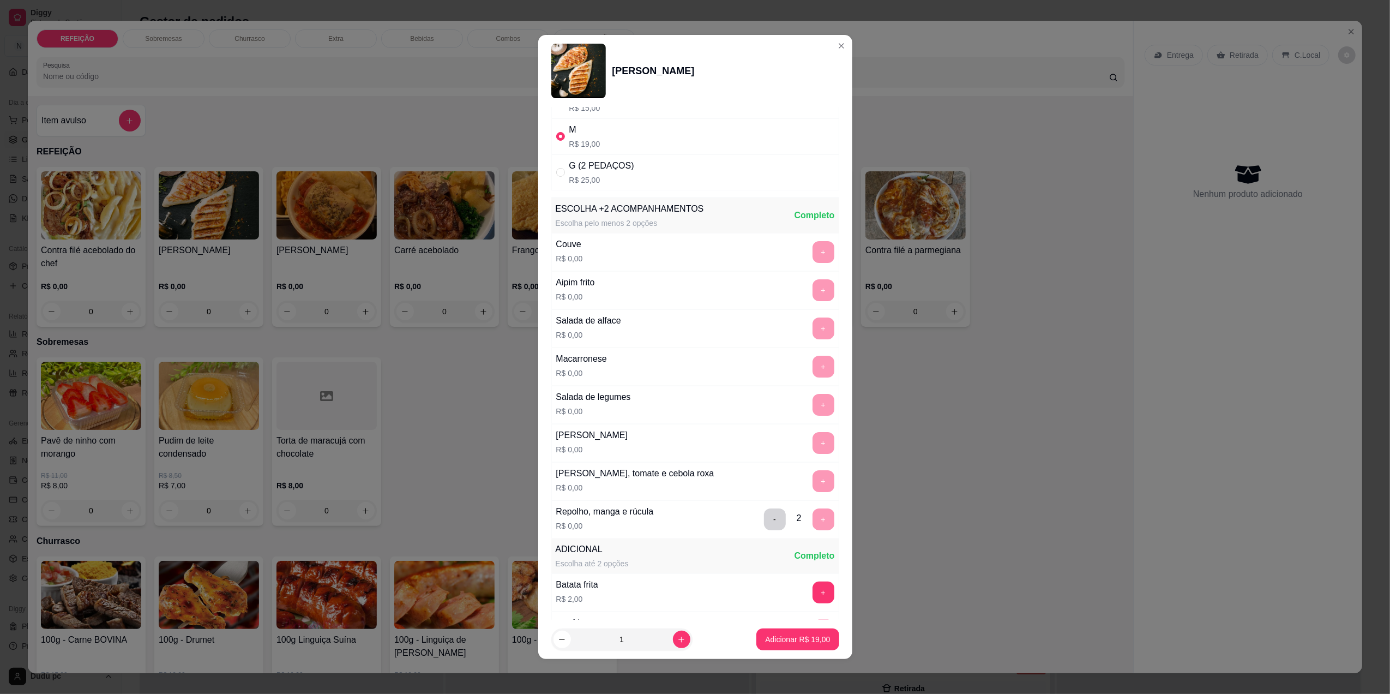
scroll to position [169, 0]
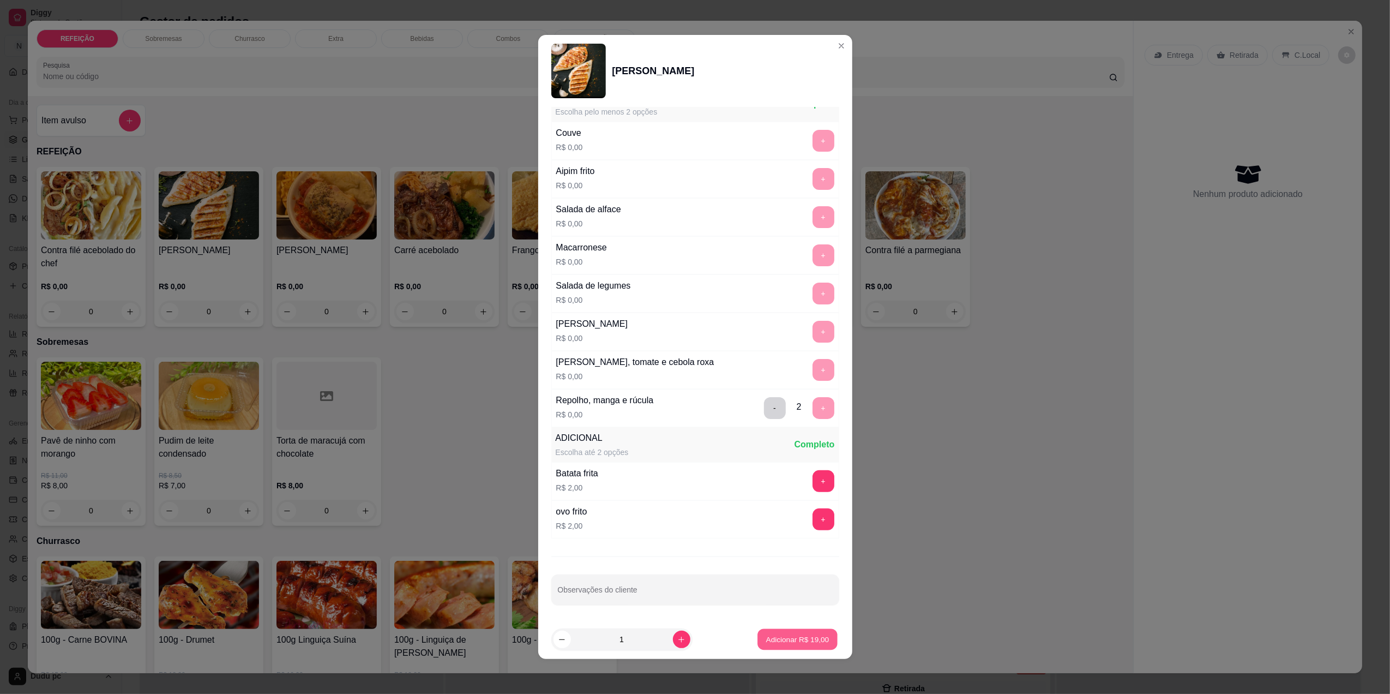
click at [782, 640] on p "Adicionar R$ 19,00" at bounding box center [797, 639] width 63 height 10
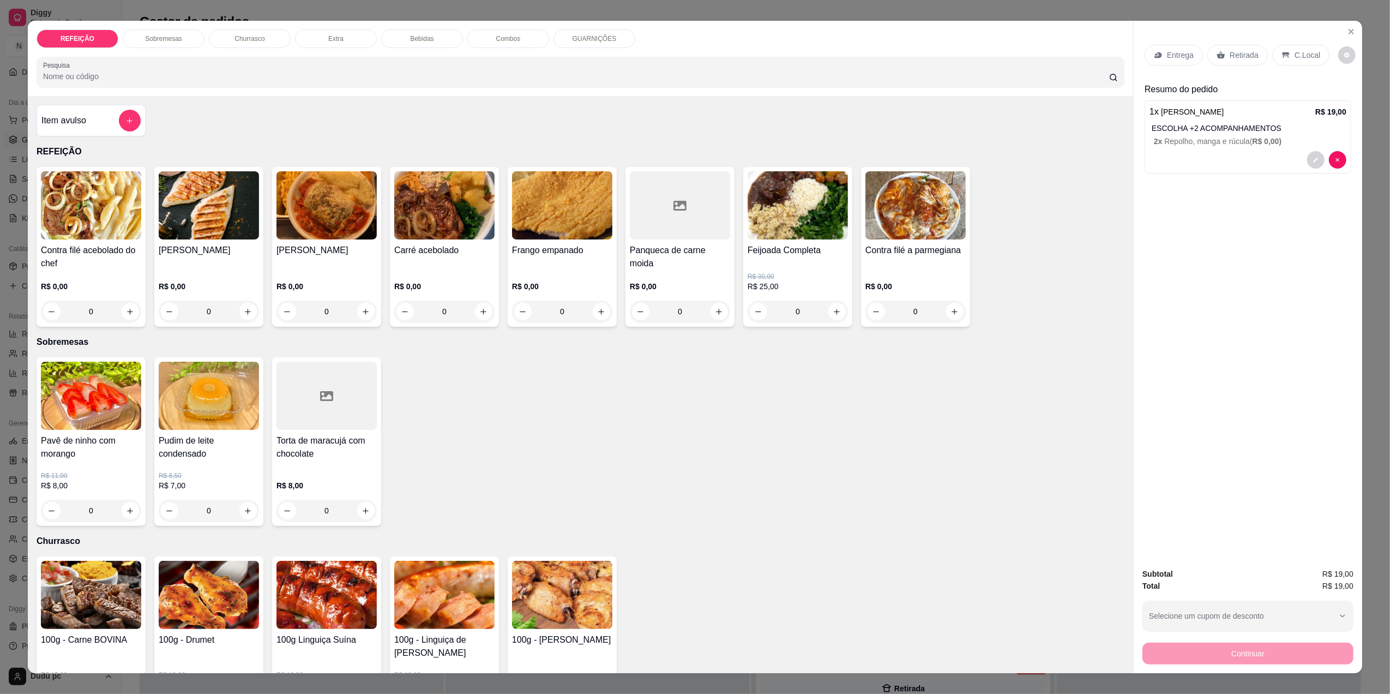
click at [410, 35] on p "Bebidas" at bounding box center [421, 38] width 23 height 9
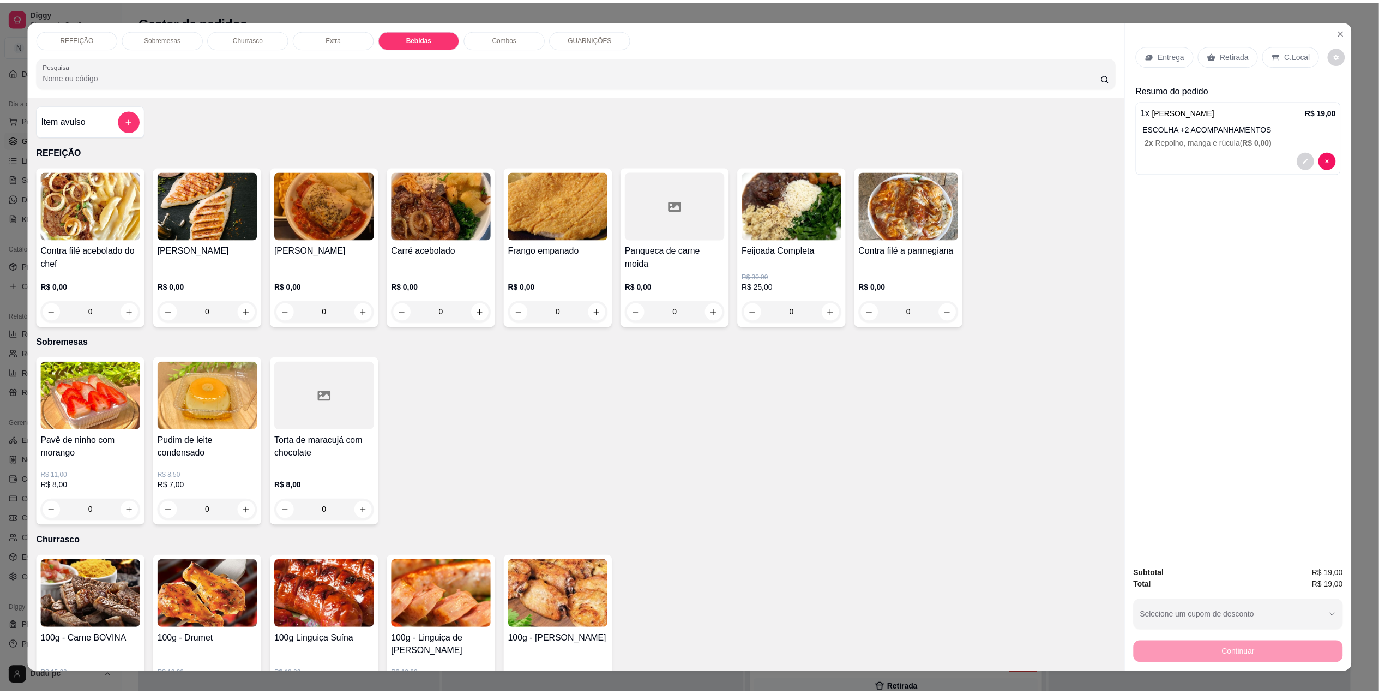
scroll to position [14, 0]
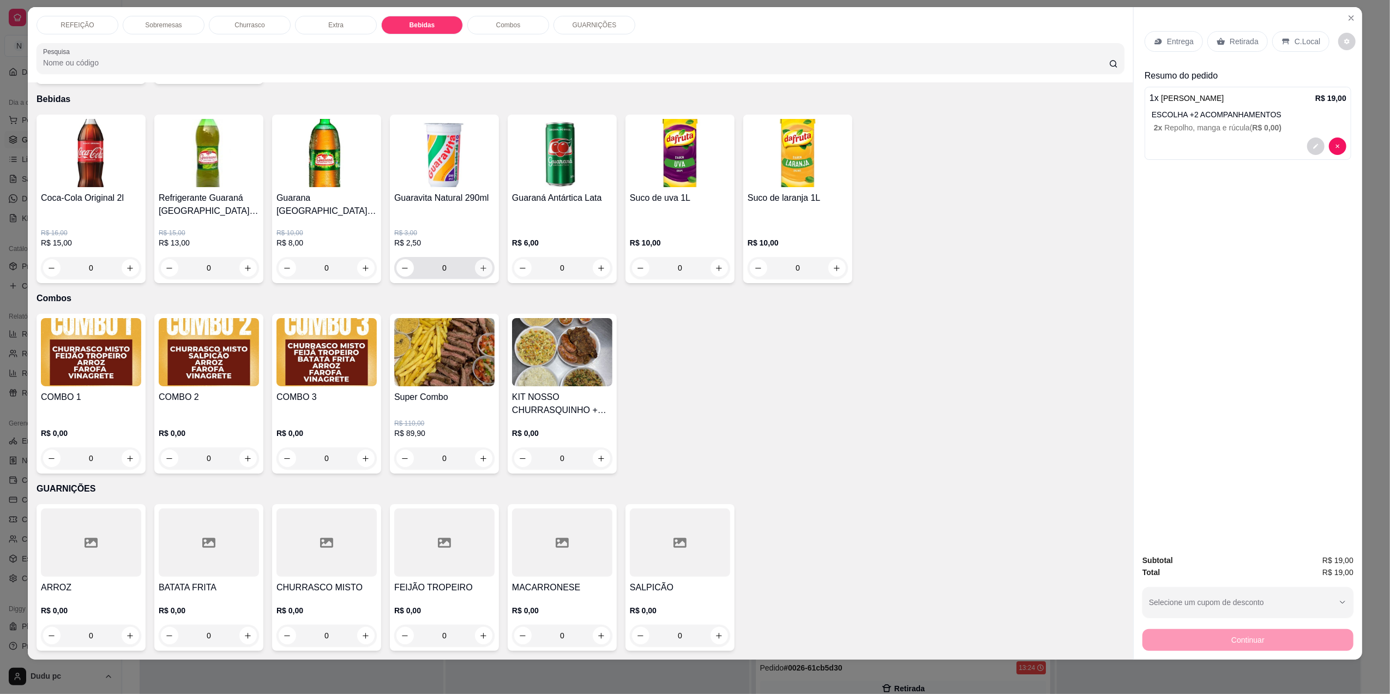
click at [481, 267] on icon "increase-product-quantity" at bounding box center [484, 268] width 6 height 6
type input "1"
click at [1295, 37] on p "C.Local" at bounding box center [1308, 41] width 26 height 11
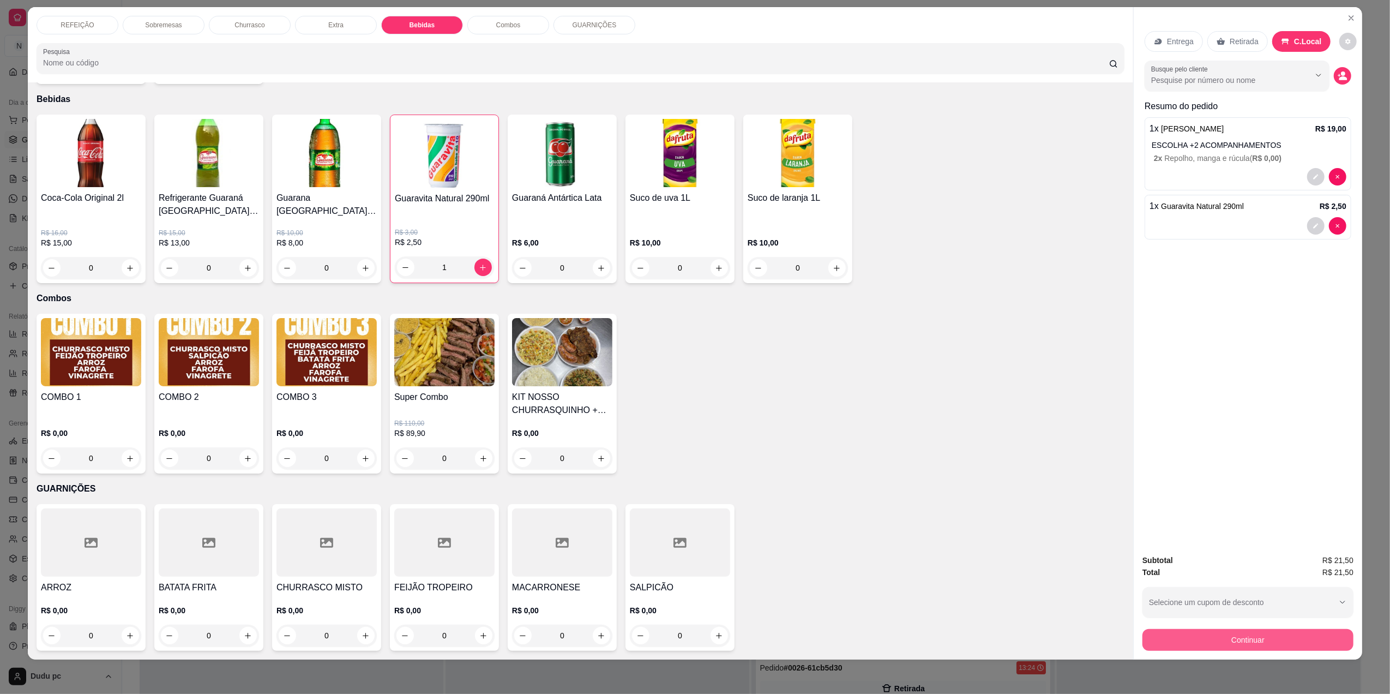
click at [1155, 642] on button "Continuar" at bounding box center [1248, 640] width 211 height 22
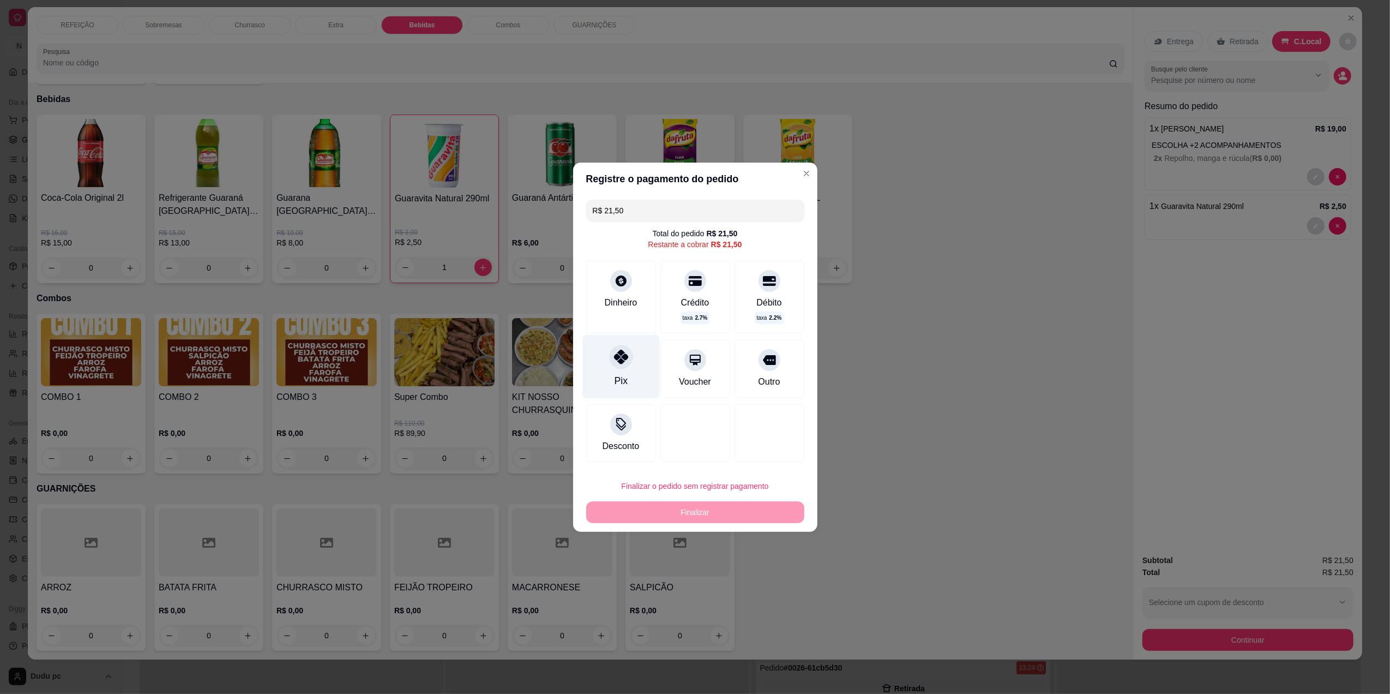
click at [627, 351] on div at bounding box center [621, 357] width 24 height 24
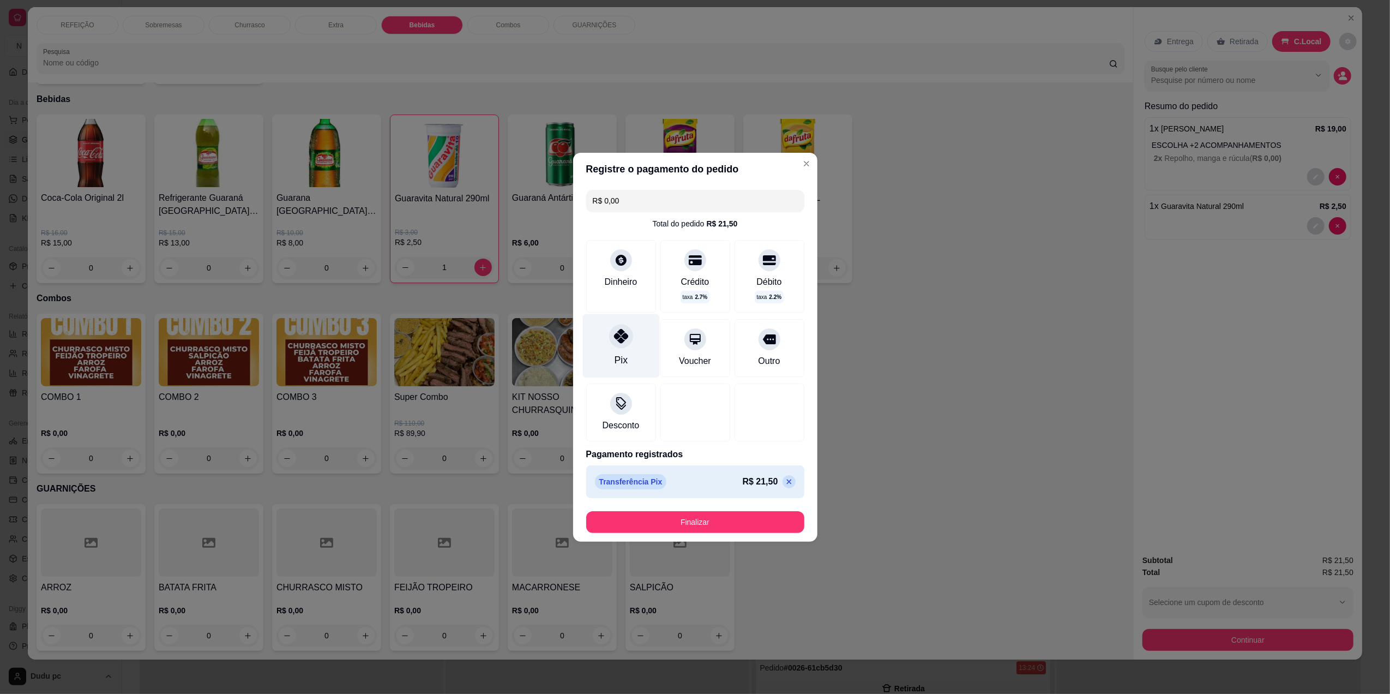
type input "R$ 0,00"
click at [637, 524] on button "Finalizar" at bounding box center [695, 522] width 218 height 22
type input "0"
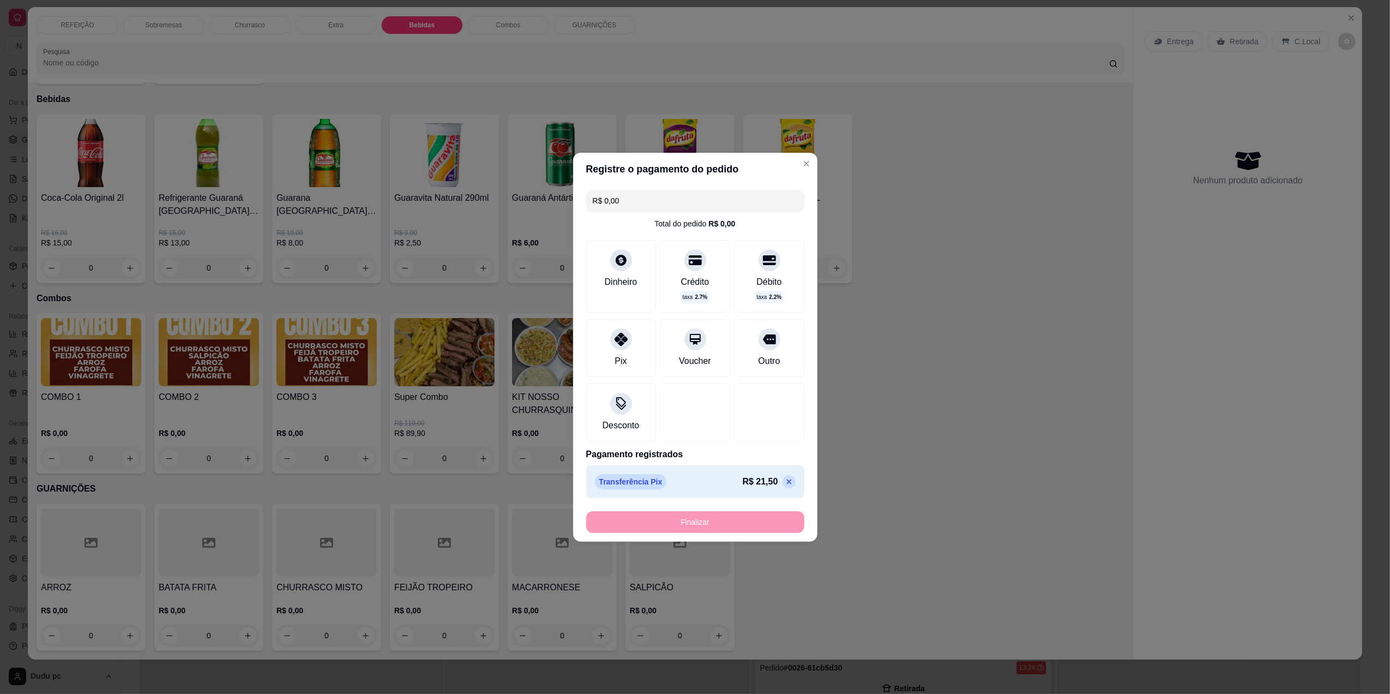
type input "-R$ 21,50"
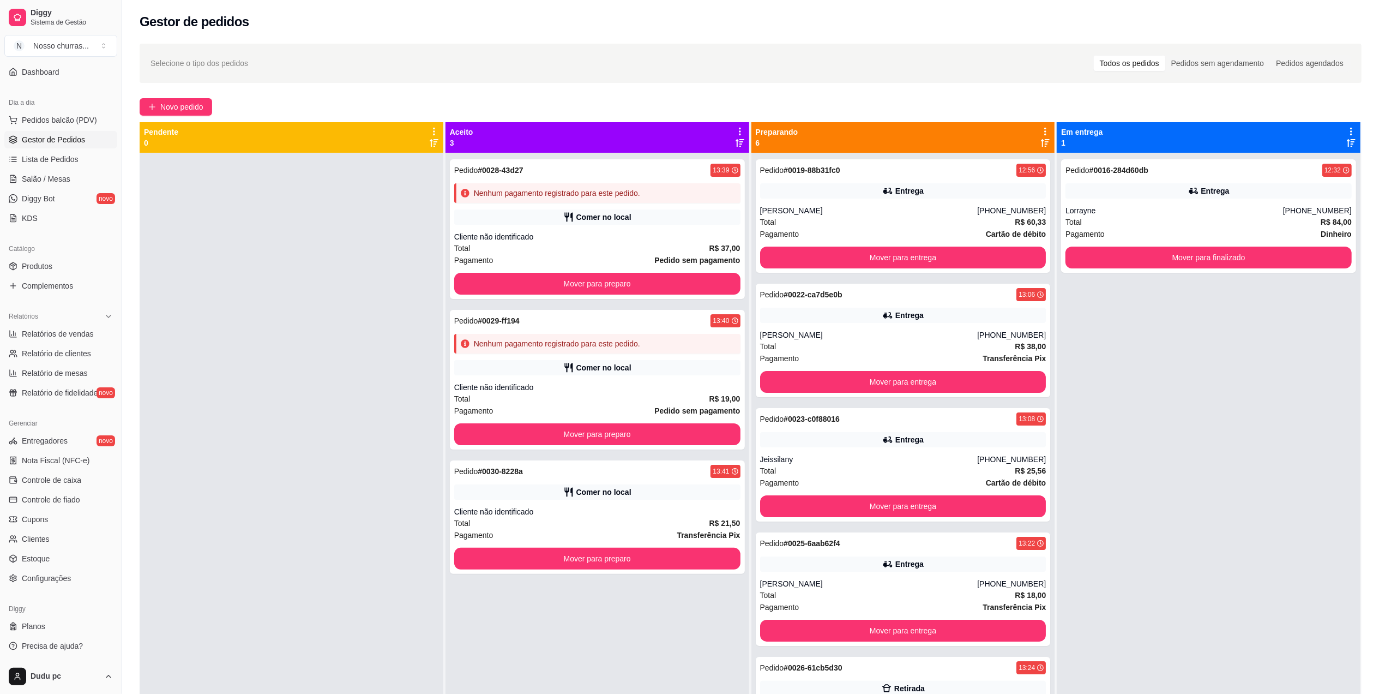
click at [637, 524] on div "Total R$ 21,50" at bounding box center [597, 523] width 286 height 12
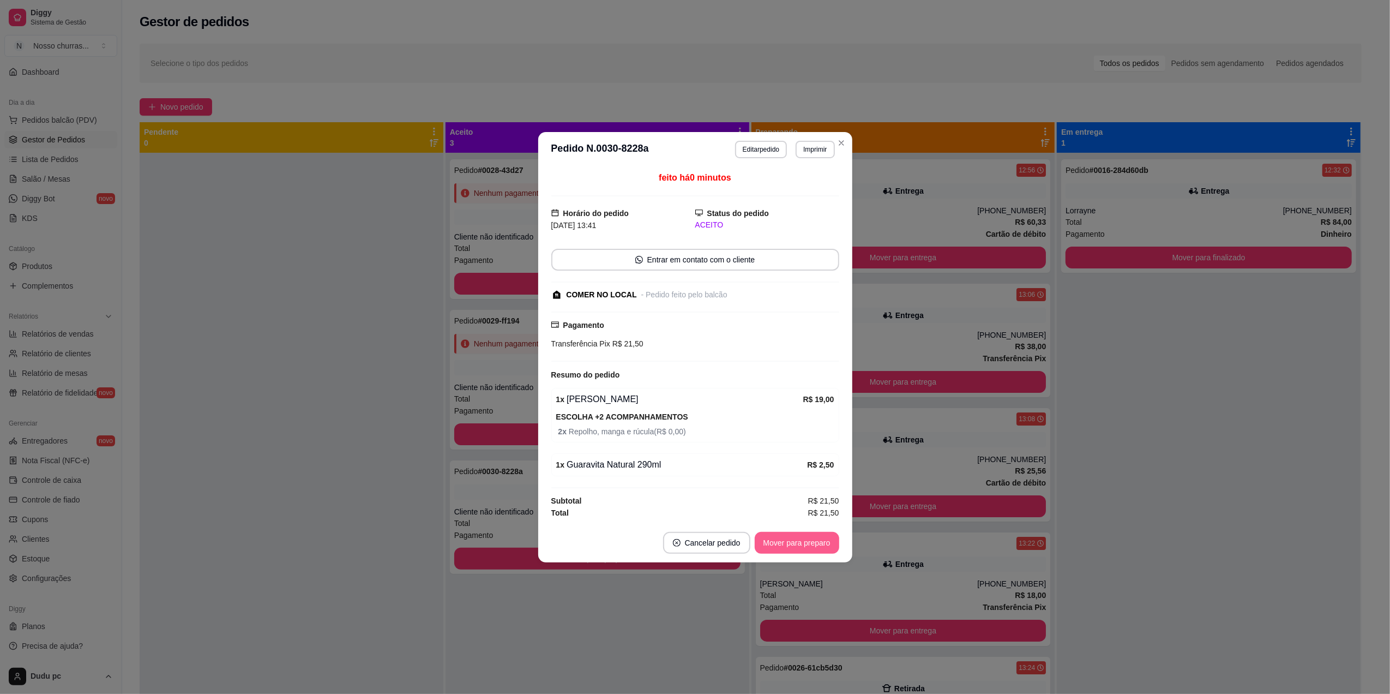
click at [781, 545] on button "Mover para preparo" at bounding box center [797, 543] width 85 height 22
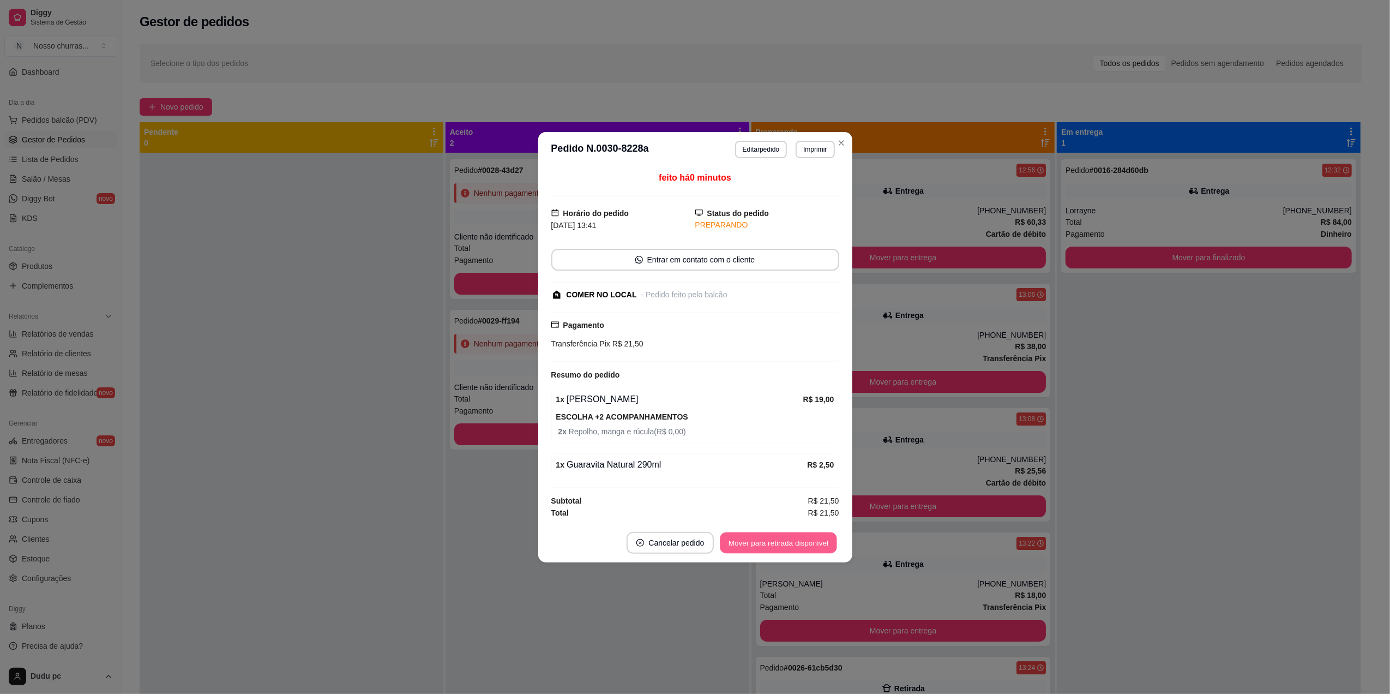
click at [781, 545] on button "Mover para retirada disponível" at bounding box center [779, 542] width 117 height 21
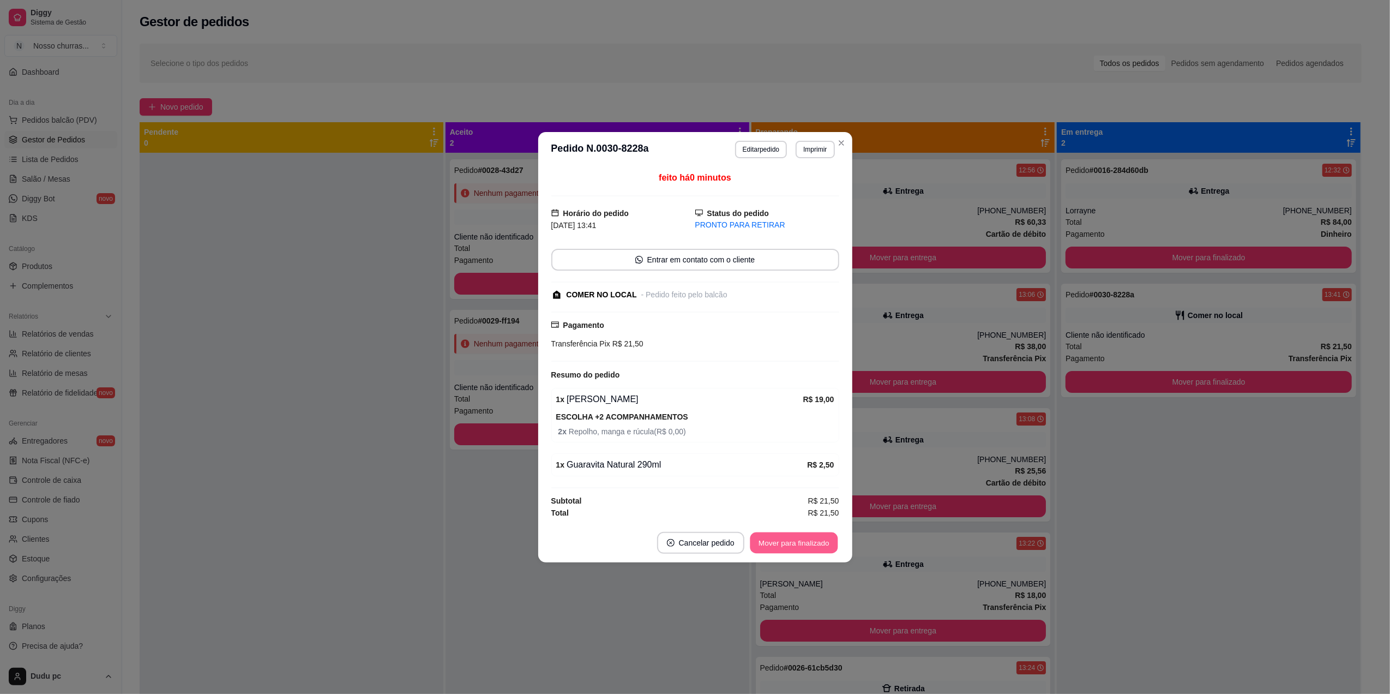
click at [781, 545] on button "Mover para finalizado" at bounding box center [794, 542] width 88 height 21
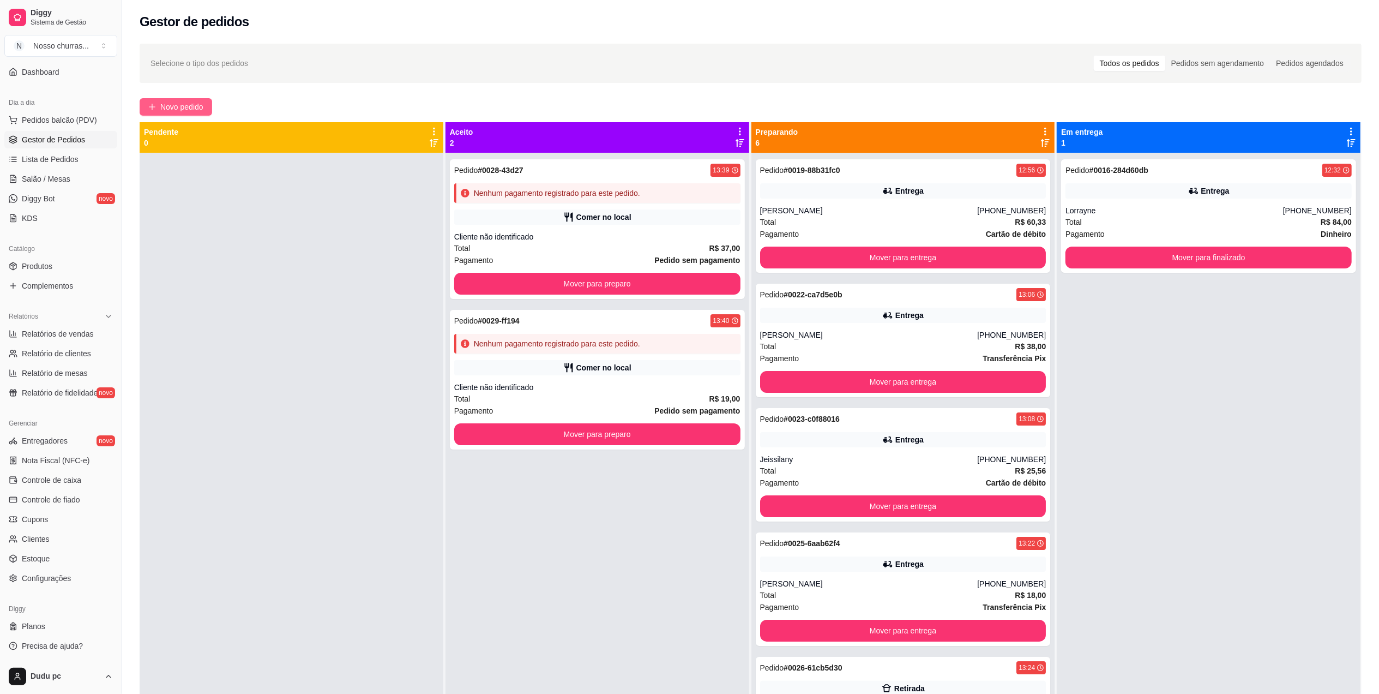
click at [187, 105] on span "Novo pedido" at bounding box center [181, 107] width 43 height 12
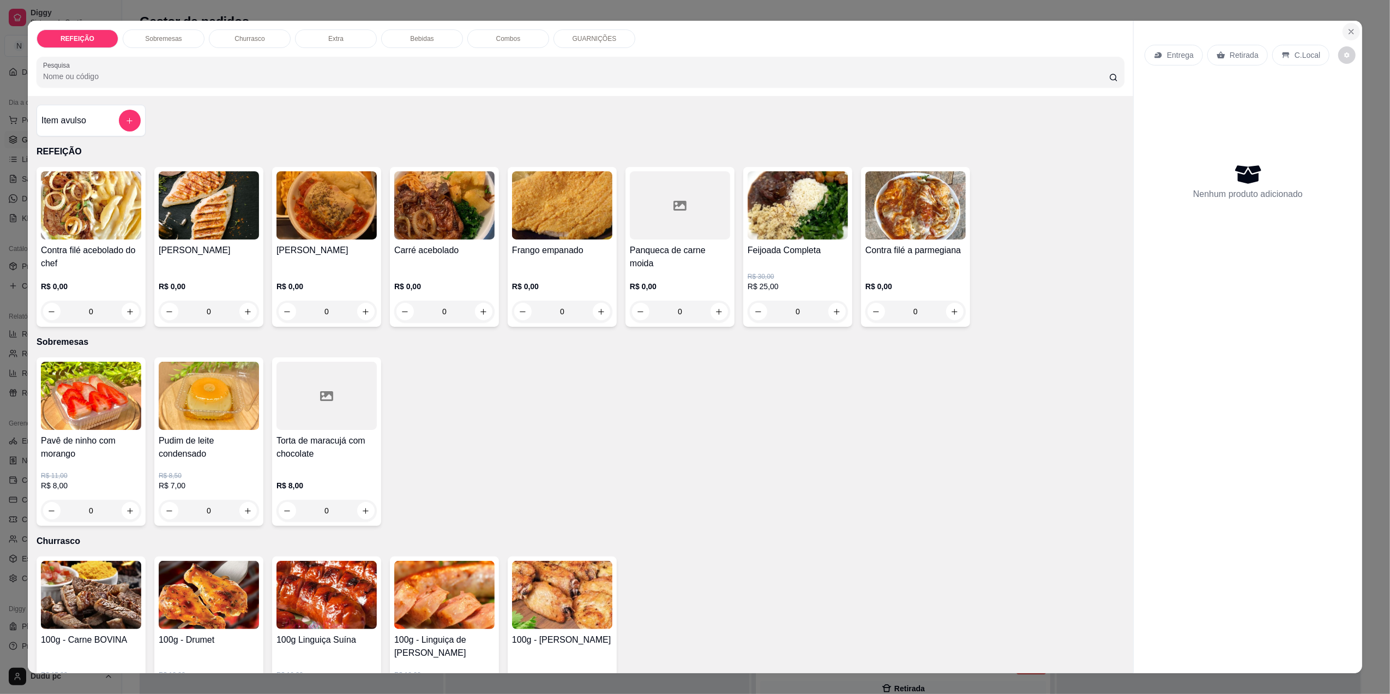
click at [1347, 35] on icon "Close" at bounding box center [1351, 31] width 9 height 9
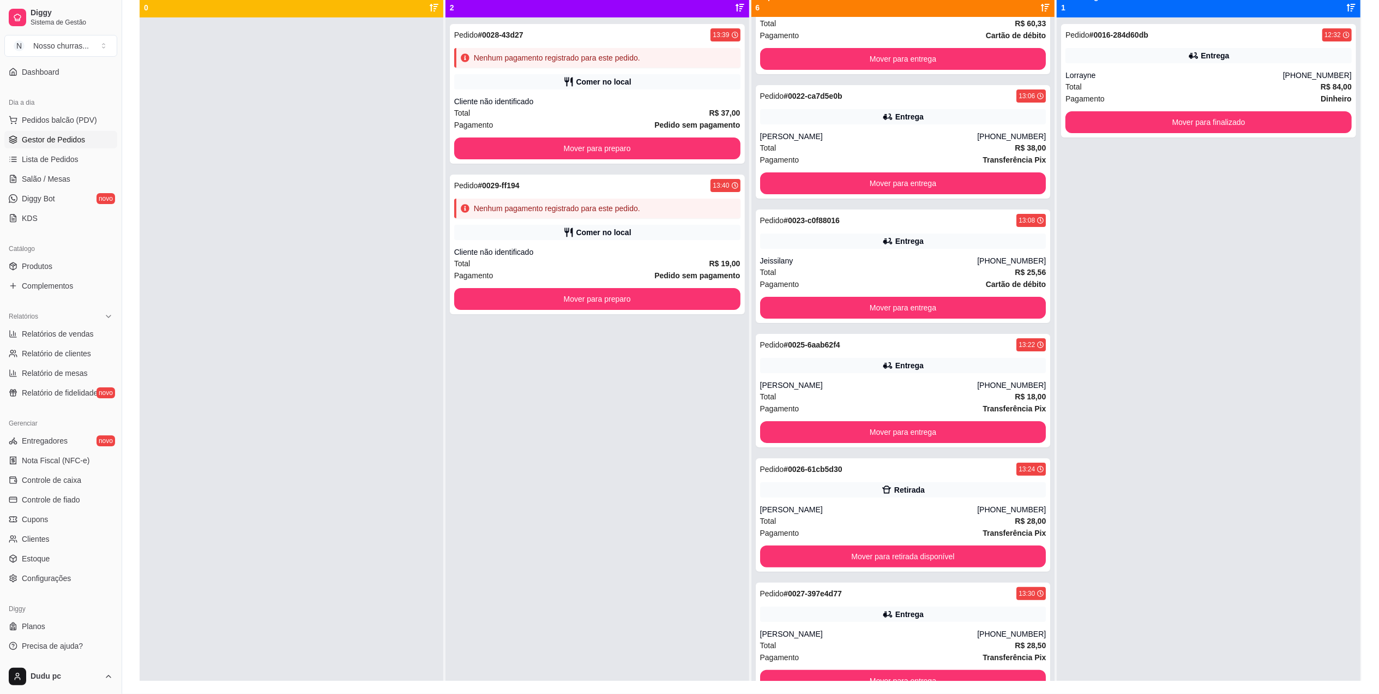
scroll to position [166, 0]
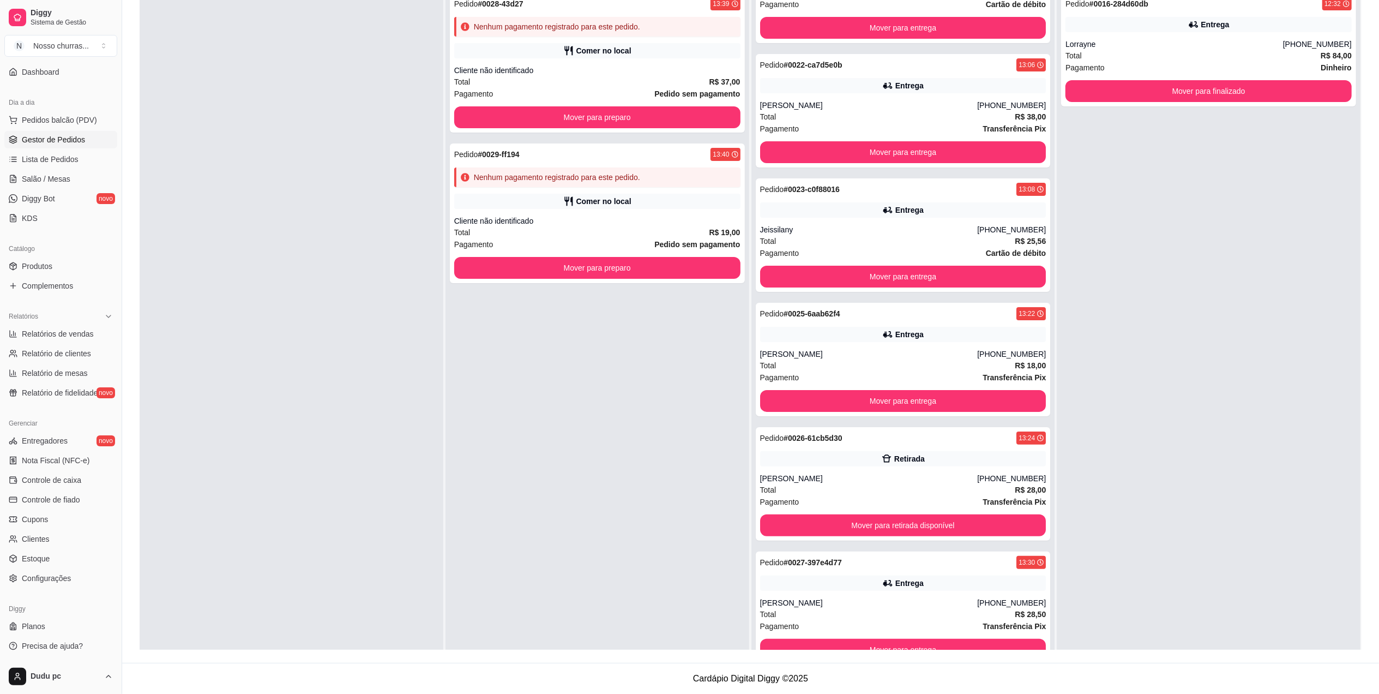
click at [1034, 633] on div "Pedido # 0019-88b31fc0 12:56 Entrega [PERSON_NAME] [PHONE_NUMBER] Total R$ 60,3…" at bounding box center [904, 333] width 304 height 694
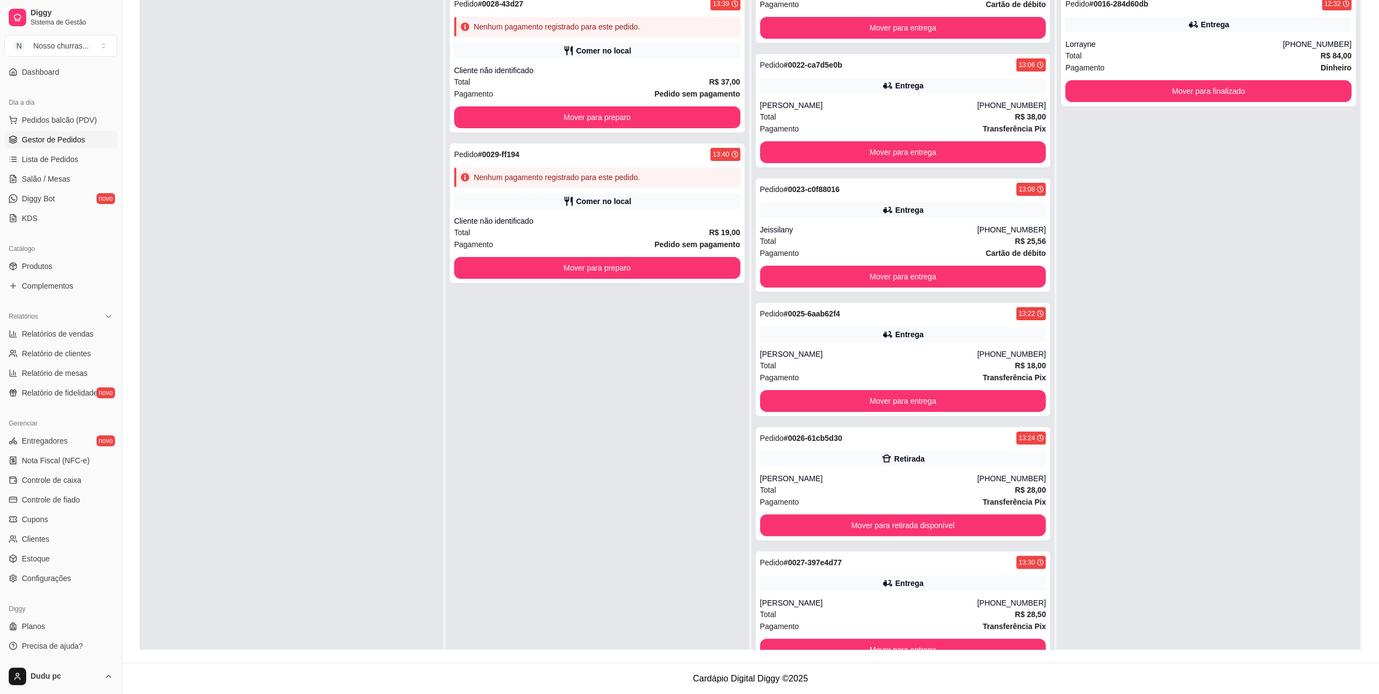
drag, startPoint x: 1034, startPoint y: 633, endPoint x: 1039, endPoint y: 644, distance: 12.5
click at [1039, 644] on div "Pedido # 0019-88b31fc0 12:56 Entrega [PERSON_NAME] [PHONE_NUMBER] Total R$ 60,3…" at bounding box center [904, 333] width 304 height 694
drag, startPoint x: 1039, startPoint y: 644, endPoint x: 1034, endPoint y: 641, distance: 5.6
click at [1034, 641] on div "Pedido # 0019-88b31fc0 12:56 Entrega [PERSON_NAME] [PHONE_NUMBER] Total R$ 60,3…" at bounding box center [904, 333] width 304 height 694
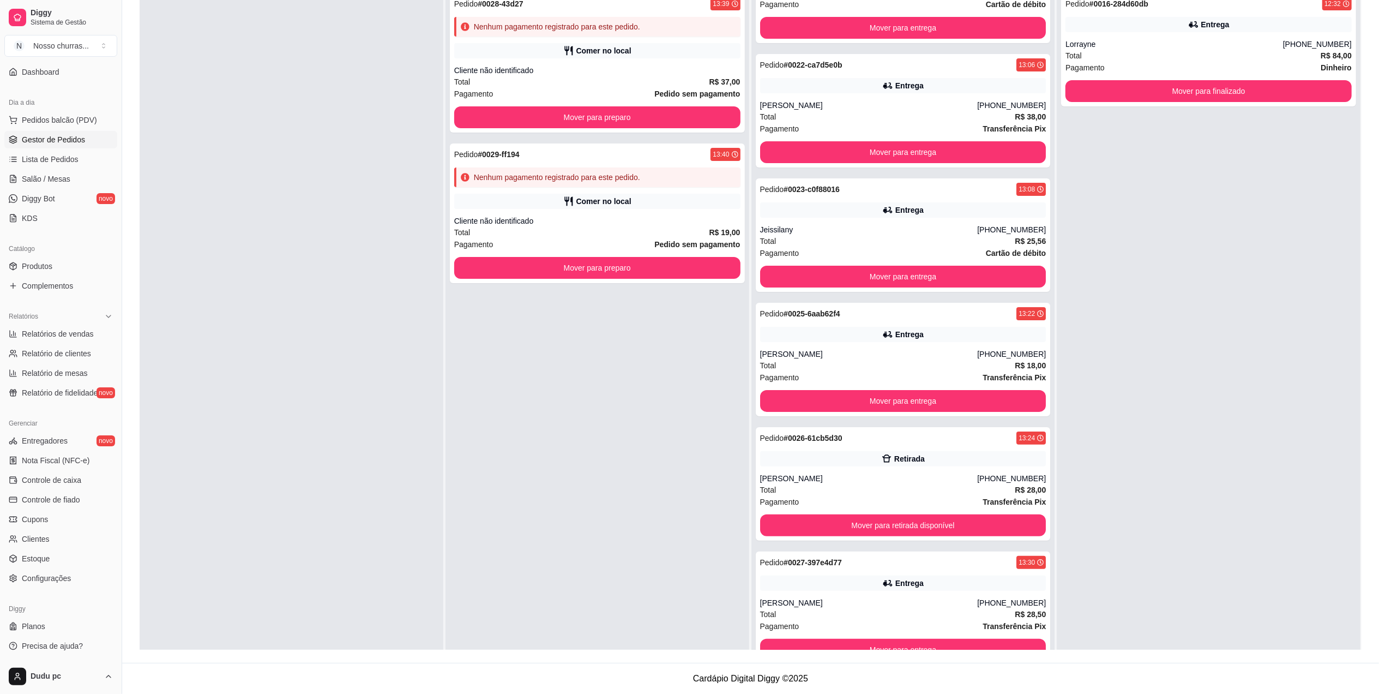
click at [1034, 641] on div "Pedido # 0019-88b31fc0 12:56 Entrega [PERSON_NAME] [PHONE_NUMBER] Total R$ 60,3…" at bounding box center [904, 333] width 304 height 694
click at [1035, 637] on div "Pedido # 0019-88b31fc0 12:56 Entrega [PERSON_NAME] [PHONE_NUMBER] Total R$ 60,3…" at bounding box center [904, 333] width 304 height 694
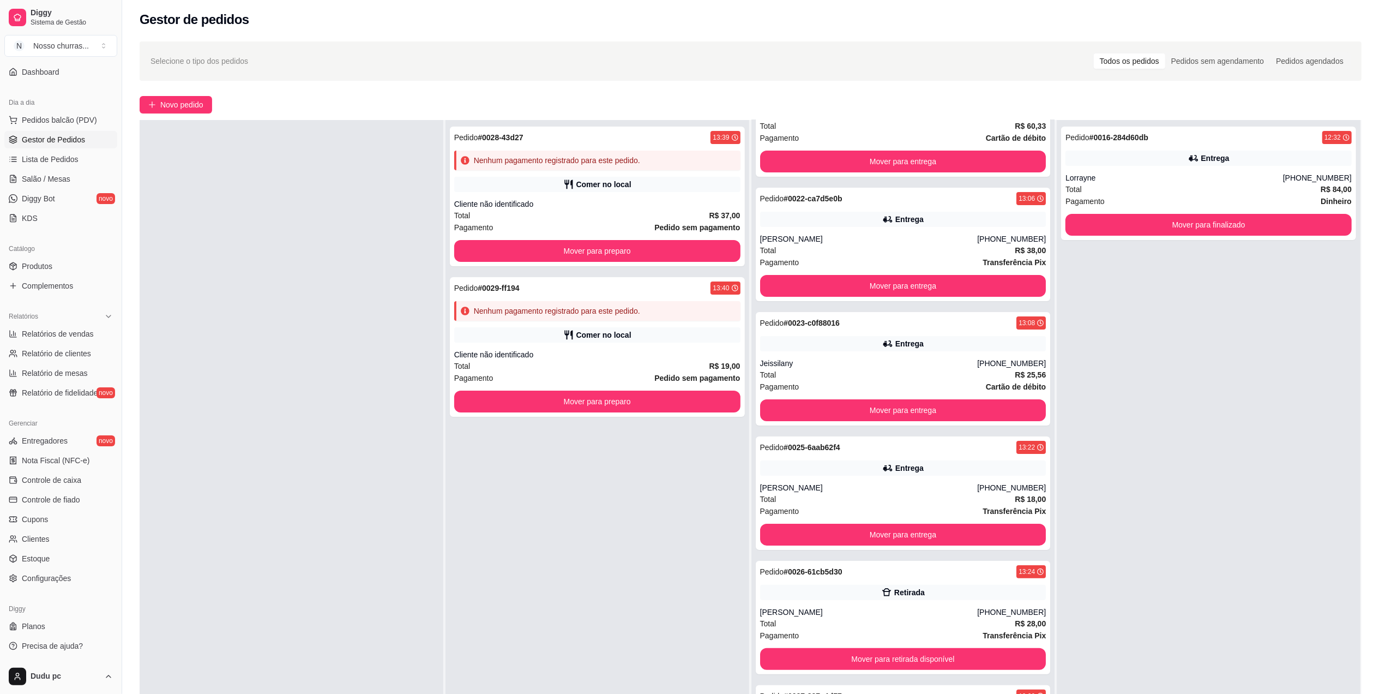
scroll to position [1, 0]
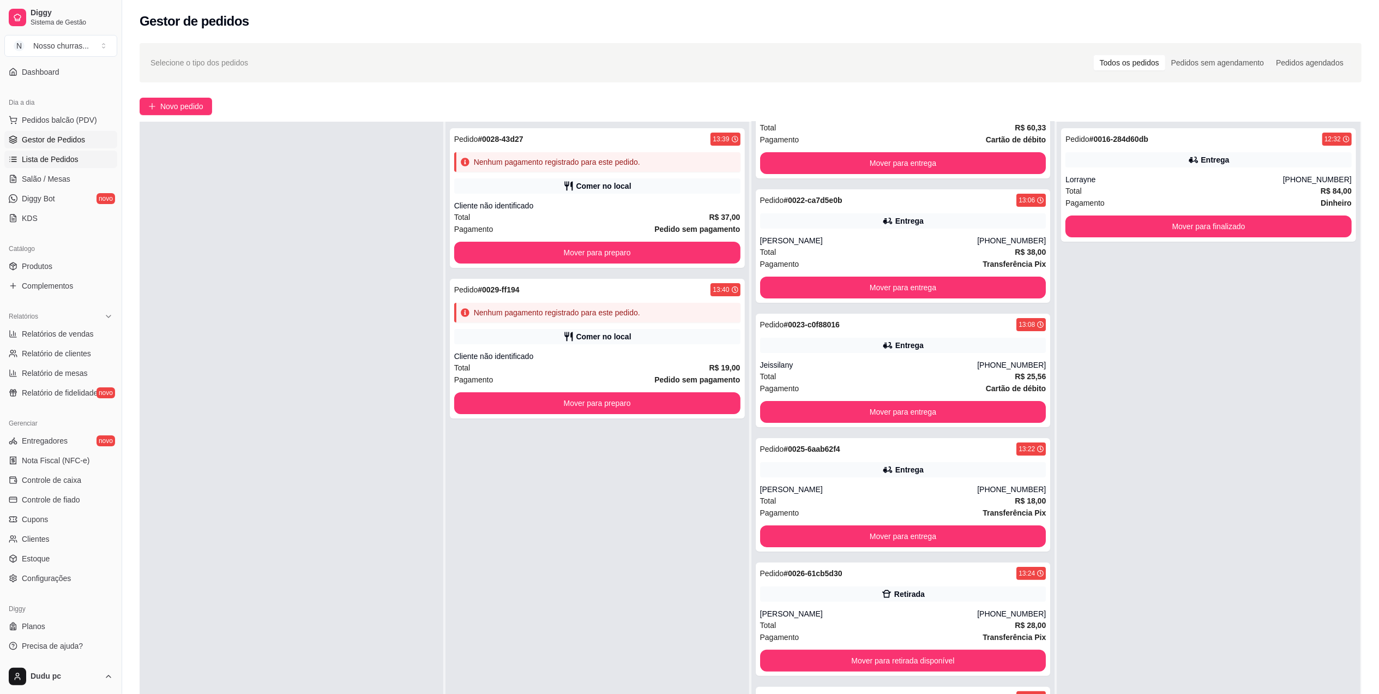
click at [25, 164] on span "Lista de Pedidos" at bounding box center [50, 159] width 57 height 11
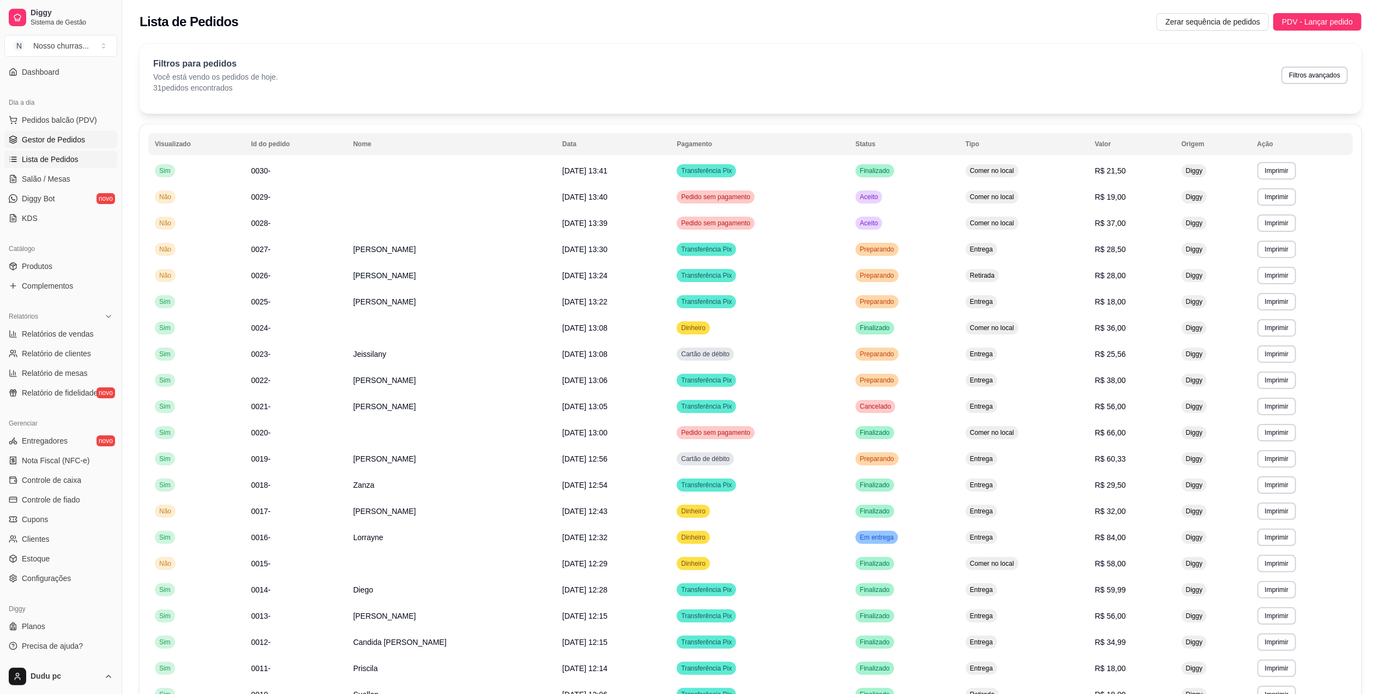
click at [35, 140] on span "Gestor de Pedidos" at bounding box center [53, 139] width 63 height 11
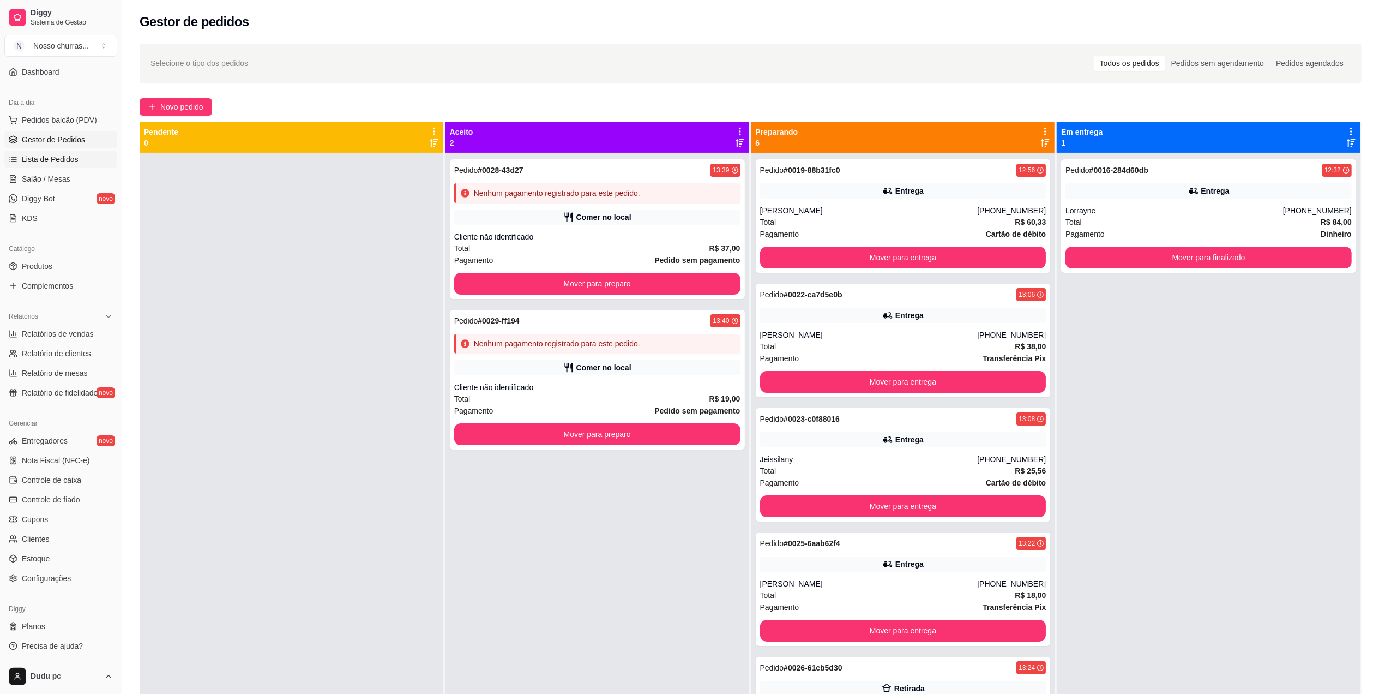
click at [91, 161] on link "Lista de Pedidos" at bounding box center [60, 159] width 113 height 17
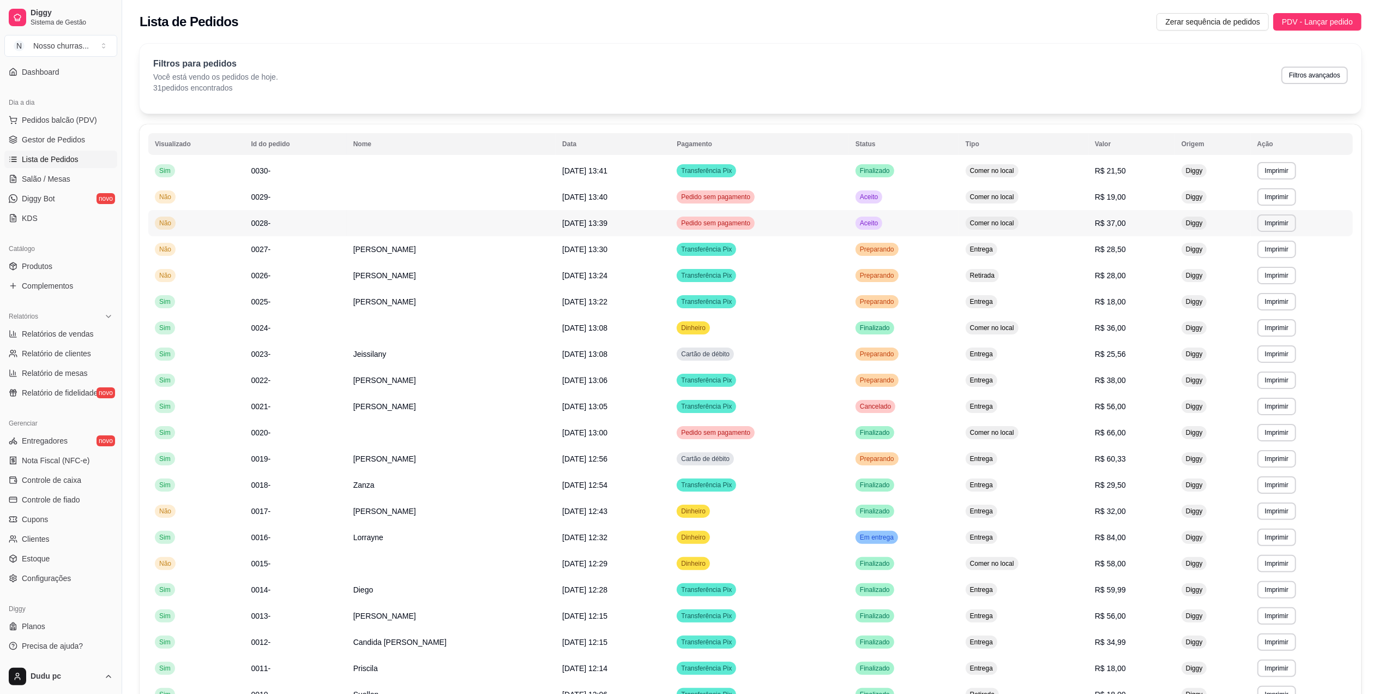
click at [309, 231] on td "0028-" at bounding box center [295, 223] width 102 height 26
click at [301, 203] on td "0029-" at bounding box center [296, 197] width 103 height 26
click at [268, 173] on td "0030-" at bounding box center [295, 171] width 102 height 26
click at [56, 131] on link "Gestor de Pedidos" at bounding box center [60, 139] width 113 height 17
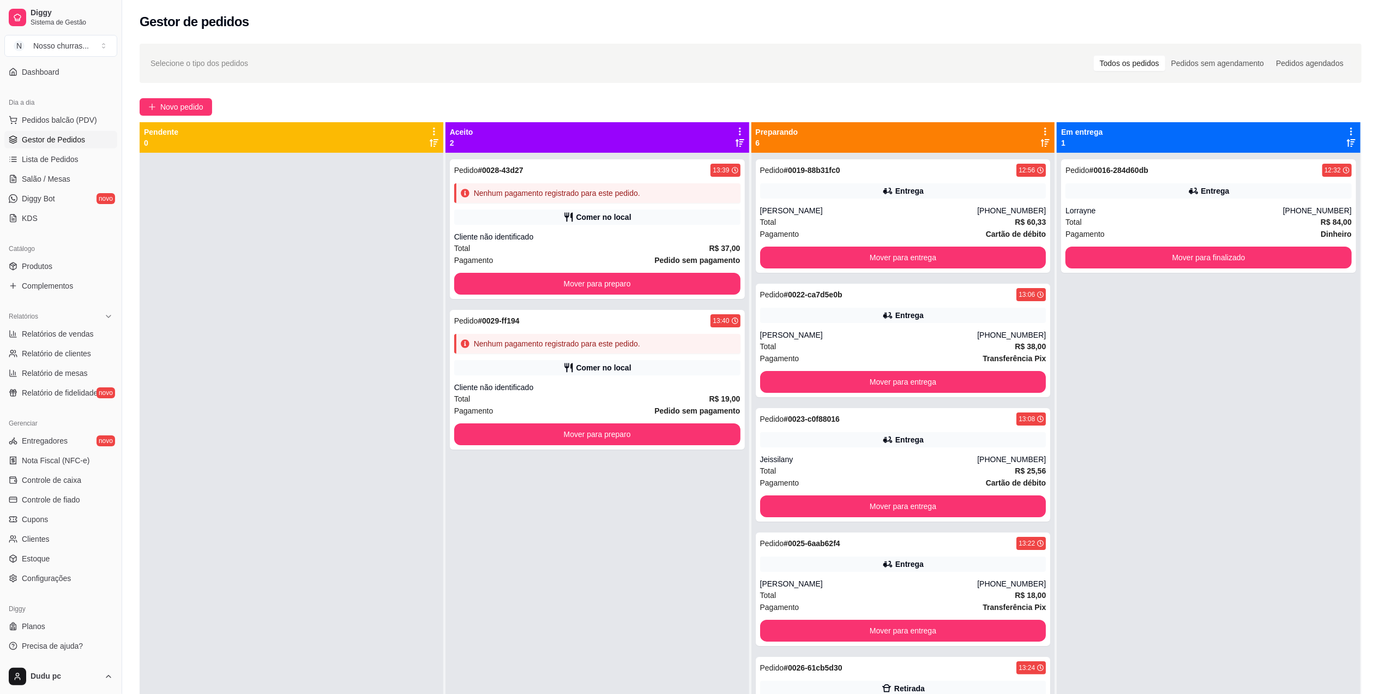
click at [235, 269] on div at bounding box center [292, 500] width 304 height 694
click at [884, 230] on div "Pagamento Cartão de débito" at bounding box center [903, 234] width 286 height 12
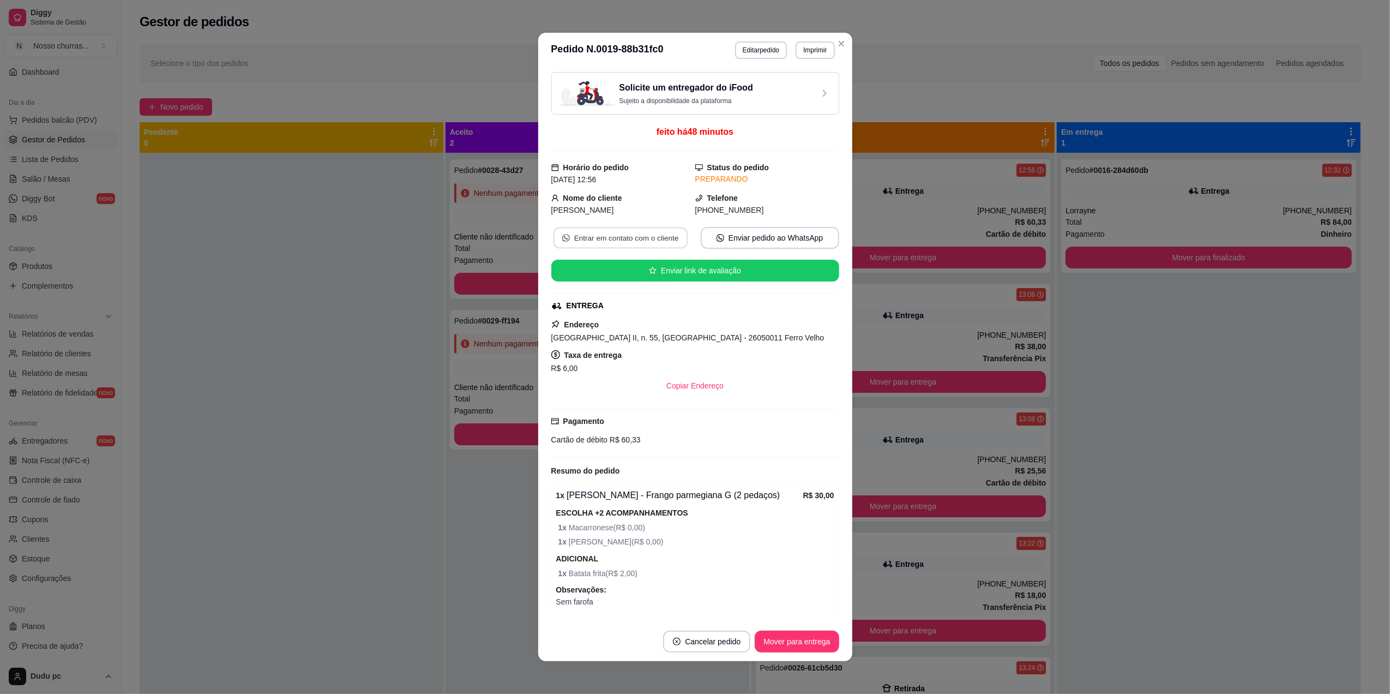
click at [592, 240] on button "Entrar em contato com o cliente" at bounding box center [620, 237] width 134 height 21
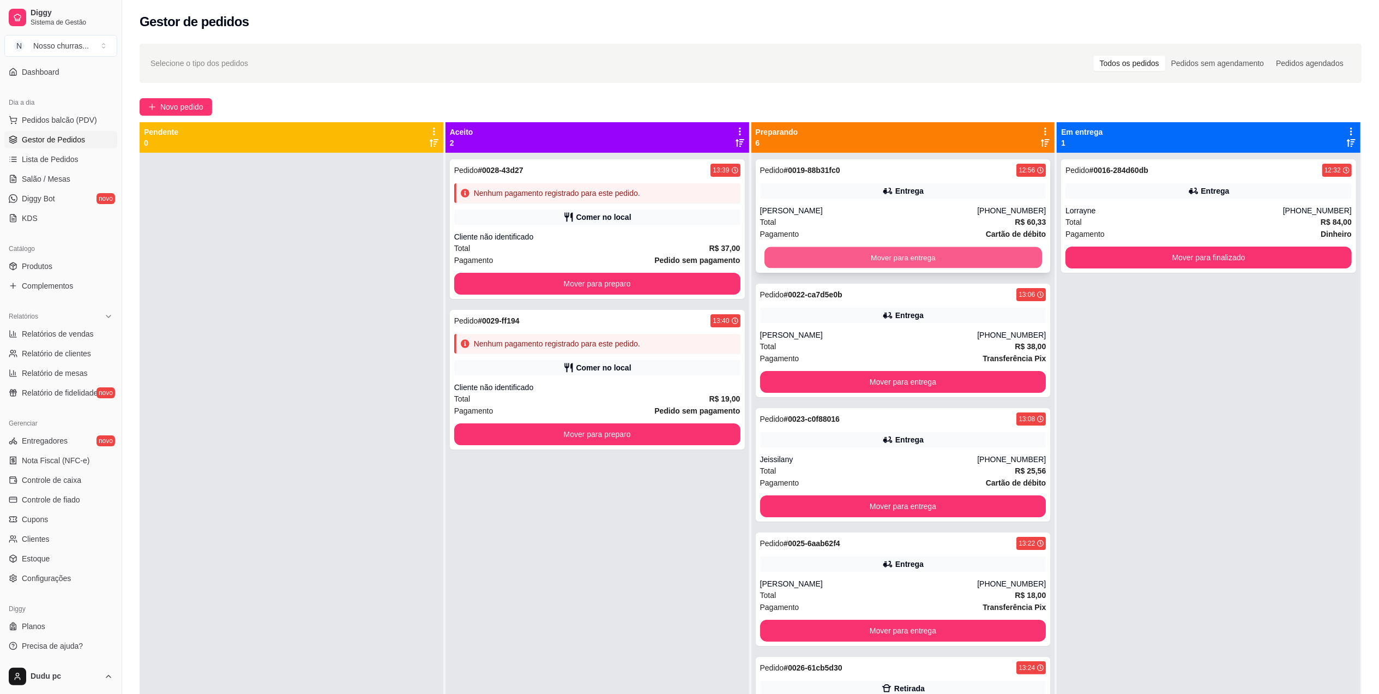
click at [892, 259] on button "Mover para entrega" at bounding box center [903, 257] width 278 height 21
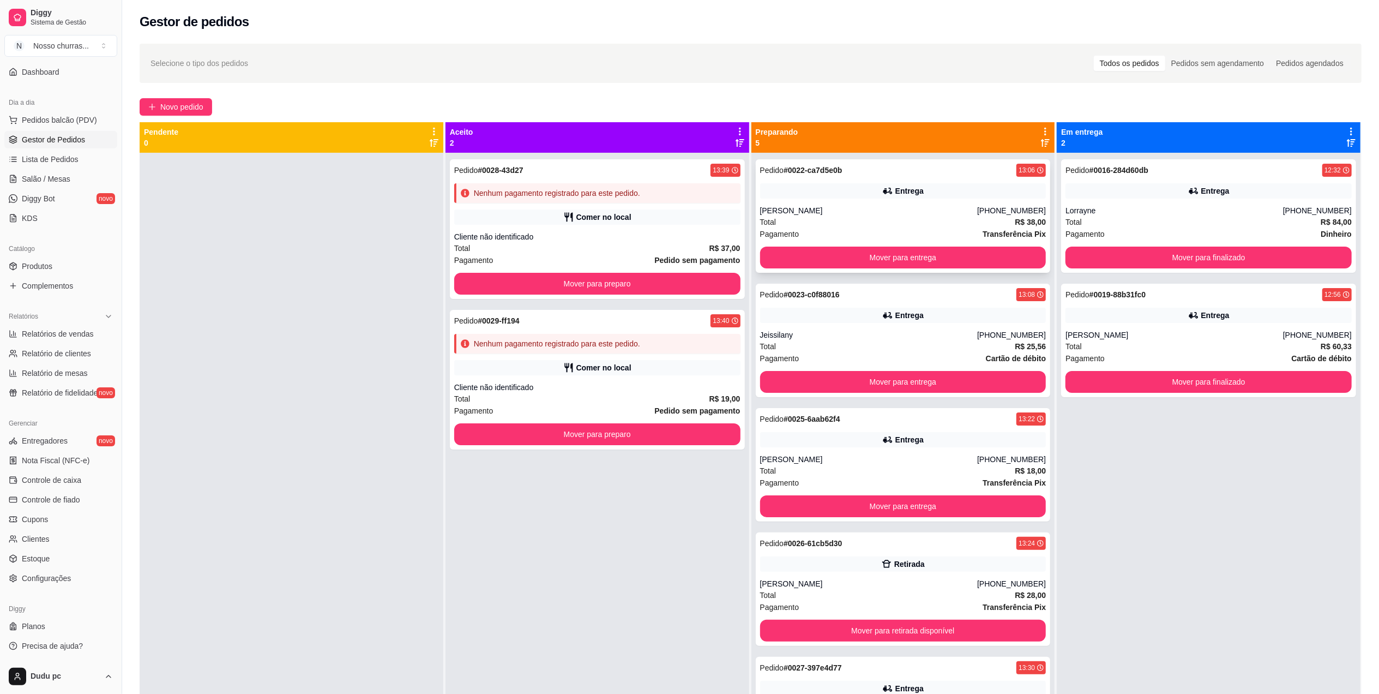
click at [873, 226] on div "Total R$ 38,00" at bounding box center [903, 222] width 286 height 12
click at [1279, 256] on button "Mover para finalizado" at bounding box center [1209, 257] width 278 height 21
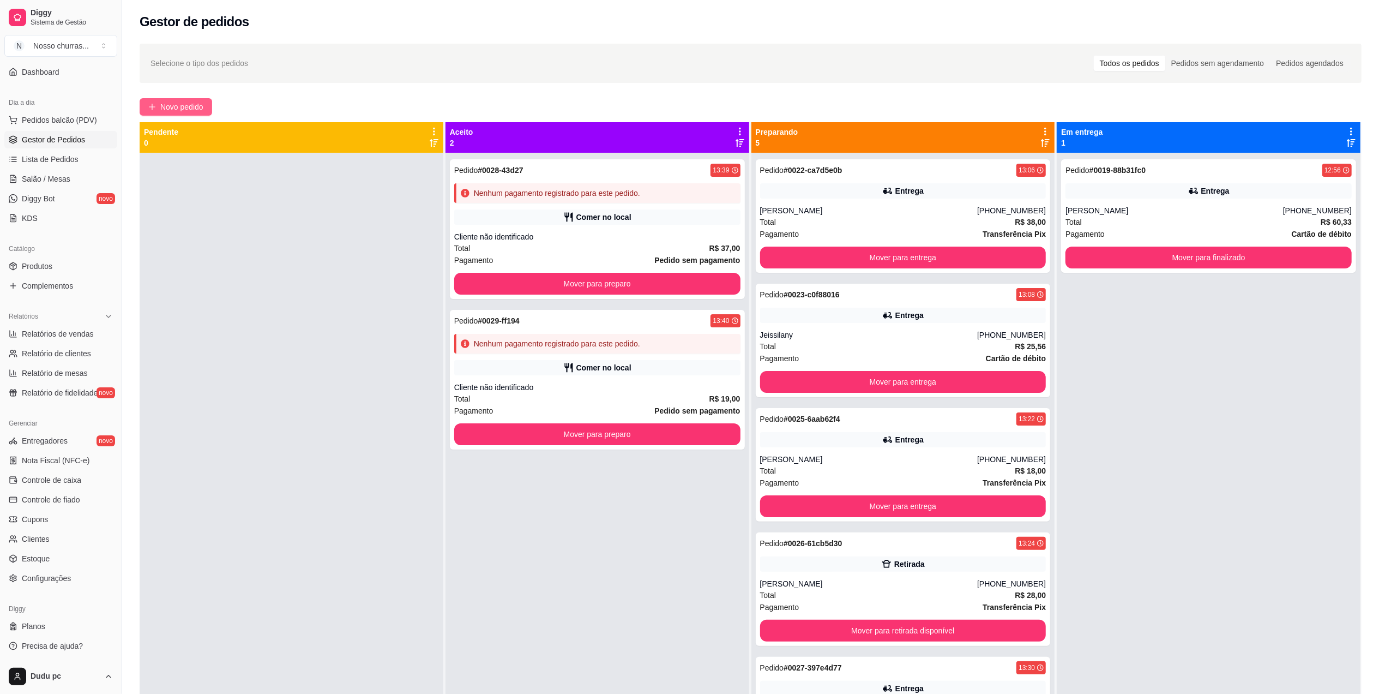
click at [188, 104] on span "Novo pedido" at bounding box center [181, 107] width 43 height 12
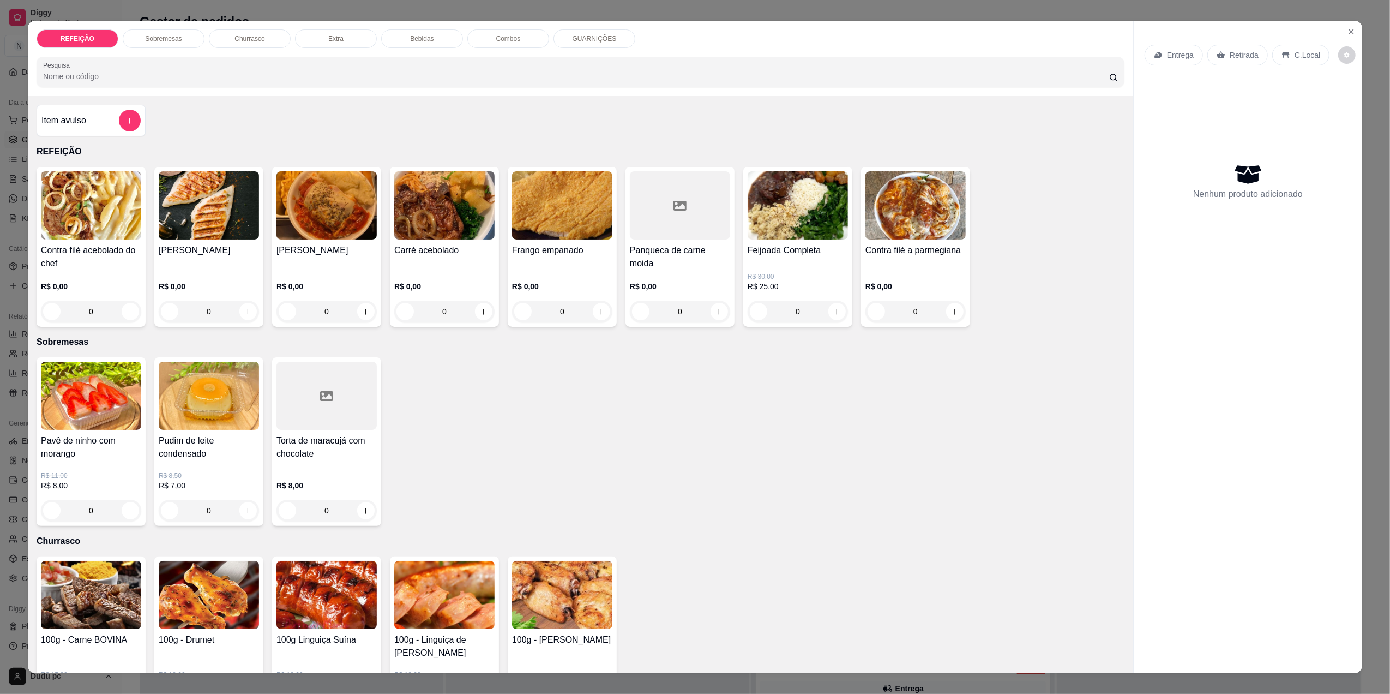
click at [833, 313] on div "0" at bounding box center [798, 312] width 100 height 22
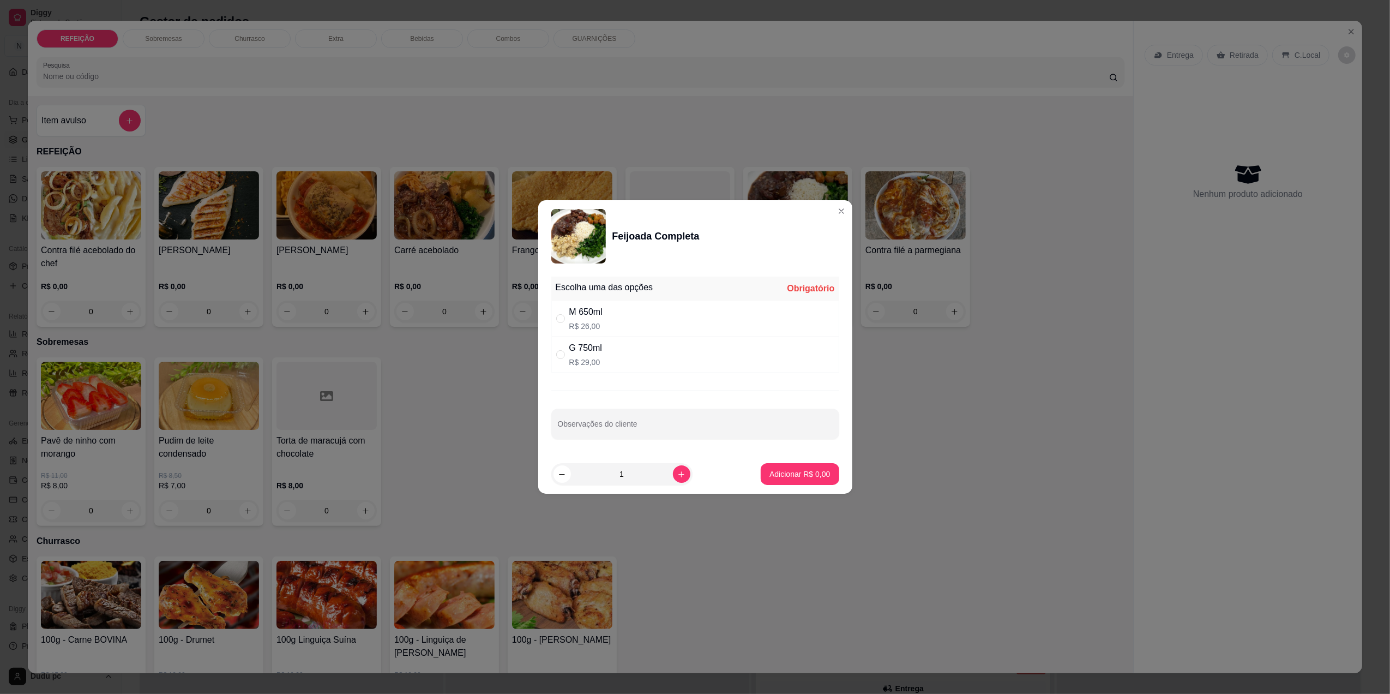
click at [592, 356] on div "G 750ml R$ 29,00" at bounding box center [585, 354] width 33 height 26
radio input "true"
click at [758, 470] on button "Adicionar R$ 29,00" at bounding box center [798, 474] width 80 height 21
type input "1"
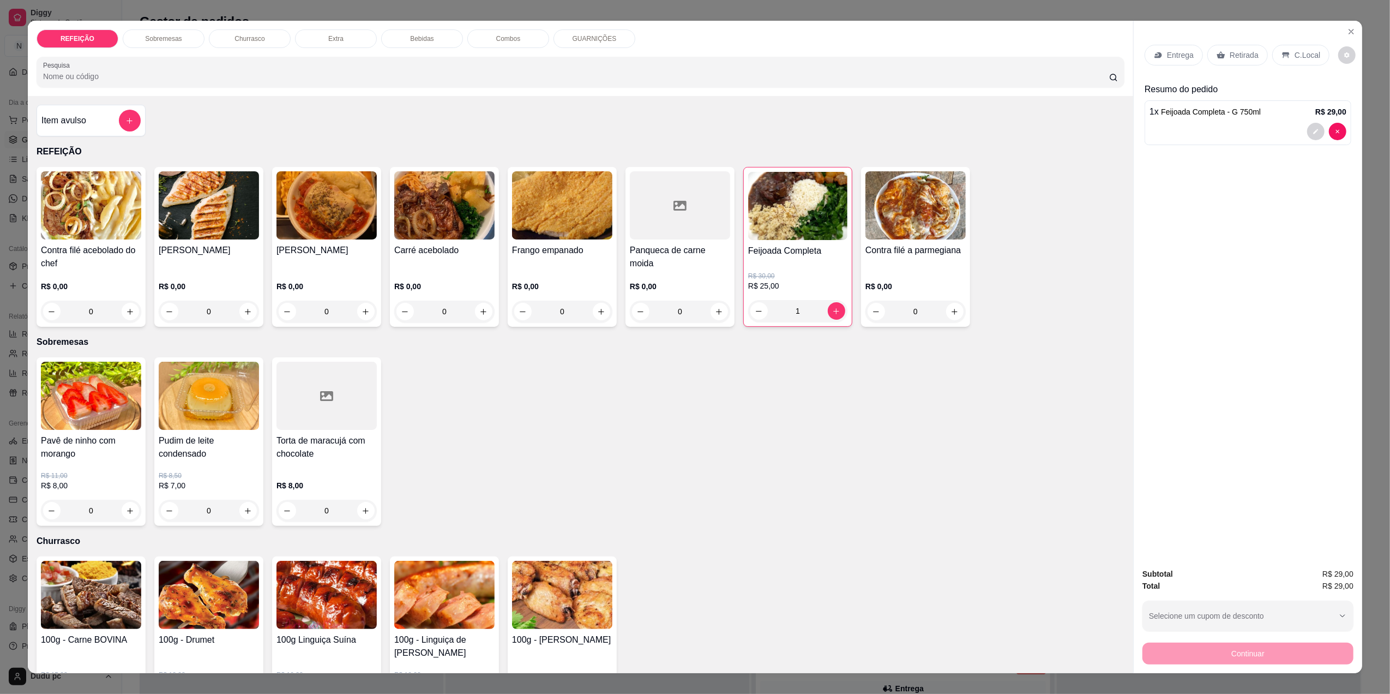
click at [105, 303] on div "0" at bounding box center [91, 312] width 100 height 22
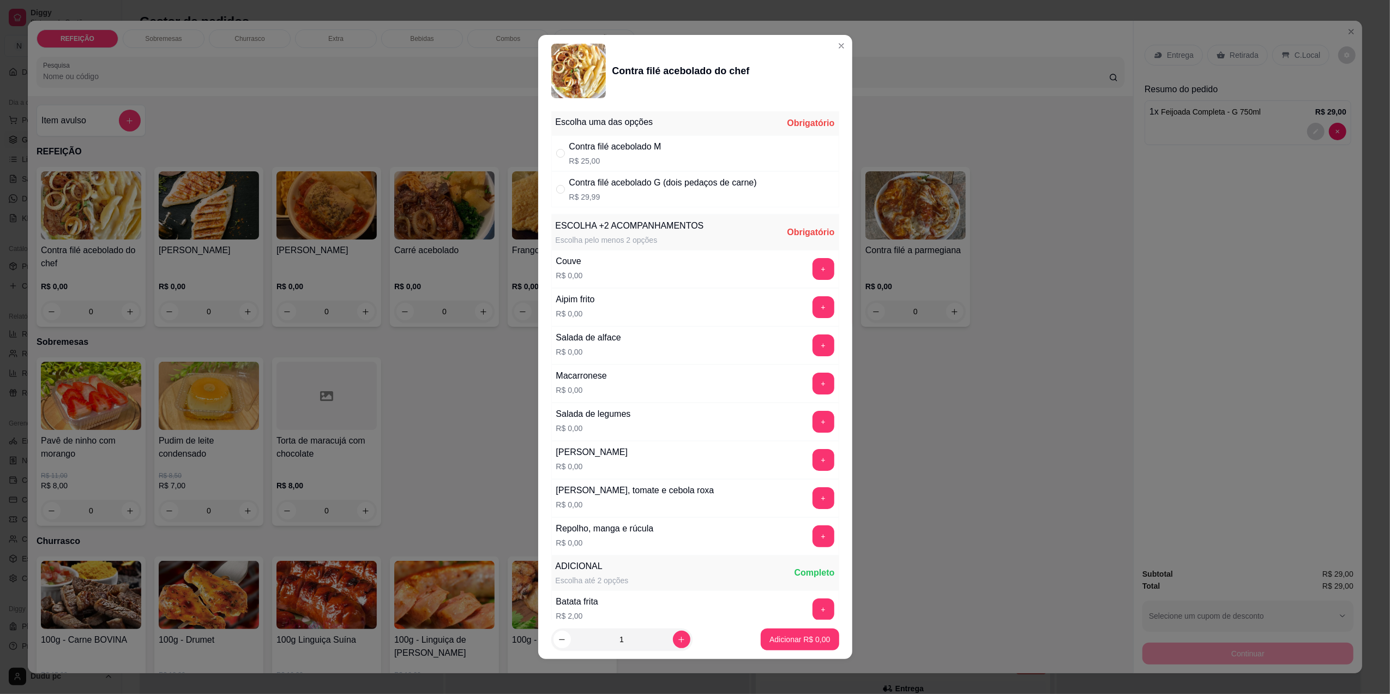
click at [622, 193] on p "R$ 29,99" at bounding box center [663, 196] width 188 height 11
radio input "true"
click at [764, 627] on footer "1 Adicionar R$ 29,99" at bounding box center [695, 639] width 314 height 39
click at [813, 538] on button "+" at bounding box center [823, 535] width 21 height 21
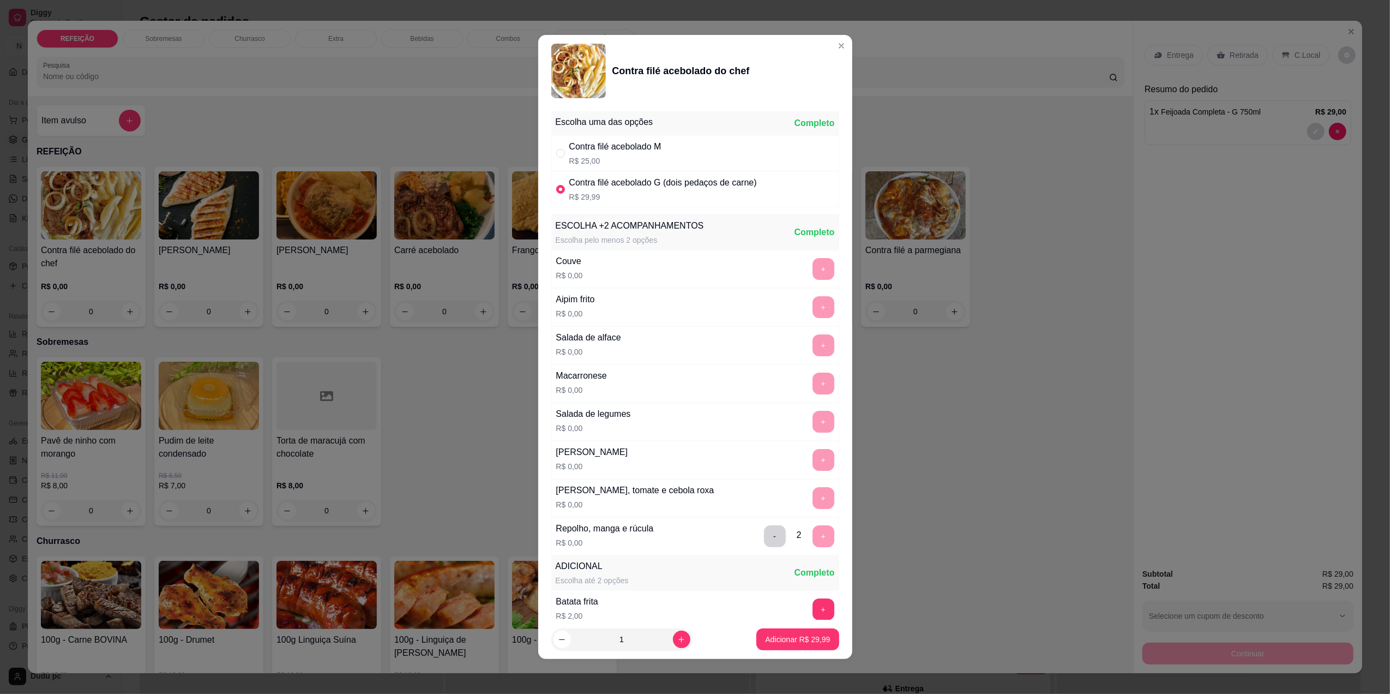
scroll to position [133, 0]
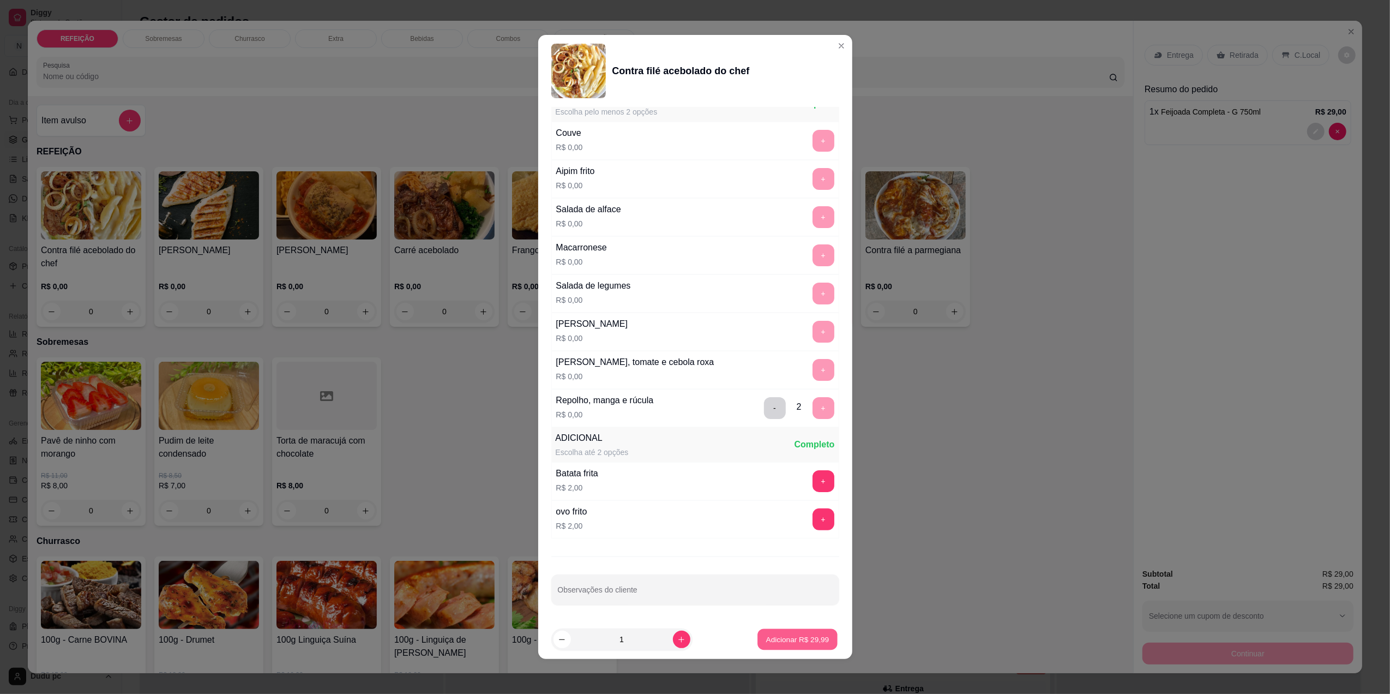
click at [770, 636] on p "Adicionar R$ 29,99" at bounding box center [797, 639] width 63 height 10
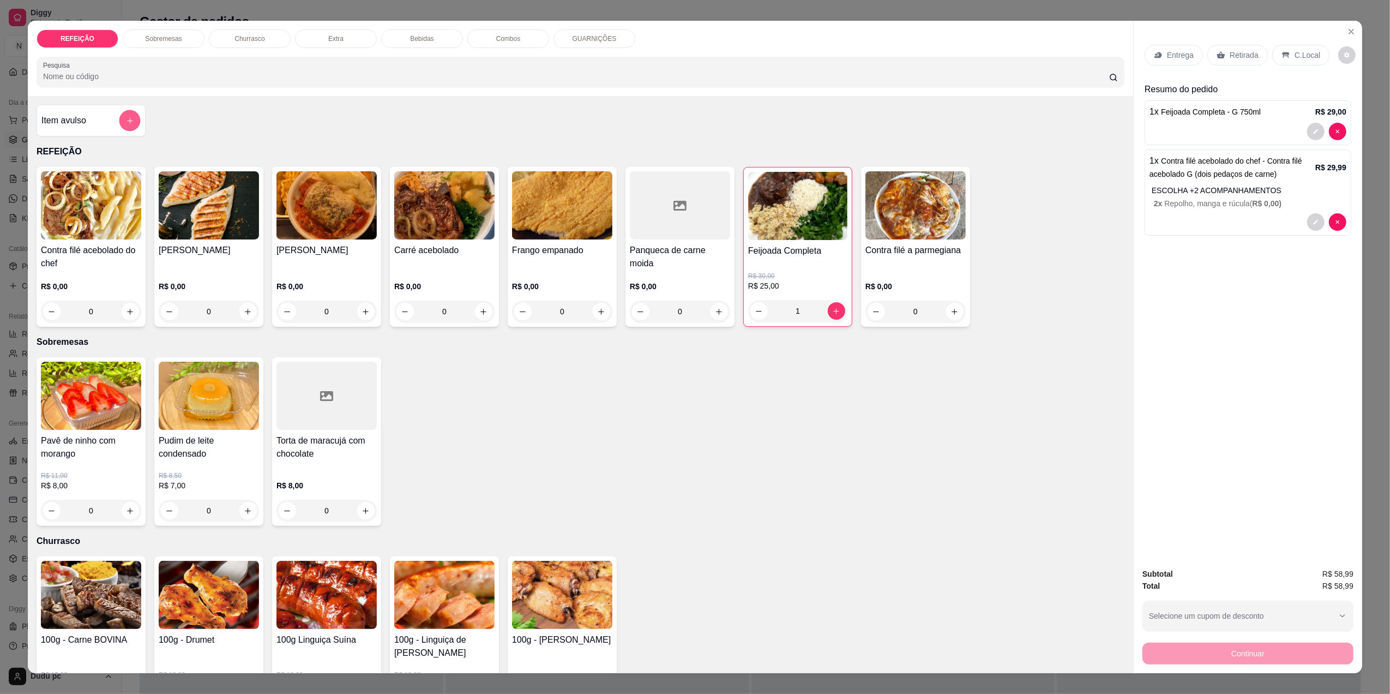
click at [125, 127] on button "add-separate-item" at bounding box center [129, 120] width 21 height 21
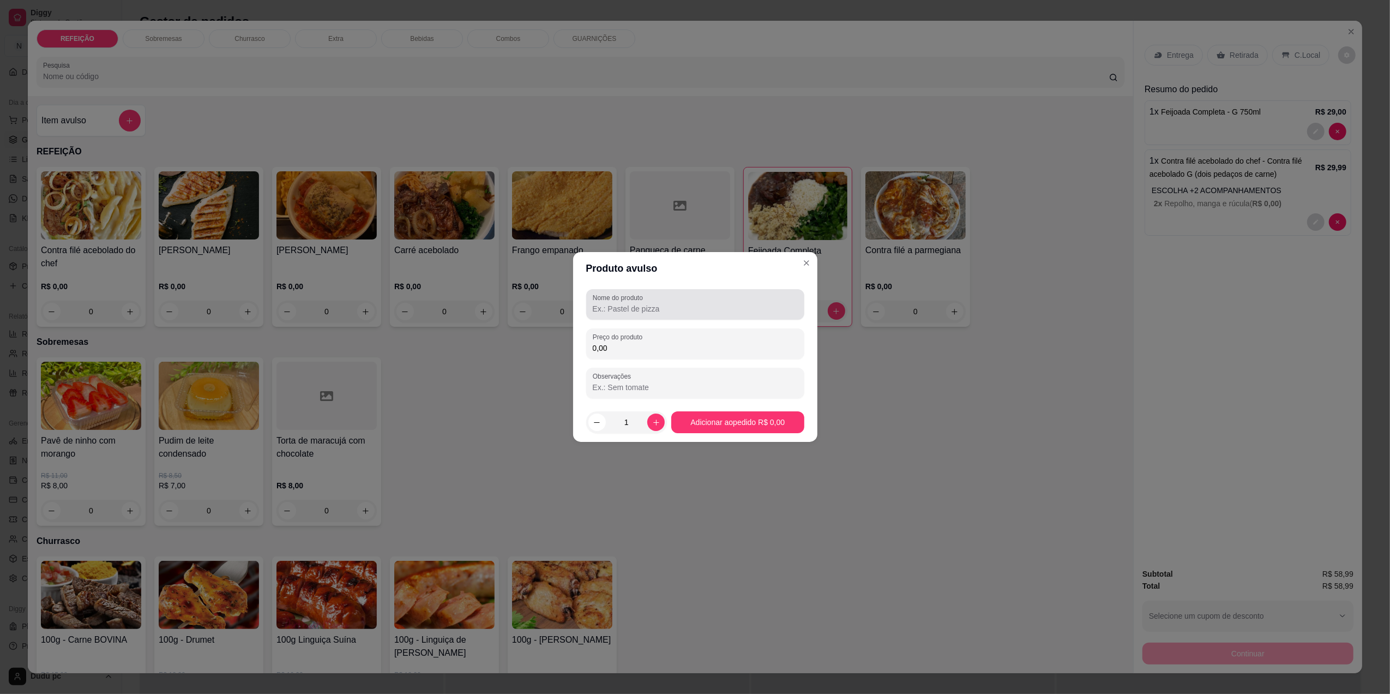
click at [625, 298] on label "Nome do produto" at bounding box center [620, 297] width 54 height 9
click at [625, 303] on input "Nome do produto" at bounding box center [695, 308] width 205 height 11
click at [625, 298] on label "Nome do produto" at bounding box center [620, 297] width 54 height 9
click at [625, 303] on input "Nome do produto" at bounding box center [695, 308] width 205 height 11
drag, startPoint x: 625, startPoint y: 298, endPoint x: 629, endPoint y: 310, distance: 13.5
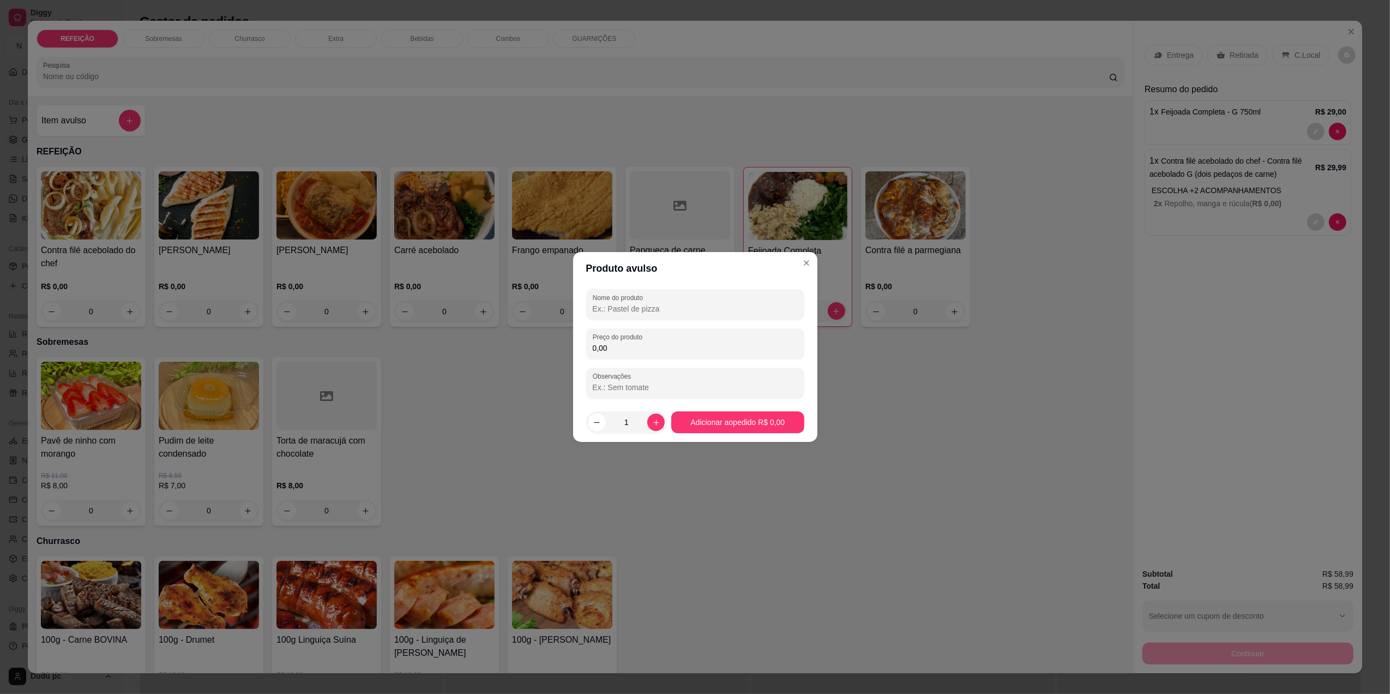
click at [629, 310] on input "Nome do produto" at bounding box center [695, 308] width 205 height 11
type input "2 aguas"
click at [627, 340] on label "Preço do produto" at bounding box center [619, 336] width 53 height 9
click at [627, 343] on input "0,00" at bounding box center [695, 348] width 205 height 11
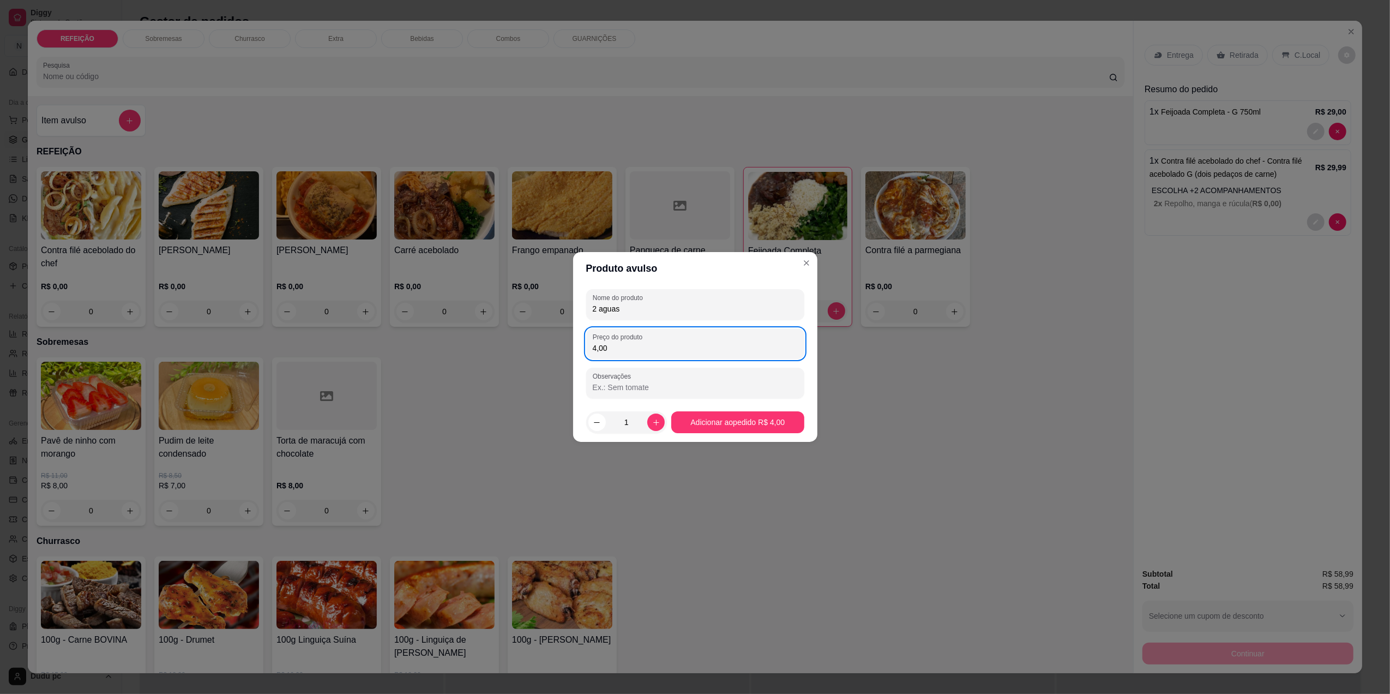
type input "4,00"
click at [701, 434] on footer "1 Adicionar ao pedido R$ 4,00" at bounding box center [695, 422] width 244 height 39
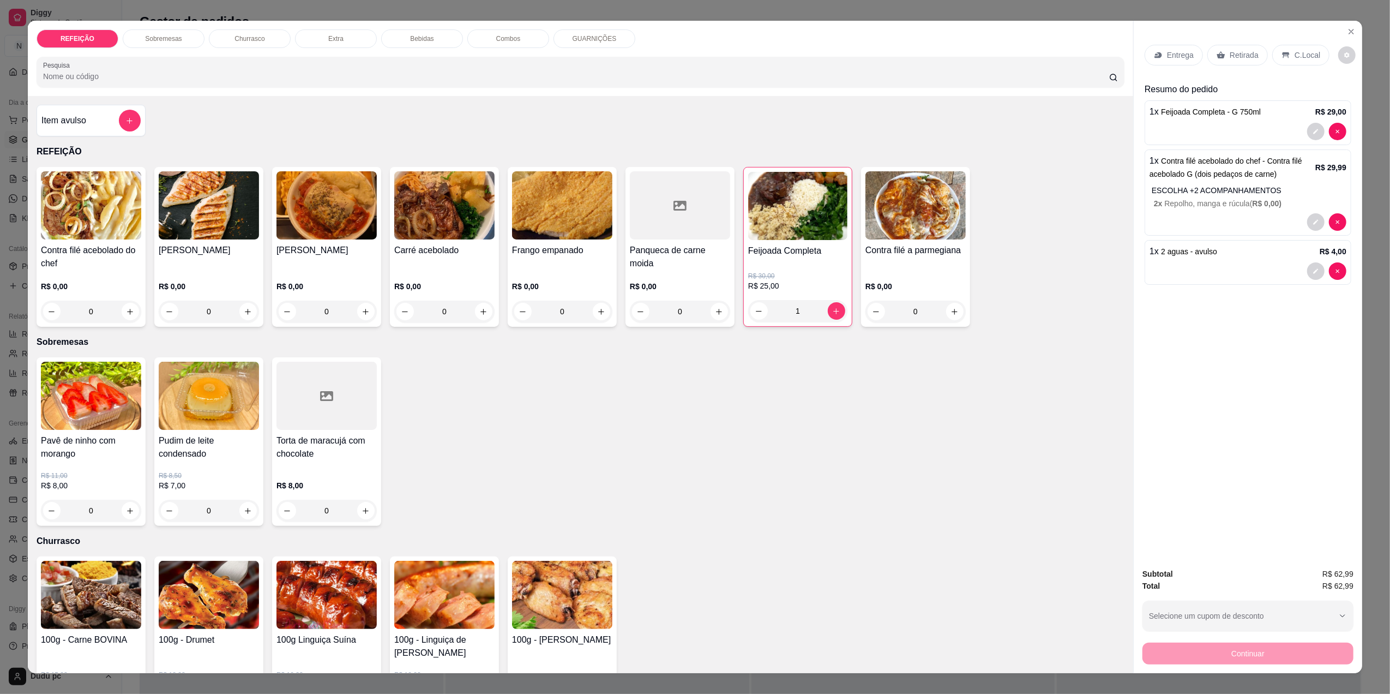
click at [1309, 53] on p "C.Local" at bounding box center [1308, 55] width 26 height 11
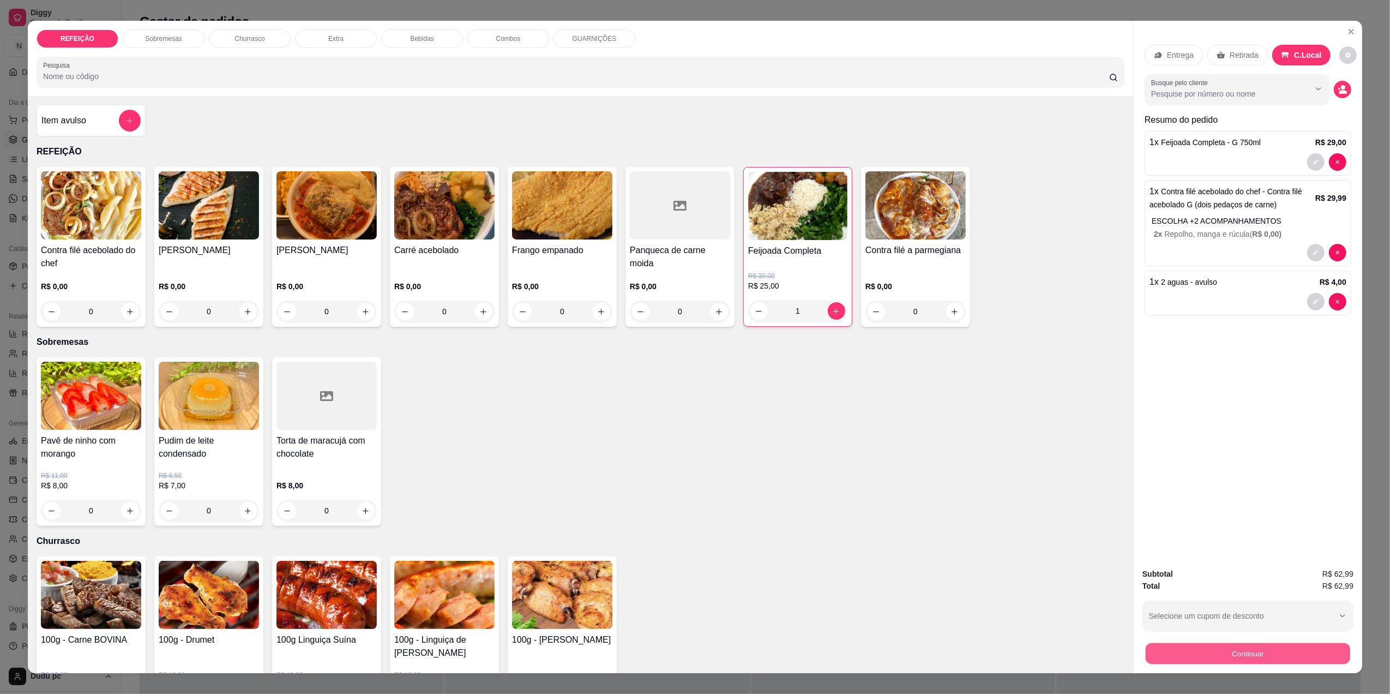
click at [1180, 664] on div "Continuar" at bounding box center [1248, 652] width 211 height 25
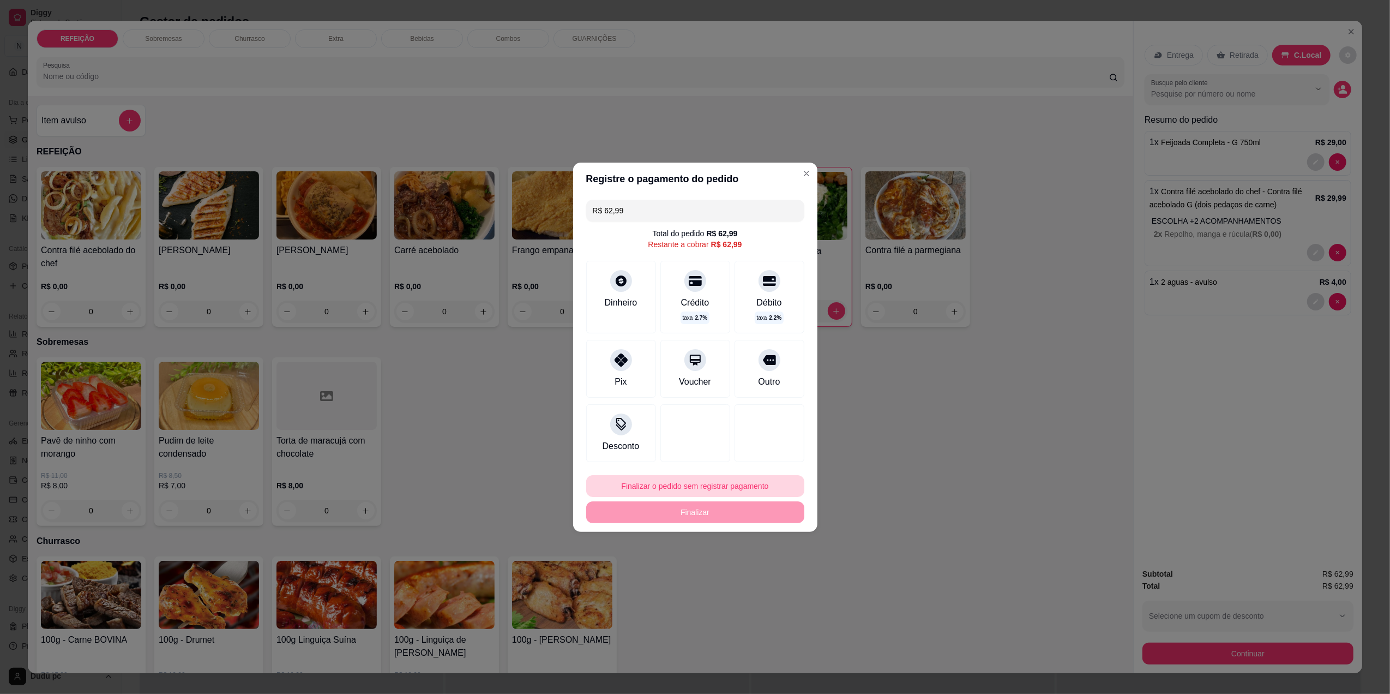
click at [688, 482] on button "Finalizar o pedido sem registrar pagamento" at bounding box center [695, 486] width 218 height 22
click at [755, 581] on button "Confirmar" at bounding box center [761, 575] width 39 height 16
type input "0"
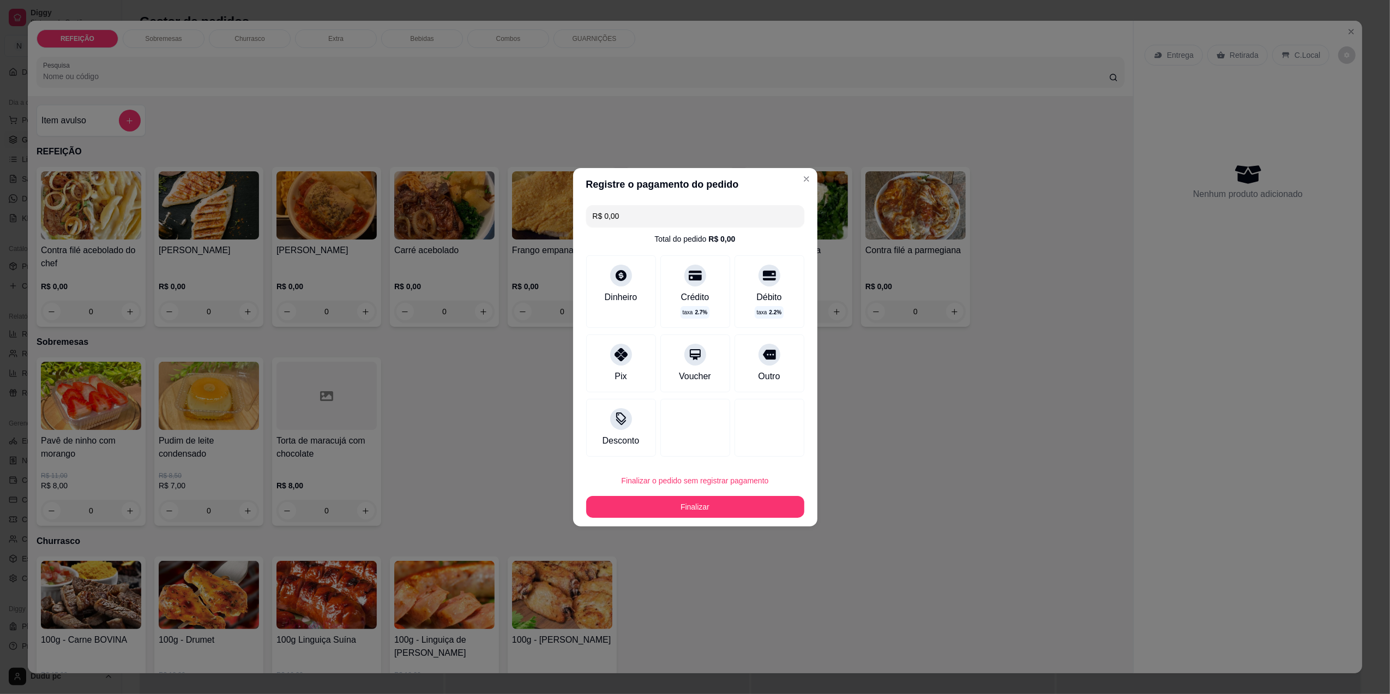
type input "R$ 0,00"
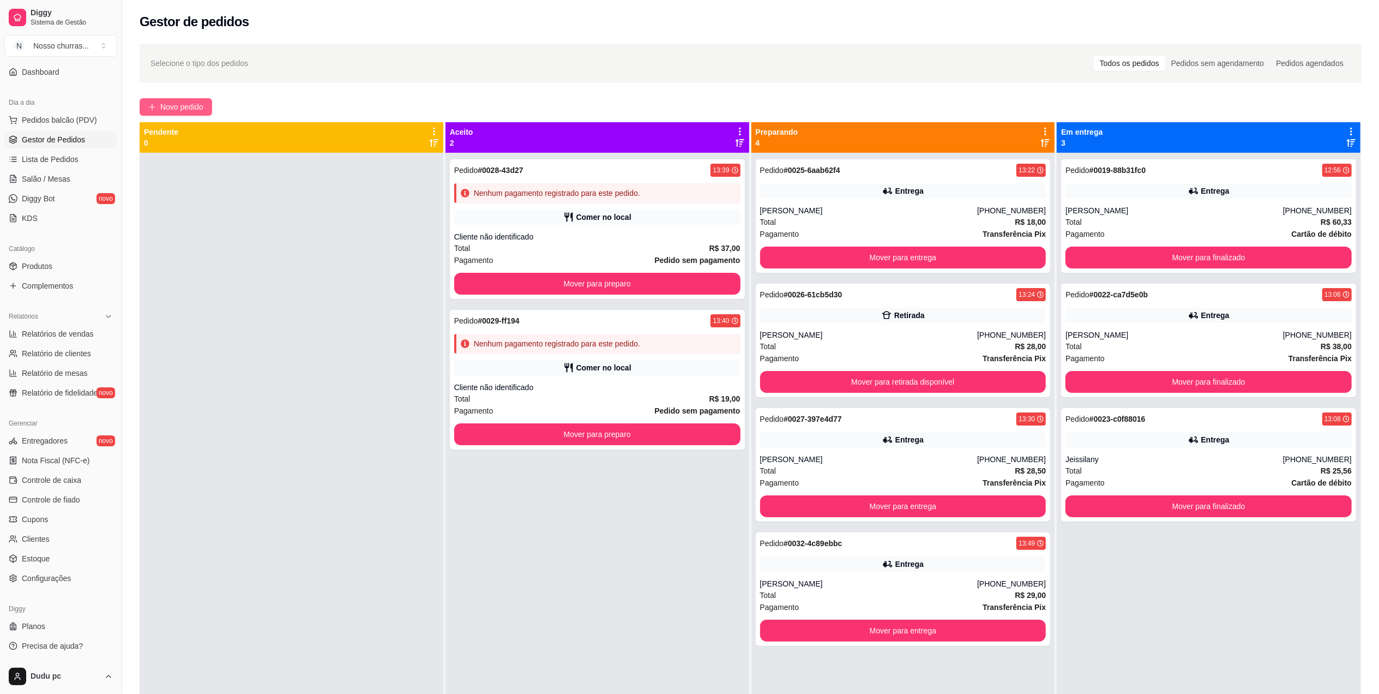
click at [155, 109] on icon "plus" at bounding box center [152, 107] width 8 height 8
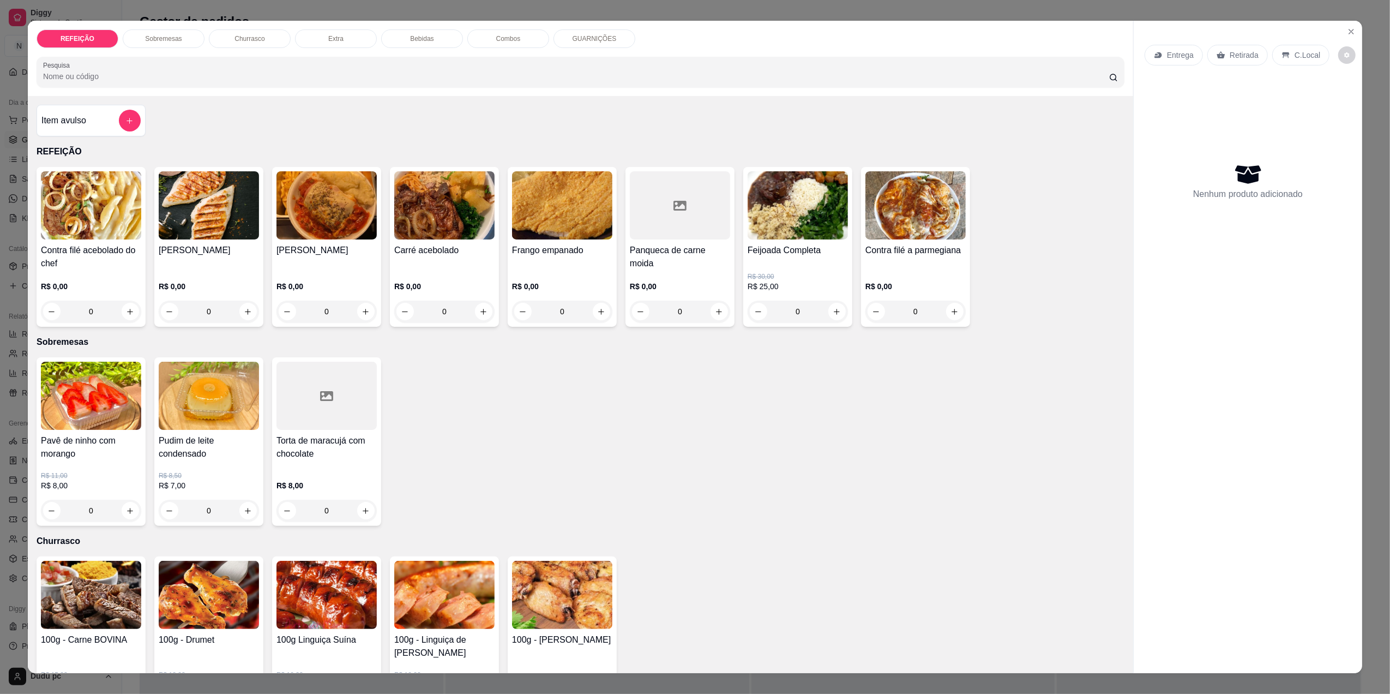
click at [245, 316] on div "0" at bounding box center [209, 312] width 100 height 22
